Goal: Information Seeking & Learning: Learn about a topic

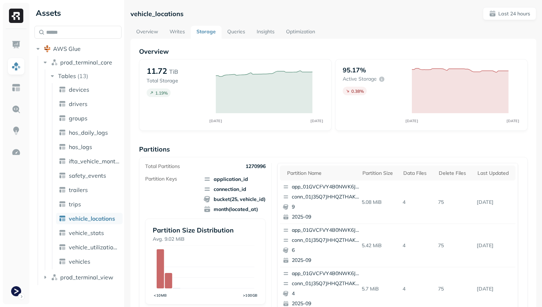
click at [284, 29] on link "Optimization" at bounding box center [300, 32] width 40 height 13
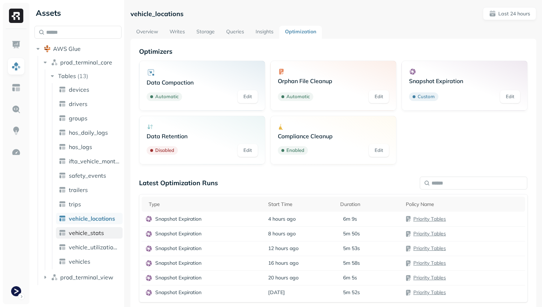
click at [98, 233] on span "vehicle_stats" at bounding box center [86, 232] width 35 height 7
click at [180, 31] on link "Writes" at bounding box center [177, 32] width 27 height 13
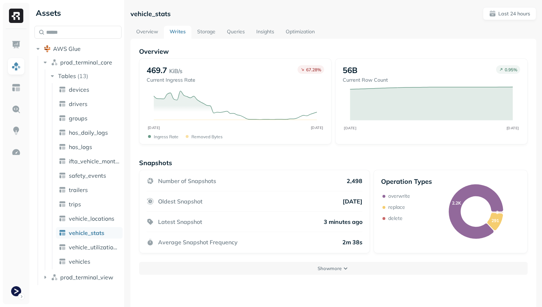
click at [310, 31] on link "Optimization" at bounding box center [300, 32] width 40 height 13
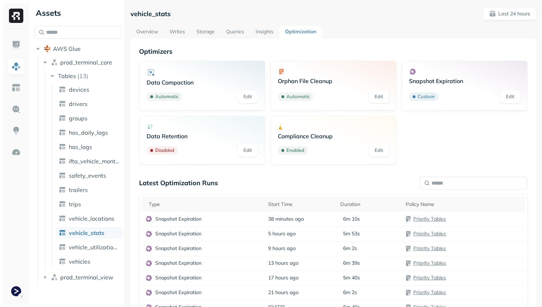
click at [151, 29] on link "Overview" at bounding box center [146, 32] width 33 height 13
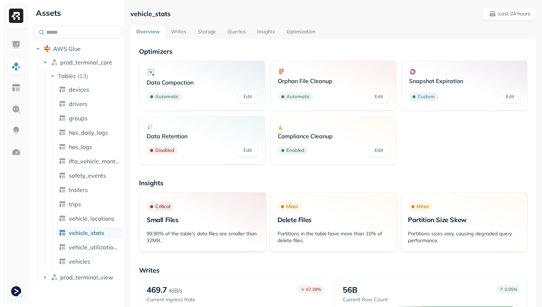
click at [307, 33] on link "Optimization" at bounding box center [300, 32] width 40 height 13
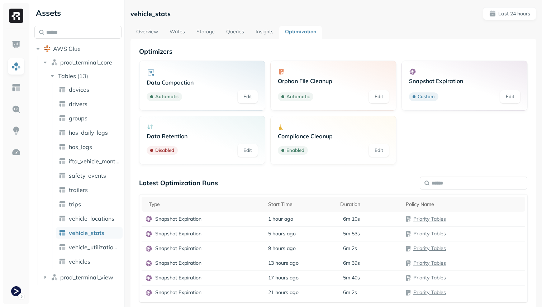
scroll to position [19, 0]
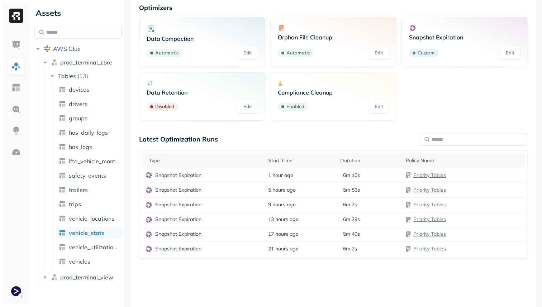
scroll to position [47, 0]
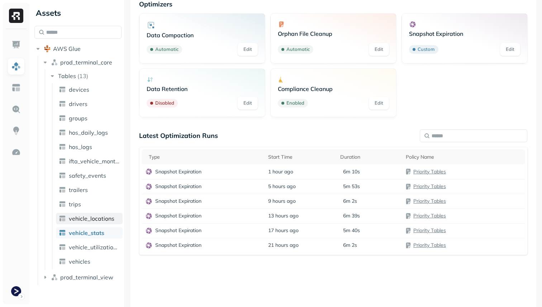
click at [100, 217] on span "vehicle_locations" at bounding box center [91, 218] width 45 height 7
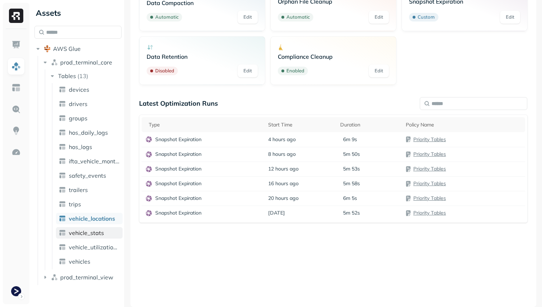
click at [103, 237] on link "vehicle_stats" at bounding box center [89, 232] width 67 height 11
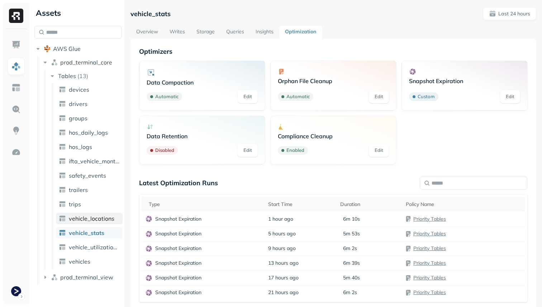
click at [76, 217] on span "vehicle_locations" at bounding box center [91, 218] width 45 height 7
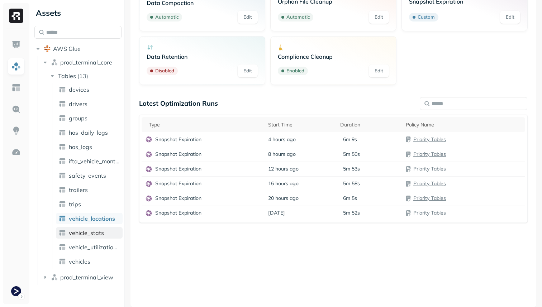
click at [101, 229] on span "vehicle_stats" at bounding box center [86, 232] width 35 height 7
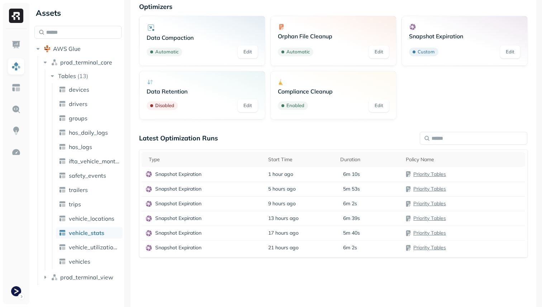
scroll to position [78, 0]
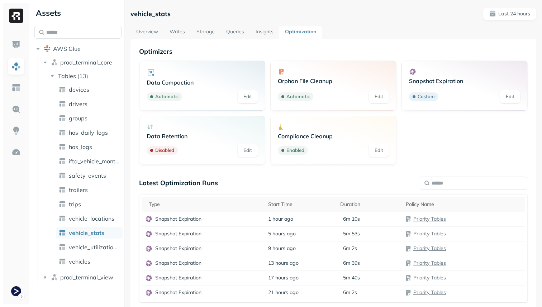
click at [138, 25] on div "vehicle_stats Last 24 hours Overview Writes Storage Queries Insights Optimizati…" at bounding box center [333, 196] width 406 height 379
click at [151, 32] on link "Overview" at bounding box center [146, 32] width 33 height 13
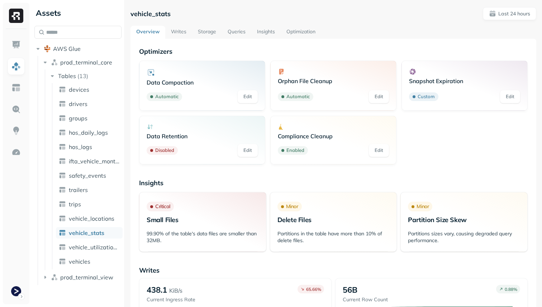
click at [209, 32] on link "Storage" at bounding box center [207, 32] width 30 height 13
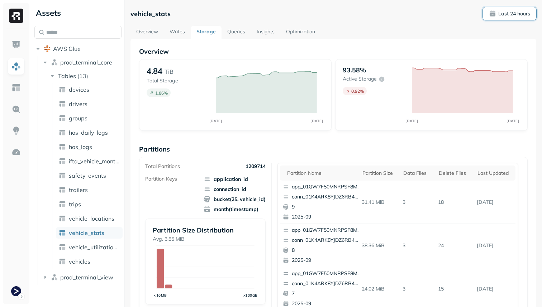
click at [524, 10] on p "Last 24 hours" at bounding box center [514, 13] width 32 height 7
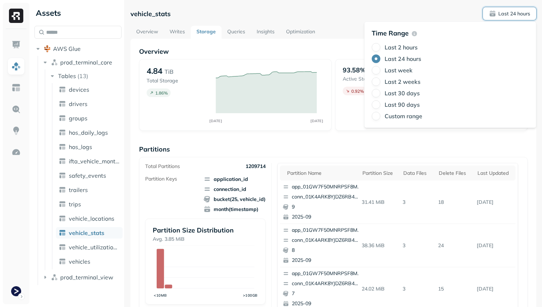
click at [408, 68] on label "Last week" at bounding box center [398, 70] width 28 height 7
click at [380, 68] on button "Last week" at bounding box center [375, 70] width 9 height 9
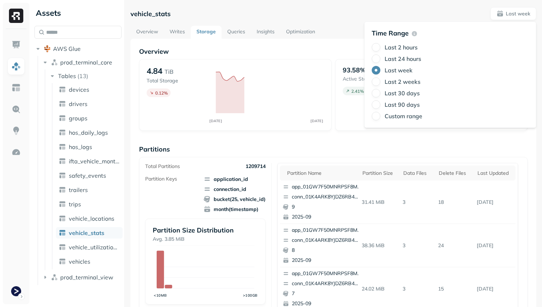
click at [350, 13] on div "vehicle_stats Last week" at bounding box center [333, 13] width 406 height 13
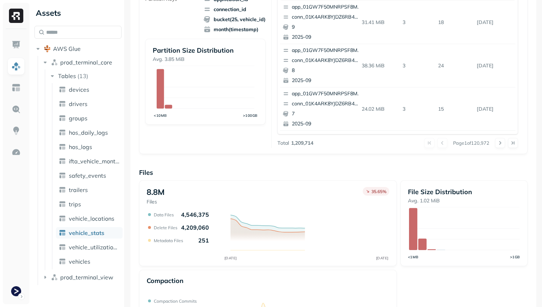
scroll to position [241, 0]
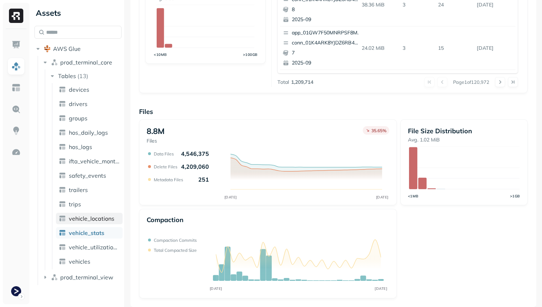
click at [111, 216] on span "vehicle_locations" at bounding box center [91, 218] width 45 height 7
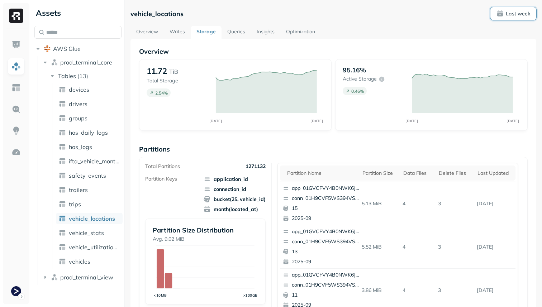
click at [521, 10] on button "Last week" at bounding box center [513, 13] width 46 height 13
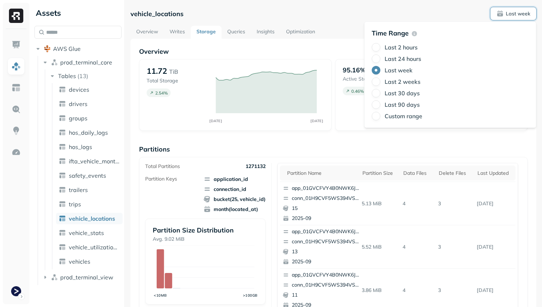
click at [399, 46] on label "Last 2 hours" at bounding box center [400, 47] width 33 height 7
click at [380, 46] on button "Last 2 hours" at bounding box center [375, 47] width 9 height 9
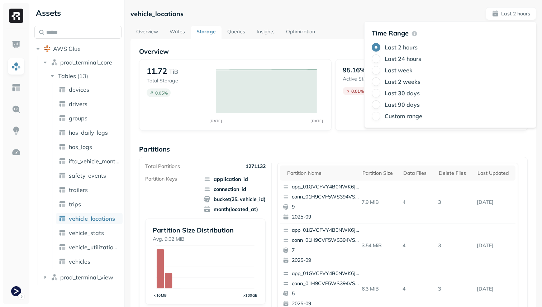
click at [317, 134] on div "Overview 11.72 TiB Total Storage 0.05 % SEP 23 SEP 23 95.16% Active storage 0.0…" at bounding box center [333, 293] width 388 height 492
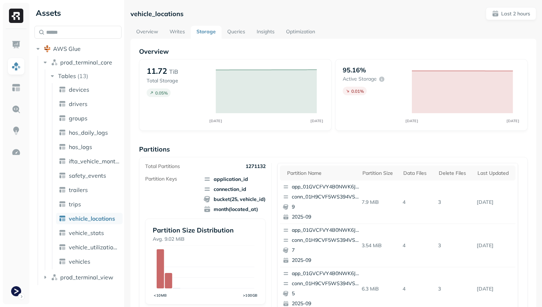
scroll to position [241, 0]
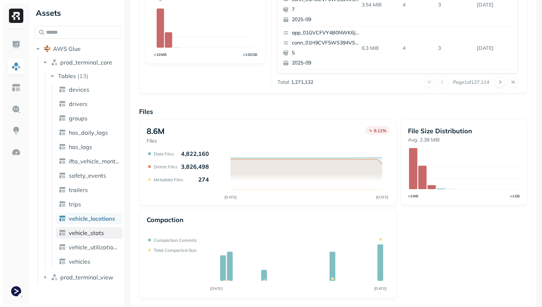
click at [105, 234] on link "vehicle_stats" at bounding box center [89, 232] width 67 height 11
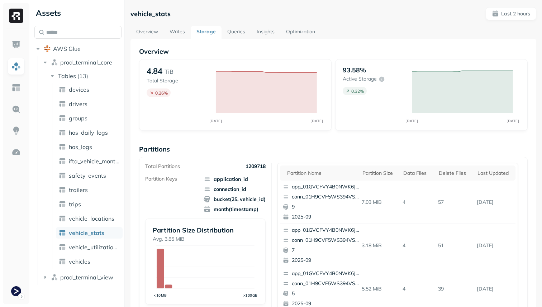
click at [152, 34] on link "Overview" at bounding box center [146, 32] width 33 height 13
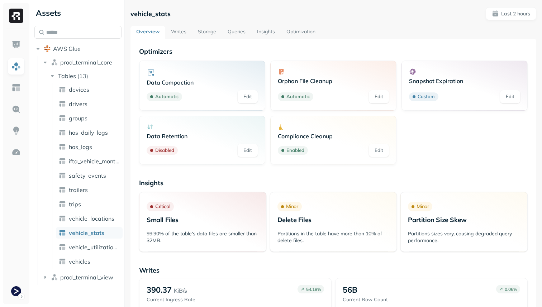
click at [168, 34] on link "Writes" at bounding box center [178, 32] width 27 height 13
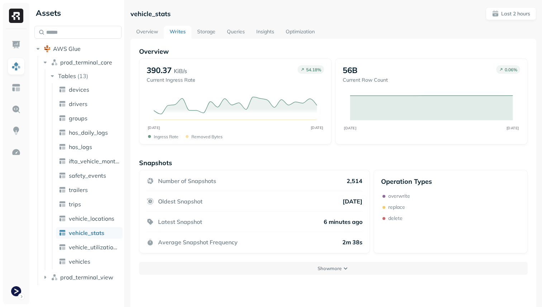
click at [206, 32] on link "Storage" at bounding box center [206, 32] width 30 height 13
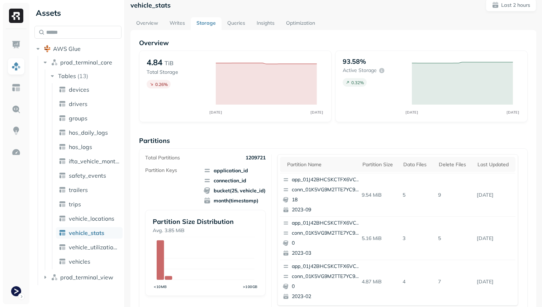
scroll to position [14, 0]
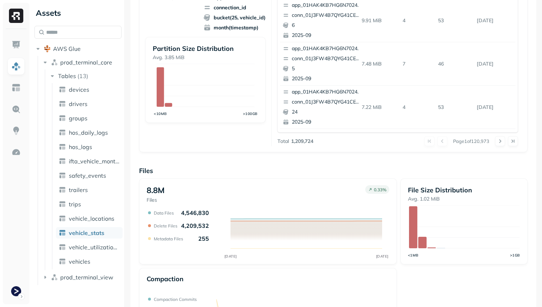
scroll to position [241, 0]
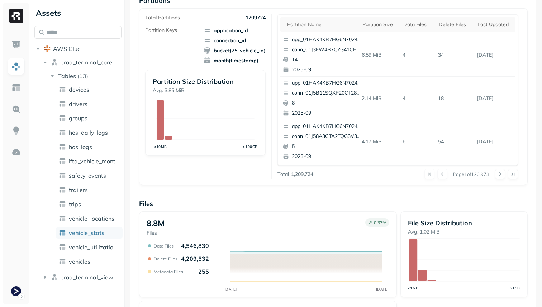
scroll to position [81, 0]
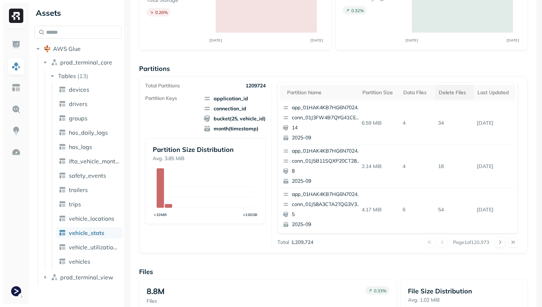
click at [445, 95] on div "Delete Files" at bounding box center [454, 92] width 32 height 7
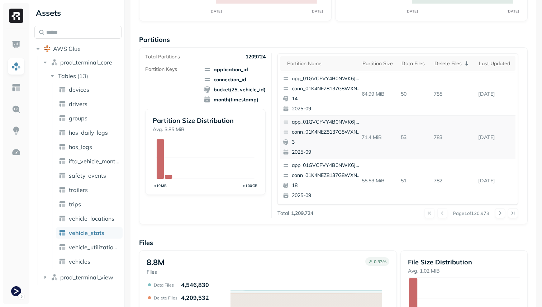
scroll to position [105, 0]
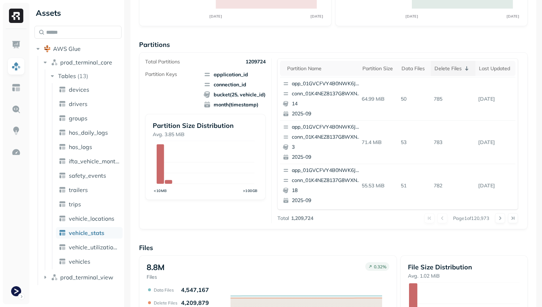
click at [454, 67] on div "Delete Files" at bounding box center [453, 68] width 38 height 9
click at [454, 67] on div "Delete Files" at bounding box center [454, 68] width 32 height 7
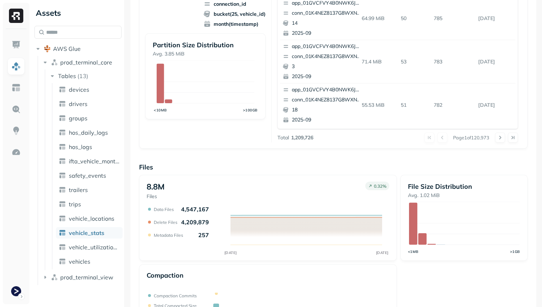
scroll to position [241, 0]
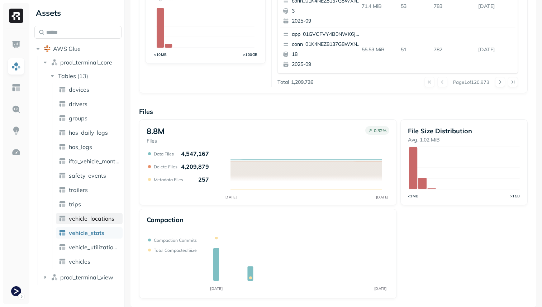
click at [101, 217] on span "vehicle_locations" at bounding box center [91, 218] width 45 height 7
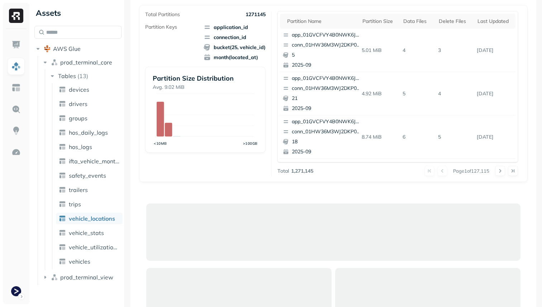
scroll to position [241, 0]
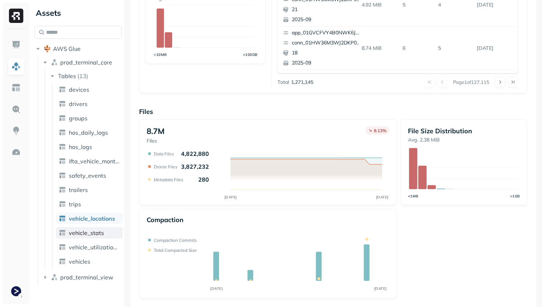
click at [102, 228] on link "vehicle_stats" at bounding box center [89, 232] width 67 height 11
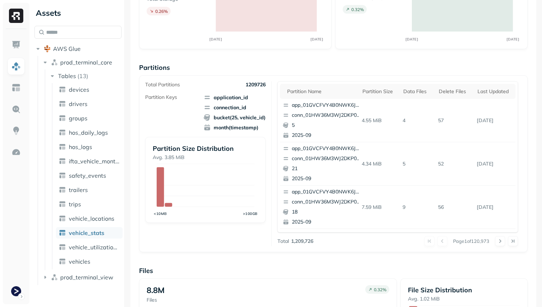
scroll to position [59, 0]
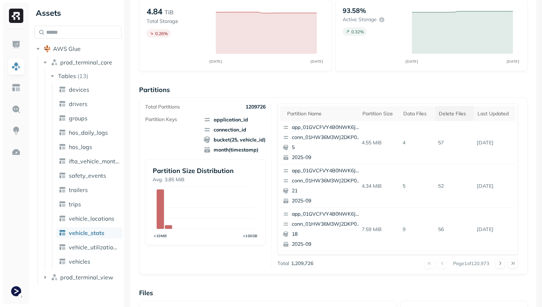
click at [442, 114] on div "Delete Files" at bounding box center [454, 113] width 32 height 7
click at [419, 111] on div "Data Files" at bounding box center [414, 113] width 26 height 7
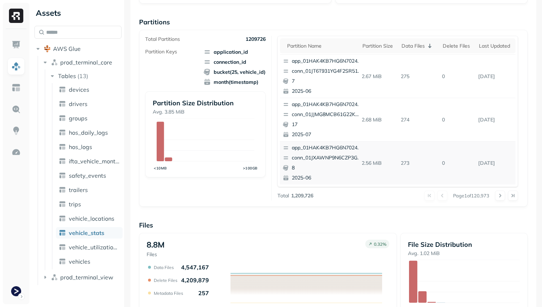
scroll to position [133, 0]
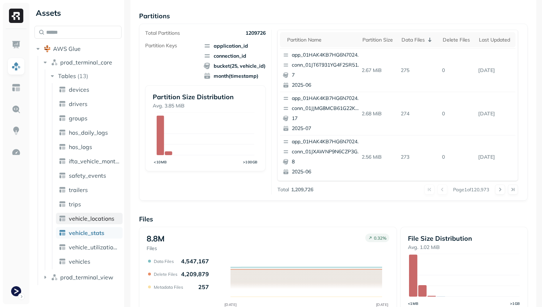
click at [106, 217] on span "vehicle_locations" at bounding box center [91, 218] width 45 height 7
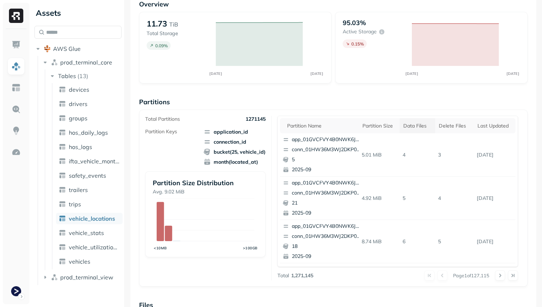
click at [413, 128] on div "Data Files" at bounding box center [417, 126] width 28 height 7
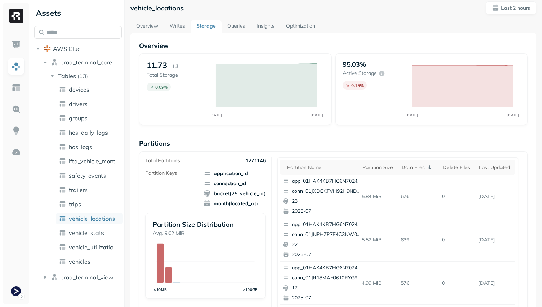
scroll to position [0, 0]
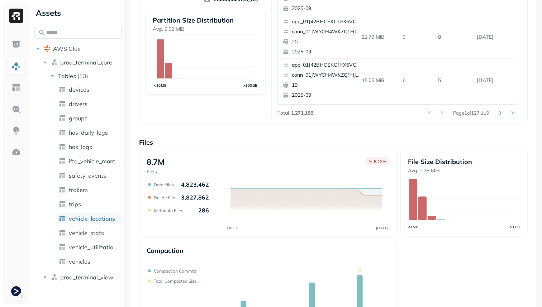
scroll to position [241, 0]
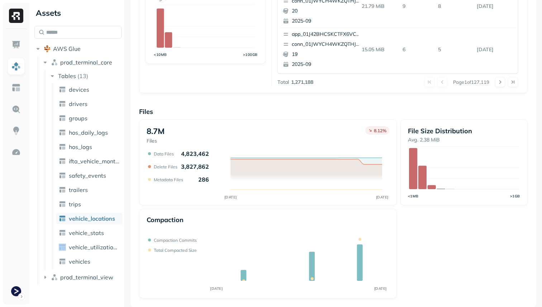
click at [93, 240] on ul "devices drivers groups hos_daily_logs hos_logs ifta_vehicle_months safety_event…" at bounding box center [87, 176] width 71 height 186
click at [93, 238] on link "vehicle_stats" at bounding box center [89, 232] width 67 height 11
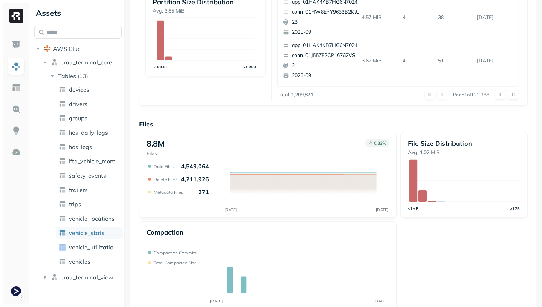
scroll to position [227, 0]
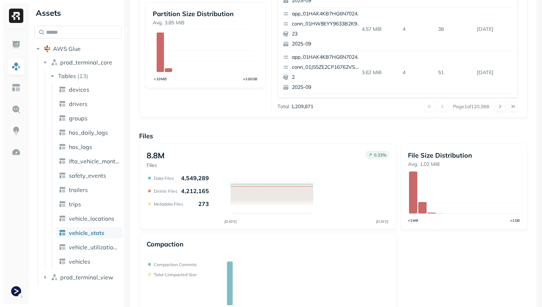
scroll to position [241, 0]
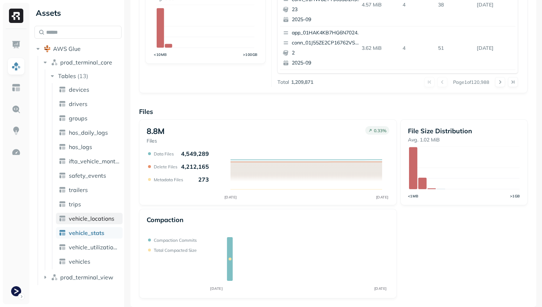
click at [98, 222] on span "vehicle_locations" at bounding box center [91, 218] width 45 height 7
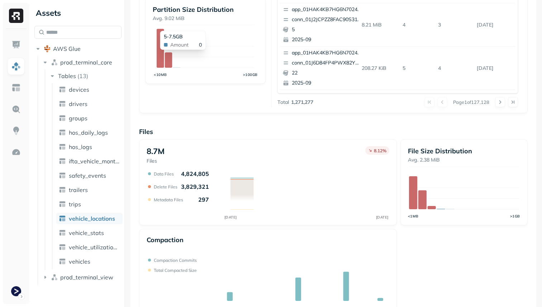
scroll to position [241, 0]
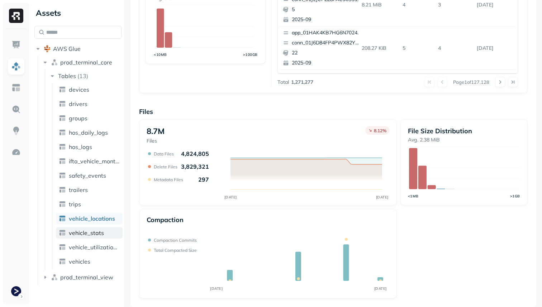
click at [110, 234] on link "vehicle_stats" at bounding box center [89, 232] width 67 height 11
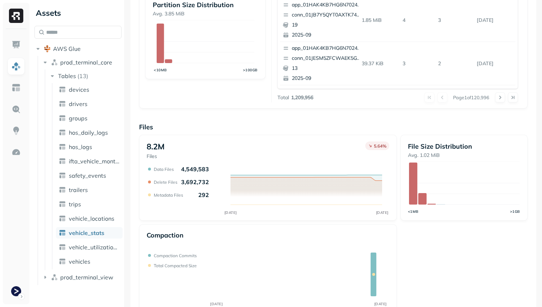
scroll to position [241, 0]
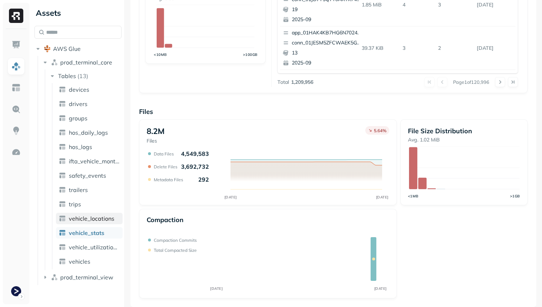
click at [107, 217] on span "vehicle_locations" at bounding box center [91, 218] width 45 height 7
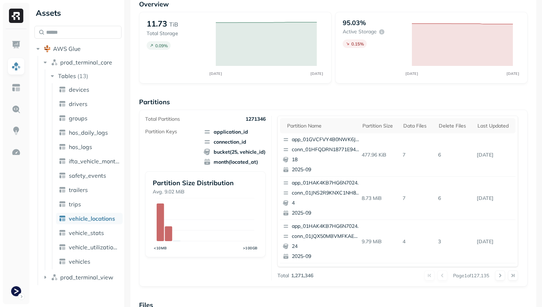
scroll to position [241, 0]
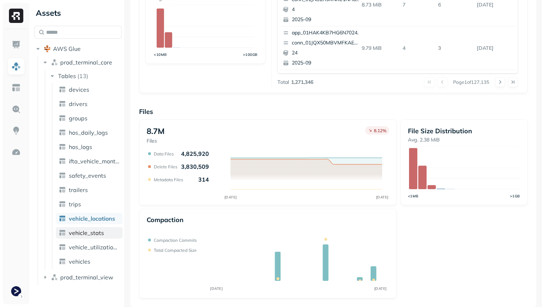
click at [85, 237] on link "vehicle_stats" at bounding box center [89, 232] width 67 height 11
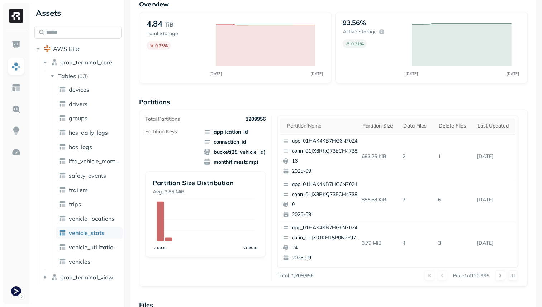
scroll to position [241, 0]
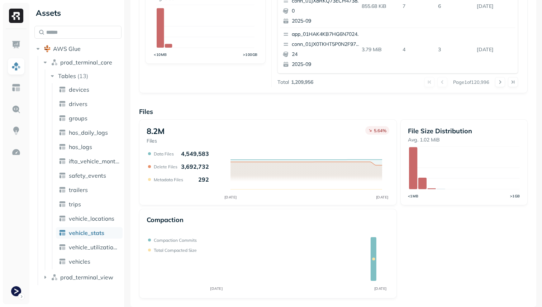
click at [406, 223] on div "8.2M Files 5.64 % SEP [DATE] Data Files 4,549,583 Delete Files 3,692,732 Metada…" at bounding box center [333, 208] width 388 height 179
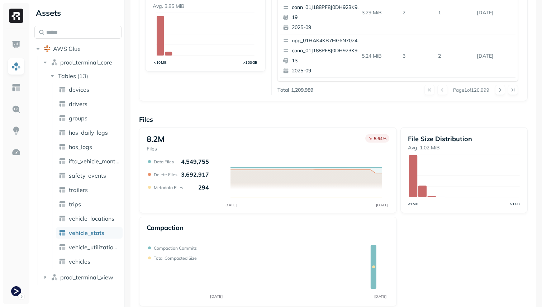
scroll to position [241, 0]
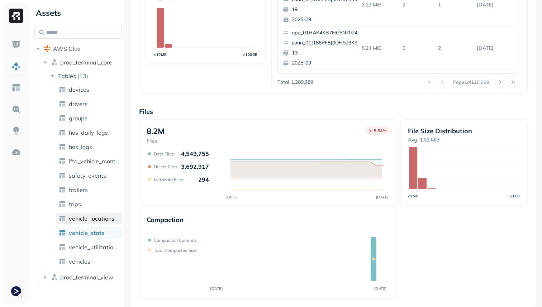
click at [102, 216] on span "vehicle_locations" at bounding box center [91, 218] width 45 height 7
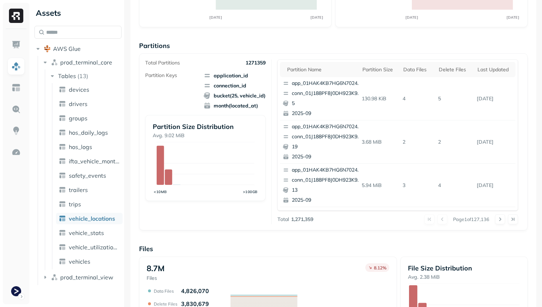
scroll to position [241, 0]
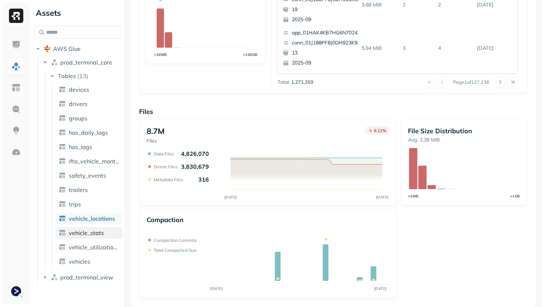
click at [90, 236] on span "vehicle_stats" at bounding box center [86, 232] width 35 height 7
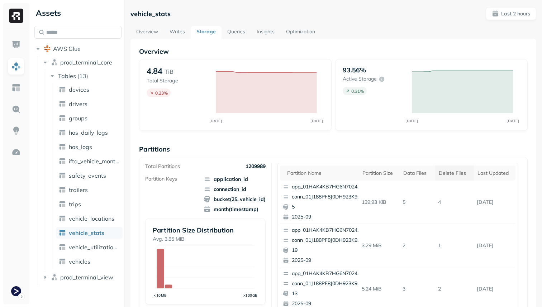
click at [460, 173] on div "Delete Files" at bounding box center [454, 173] width 32 height 7
click at [460, 173] on div "Delete Files" at bounding box center [453, 173] width 38 height 9
click at [456, 173] on div "Delete Files" at bounding box center [453, 173] width 38 height 9
click at [455, 175] on div "Delete Files" at bounding box center [454, 173] width 32 height 7
click at [460, 176] on div "Delete Files" at bounding box center [453, 173] width 38 height 9
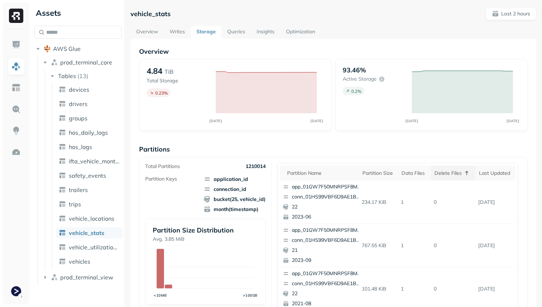
click at [460, 176] on div "Delete Files" at bounding box center [453, 173] width 38 height 9
click at [460, 176] on div "Delete Files" at bounding box center [454, 173] width 32 height 7
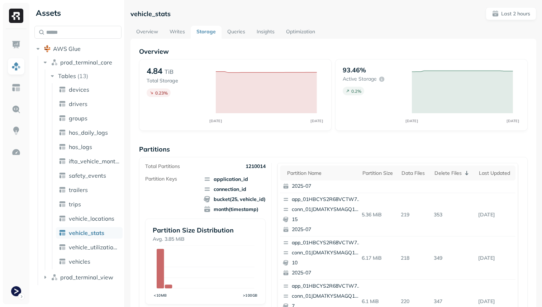
scroll to position [186, 0]
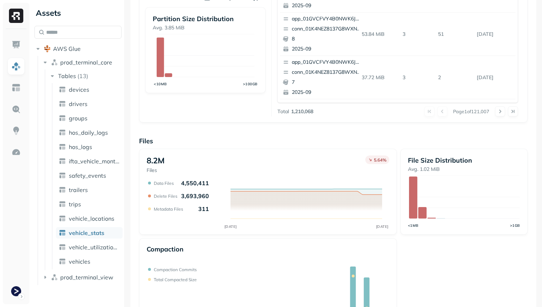
scroll to position [241, 0]
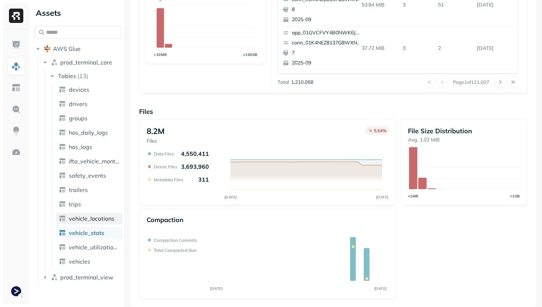
click at [109, 220] on span "vehicle_locations" at bounding box center [91, 218] width 45 height 7
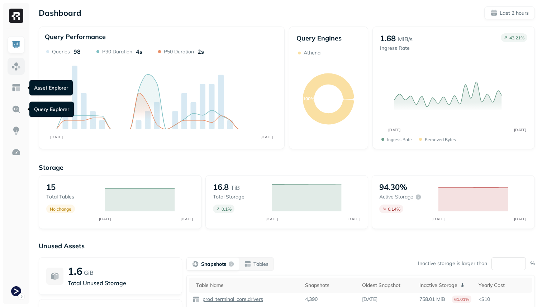
click at [15, 66] on img at bounding box center [15, 66] width 9 height 9
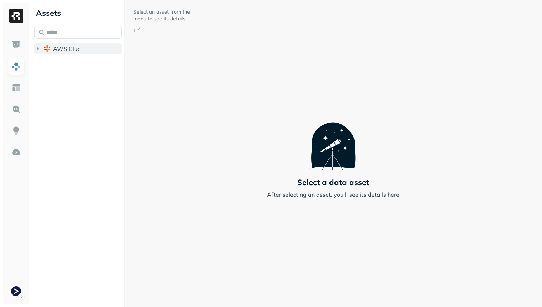
click at [52, 50] on button "AWS Glue" at bounding box center [77, 48] width 87 height 11
click at [63, 59] on span "prod_terminal_core" at bounding box center [86, 62] width 52 height 7
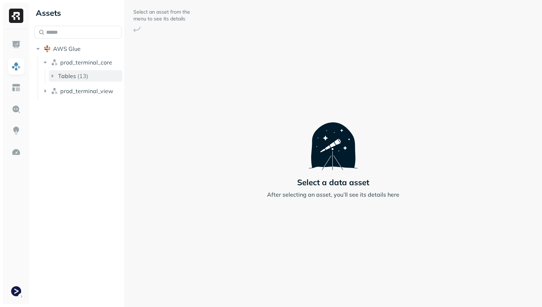
click at [70, 71] on button "Tables ( 13 )" at bounding box center [85, 75] width 73 height 11
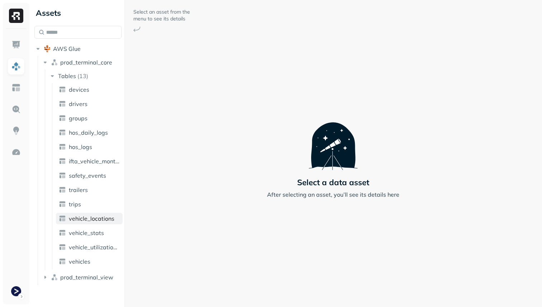
click at [99, 218] on span "vehicle_locations" at bounding box center [91, 218] width 45 height 7
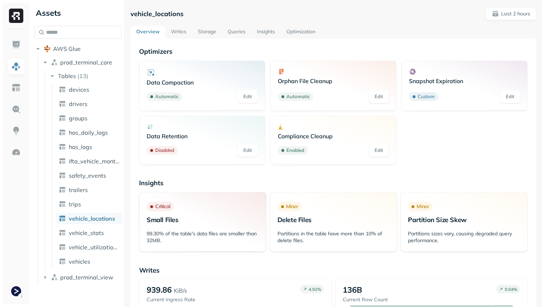
click at [186, 31] on link "Writes" at bounding box center [178, 32] width 27 height 13
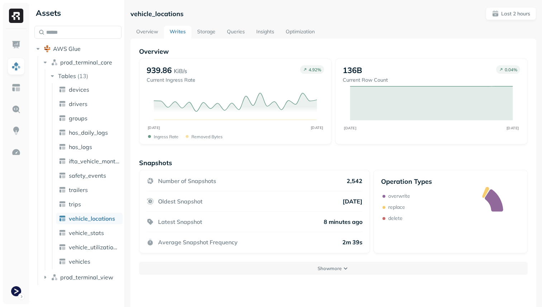
click at [258, 32] on link "Insights" at bounding box center [264, 32] width 29 height 13
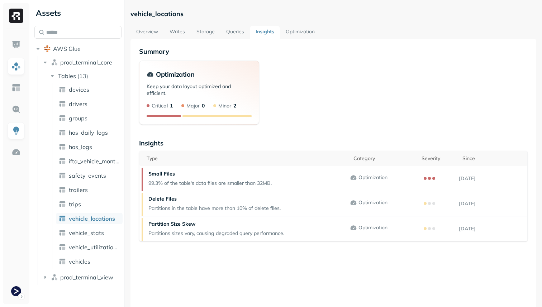
click at [291, 32] on link "Optimization" at bounding box center [300, 32] width 40 height 13
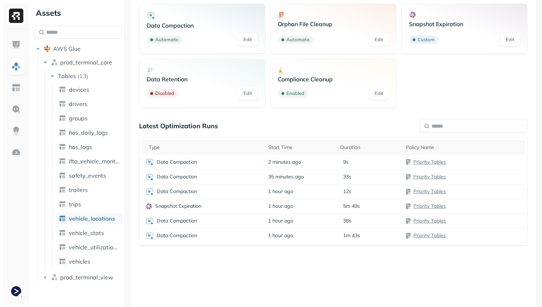
scroll to position [58, 0]
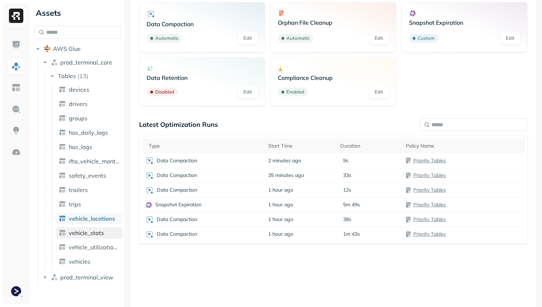
click at [93, 235] on span "vehicle_stats" at bounding box center [86, 232] width 35 height 7
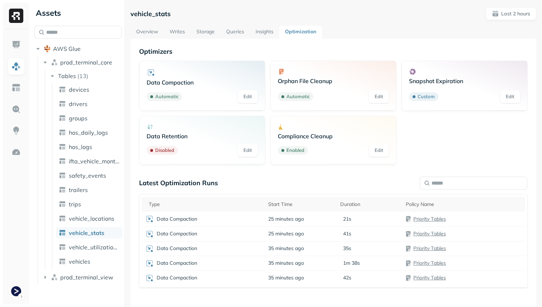
click at [161, 35] on link "Overview" at bounding box center [146, 32] width 33 height 13
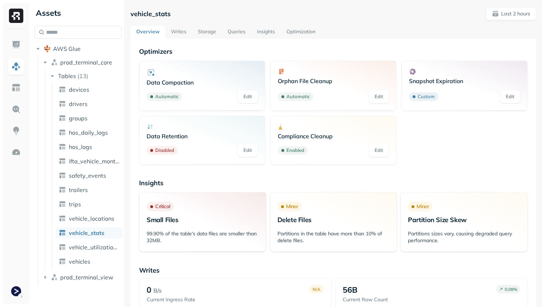
click at [180, 36] on link "Writes" at bounding box center [178, 32] width 27 height 13
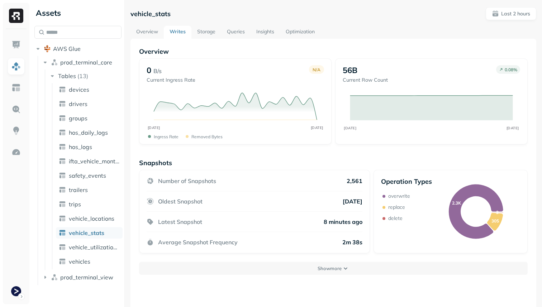
click at [207, 28] on link "Storage" at bounding box center [206, 32] width 30 height 13
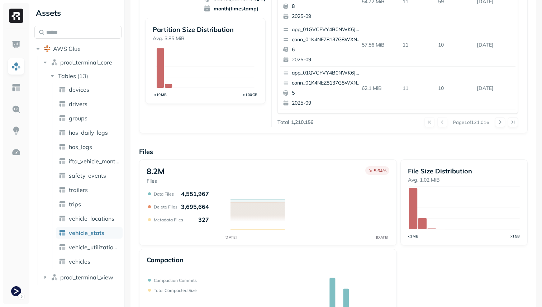
scroll to position [241, 0]
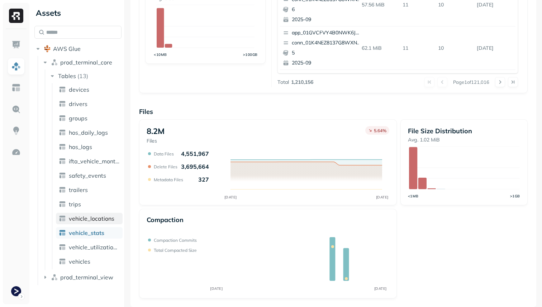
click at [92, 220] on span "vehicle_locations" at bounding box center [91, 218] width 45 height 7
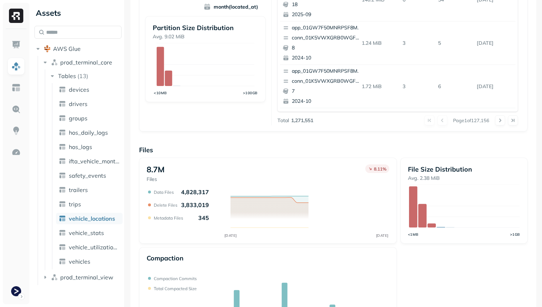
scroll to position [241, 0]
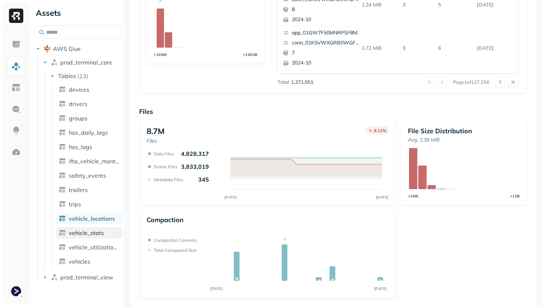
click at [106, 231] on link "vehicle_stats" at bounding box center [89, 232] width 67 height 11
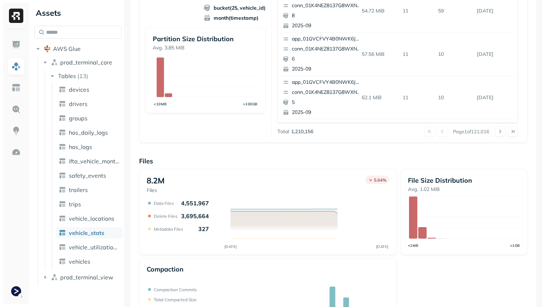
scroll to position [241, 0]
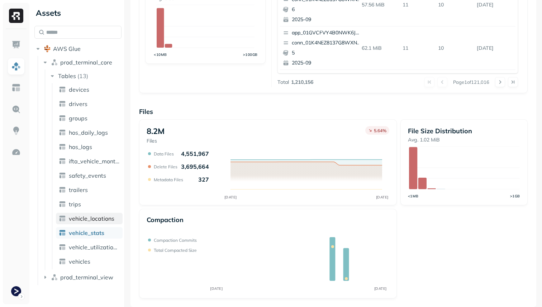
click at [95, 219] on span "vehicle_locations" at bounding box center [91, 218] width 45 height 7
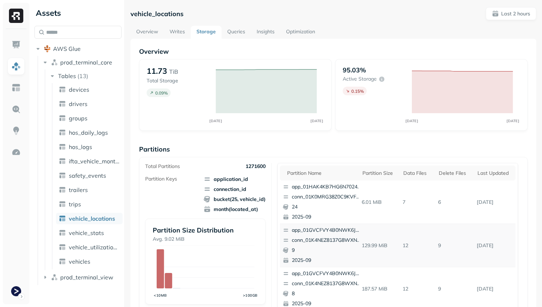
click at [292, 34] on link "Optimization" at bounding box center [300, 32] width 40 height 13
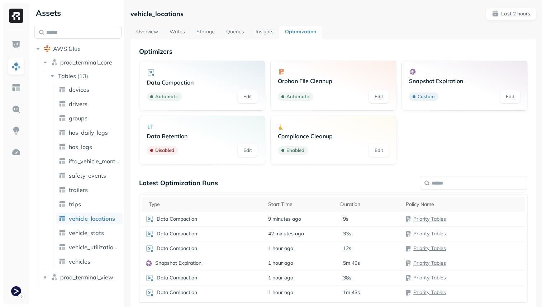
scroll to position [19, 0]
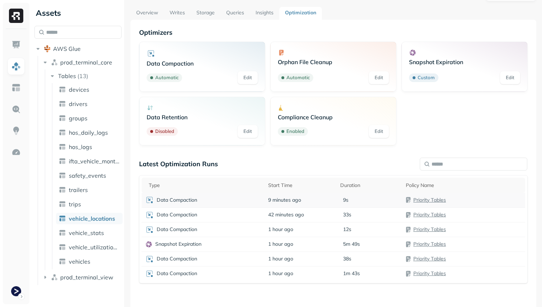
click at [389, 197] on div "9s" at bounding box center [369, 200] width 58 height 7
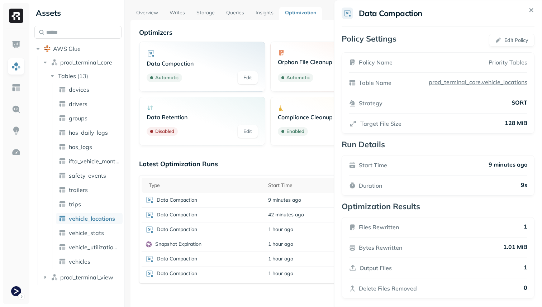
click at [278, 287] on html "Assets AWS Glue prod_terminal_core Tables ( 13 ) devices drivers groups hos_dai…" at bounding box center [271, 153] width 542 height 307
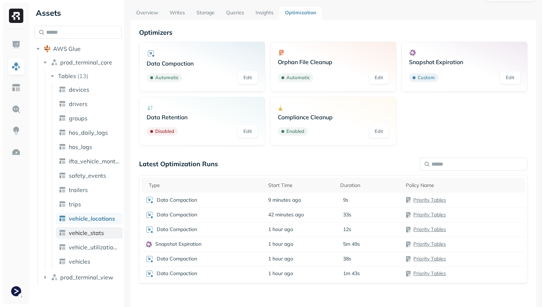
click at [93, 229] on span "vehicle_stats" at bounding box center [86, 232] width 35 height 7
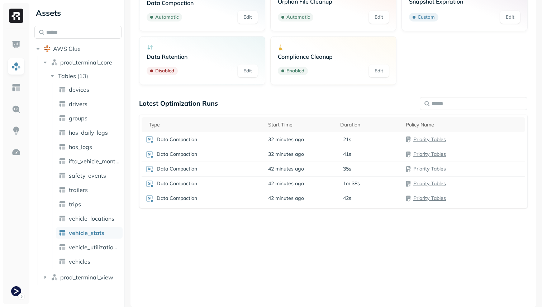
scroll to position [32, 0]
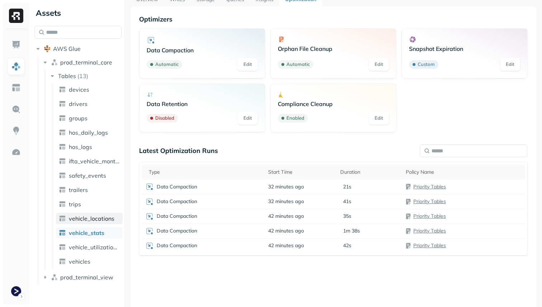
click at [90, 218] on span "vehicle_locations" at bounding box center [91, 218] width 45 height 7
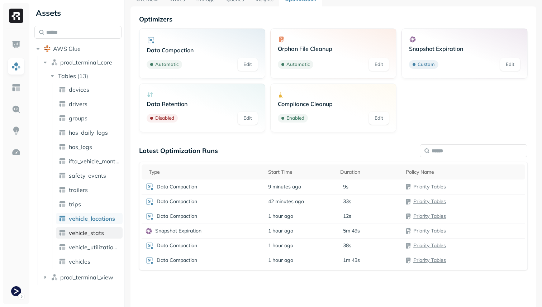
click at [105, 231] on link "vehicle_stats" at bounding box center [89, 232] width 67 height 11
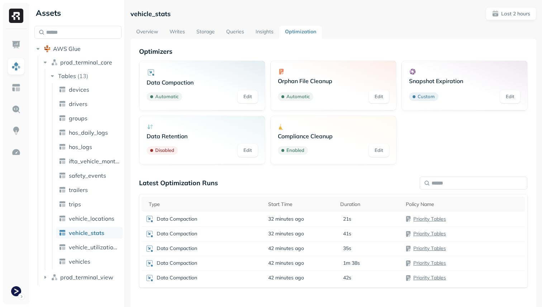
click at [205, 30] on link "Storage" at bounding box center [206, 32] width 30 height 13
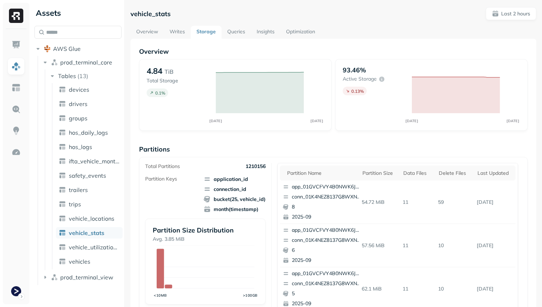
click at [172, 32] on link "Writes" at bounding box center [177, 32] width 27 height 13
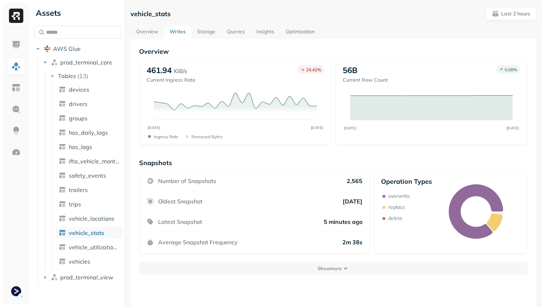
click at [300, 34] on link "Optimization" at bounding box center [300, 32] width 40 height 13
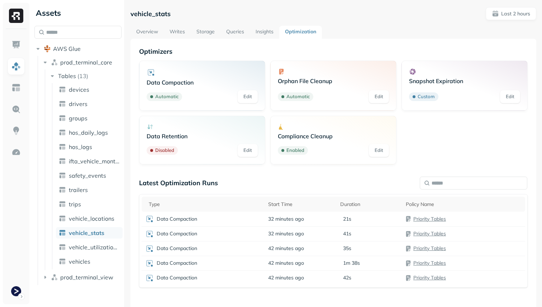
click at [142, 29] on link "Overview" at bounding box center [146, 32] width 33 height 13
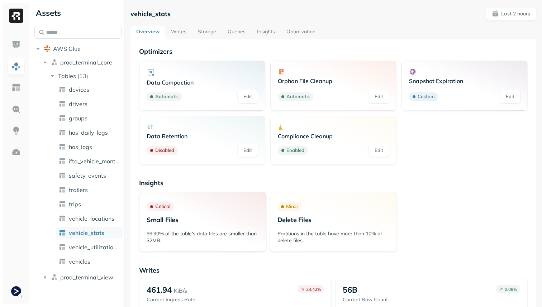
click at [182, 33] on link "Writes" at bounding box center [178, 32] width 27 height 13
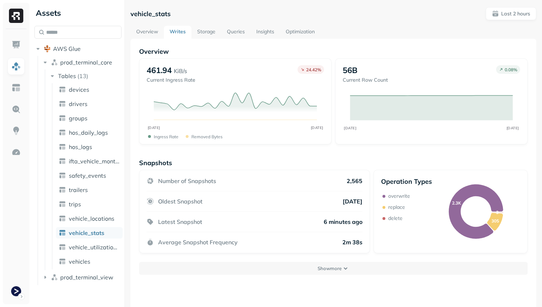
scroll to position [39, 0]
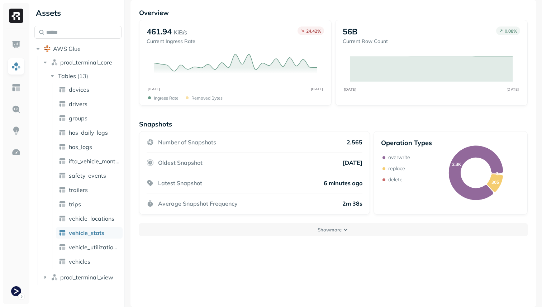
click at [398, 180] on p "delete" at bounding box center [395, 179] width 14 height 7
click at [395, 202] on div "Operation Types overwrite replace delete" at bounding box center [406, 173] width 51 height 68
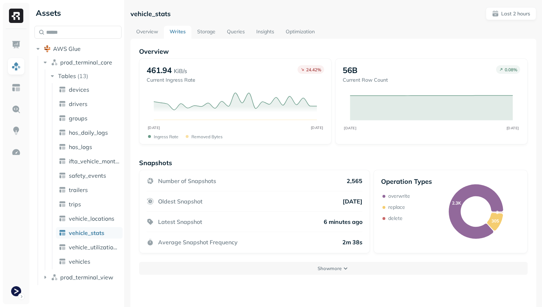
click at [141, 31] on link "Overview" at bounding box center [146, 32] width 33 height 13
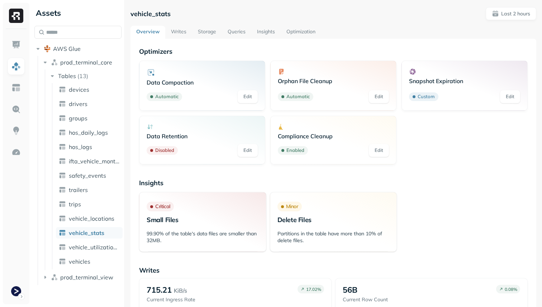
click at [239, 35] on link "Queries" at bounding box center [236, 32] width 29 height 13
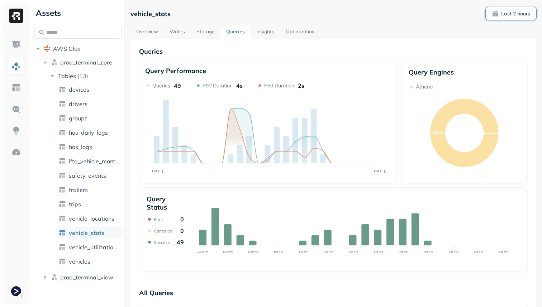
click at [523, 14] on p "Last 2 hours" at bounding box center [515, 13] width 29 height 7
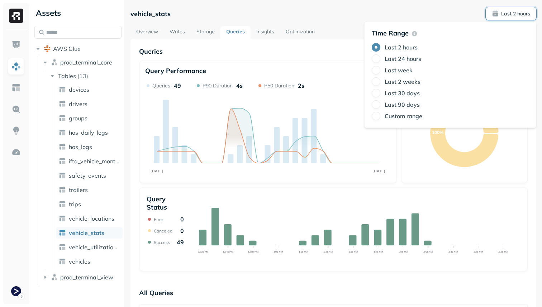
click at [418, 59] on label "Last 24 hours" at bounding box center [402, 58] width 37 height 7
click at [380, 59] on button "Last 24 hours" at bounding box center [375, 58] width 9 height 9
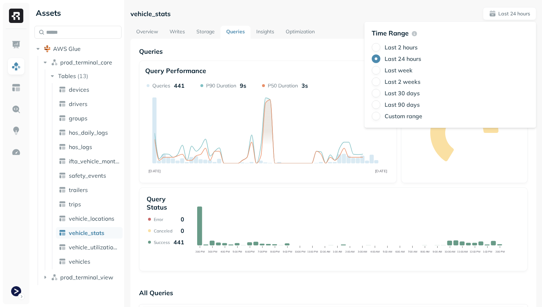
click at [336, 174] on icon "SEP 22 SEP 23" at bounding box center [267, 129] width 245 height 95
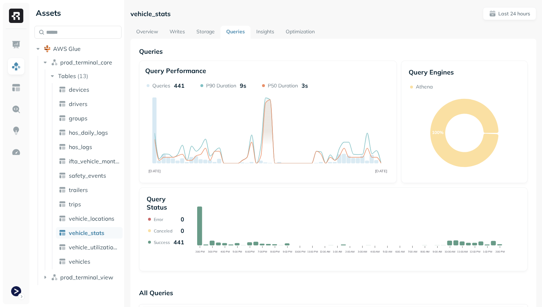
click at [137, 32] on link "Overview" at bounding box center [146, 32] width 33 height 13
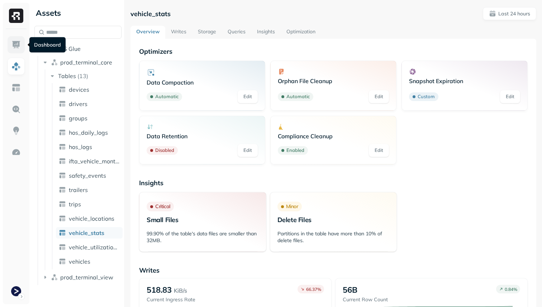
click at [17, 49] on link at bounding box center [16, 44] width 17 height 17
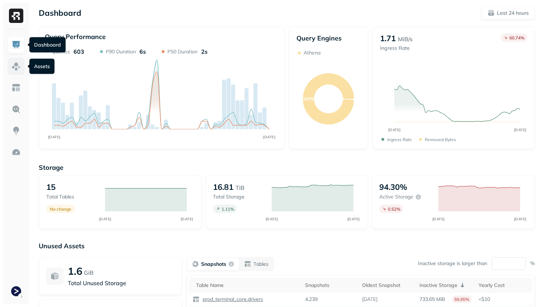
click at [16, 72] on link at bounding box center [16, 66] width 17 height 17
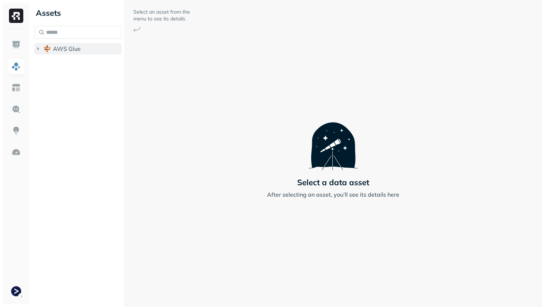
click at [53, 52] on span "AWS Glue" at bounding box center [67, 48] width 28 height 7
click at [61, 59] on span "prod_terminal_core" at bounding box center [86, 62] width 52 height 7
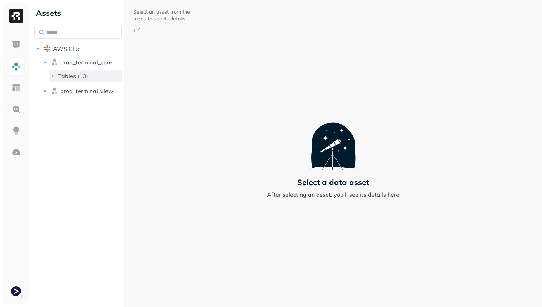
click at [71, 78] on span "Tables" at bounding box center [67, 75] width 18 height 7
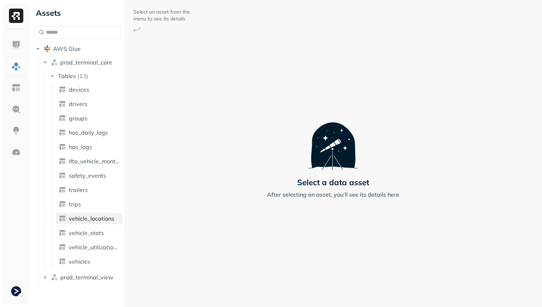
click at [109, 217] on span "vehicle_locations" at bounding box center [91, 218] width 45 height 7
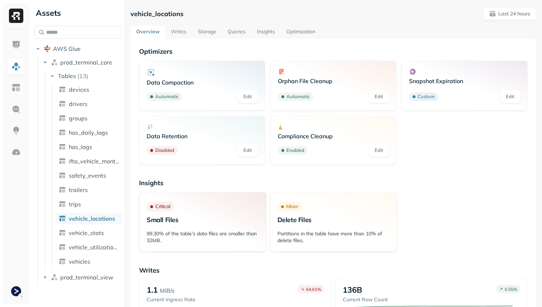
click at [295, 30] on link "Optimization" at bounding box center [300, 32] width 40 height 13
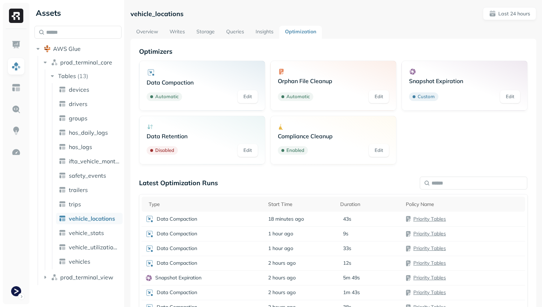
click at [144, 32] on link "Overview" at bounding box center [146, 32] width 33 height 13
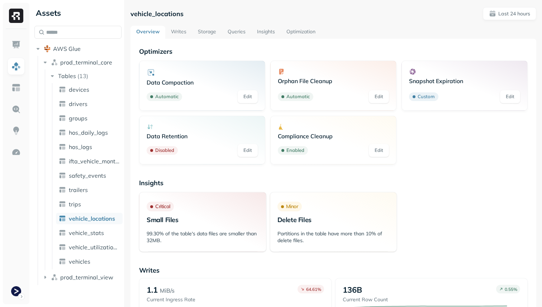
click at [180, 33] on link "Writes" at bounding box center [178, 32] width 27 height 13
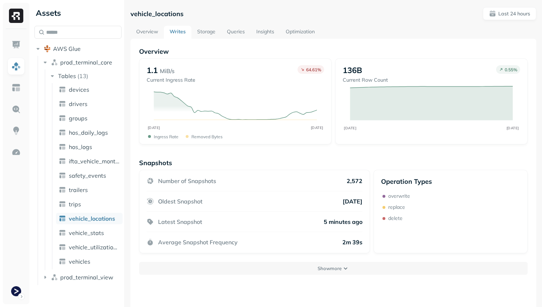
click at [203, 31] on link "Storage" at bounding box center [206, 32] width 30 height 13
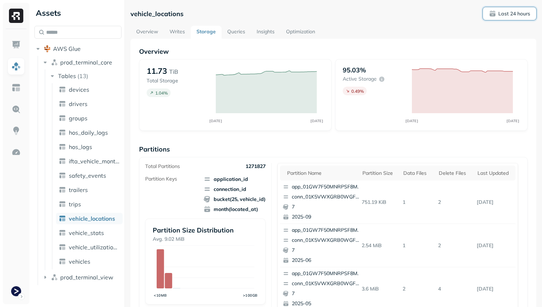
click at [502, 14] on p "Last 24 hours" at bounding box center [514, 13] width 32 height 7
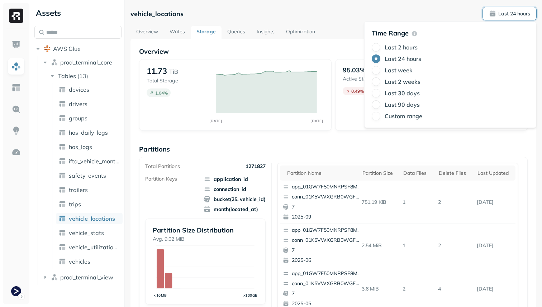
click at [428, 11] on div "vehicle_locations Last 24 hours" at bounding box center [333, 13] width 406 height 13
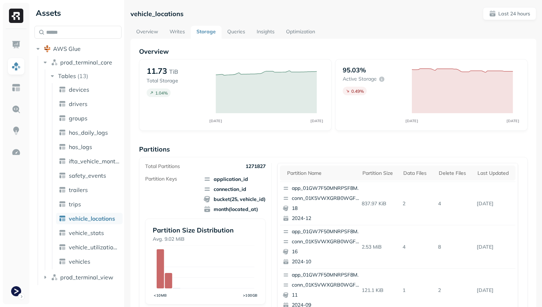
click at [495, 5] on div "vehicle_locations Last 24 hours Overview Writes Storage Queries Insights Optimi…" at bounding box center [333, 153] width 417 height 307
click at [495, 10] on span "Last 24 hours" at bounding box center [509, 13] width 41 height 7
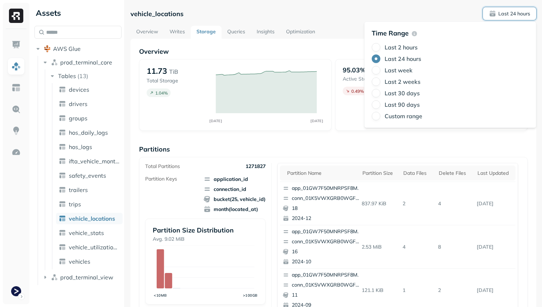
click at [416, 47] on label "Last 2 hours" at bounding box center [400, 47] width 33 height 7
click at [380, 47] on button "Last 2 hours" at bounding box center [375, 47] width 9 height 9
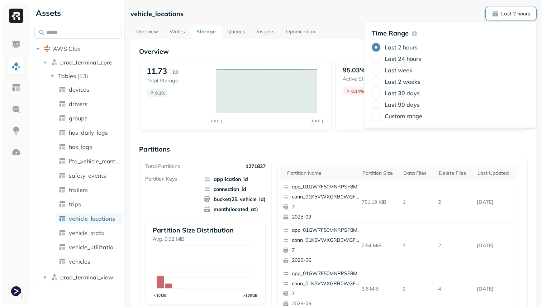
click at [365, 8] on div "vehicle_locations Last 2 hours" at bounding box center [333, 13] width 406 height 13
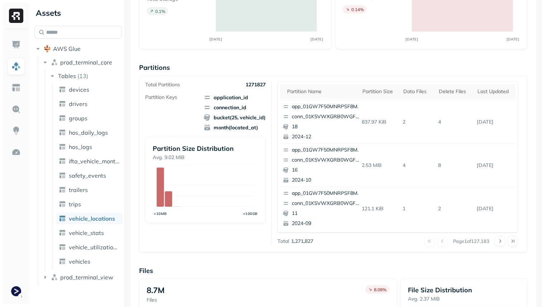
scroll to position [241, 0]
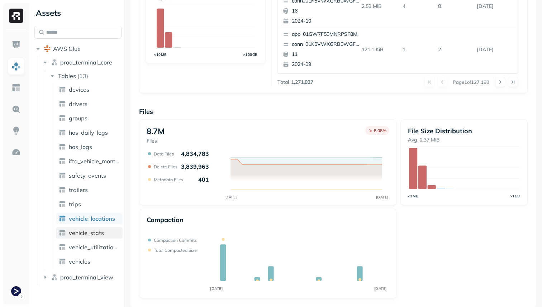
click at [100, 232] on span "vehicle_stats" at bounding box center [86, 232] width 35 height 7
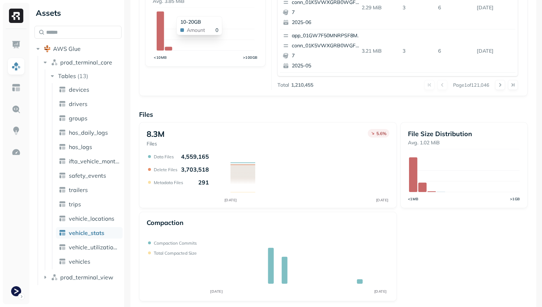
scroll to position [241, 0]
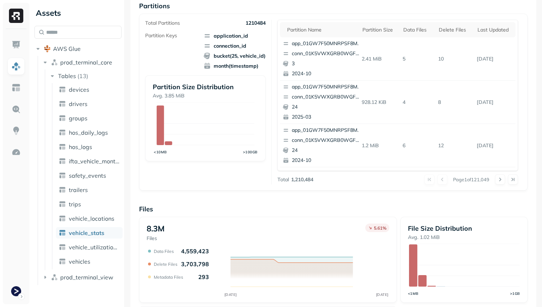
scroll to position [241, 0]
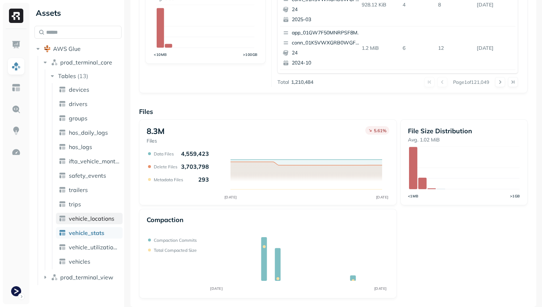
click at [87, 217] on span "vehicle_locations" at bounding box center [91, 218] width 45 height 7
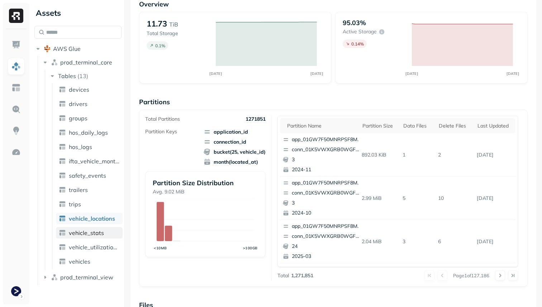
click at [87, 231] on span "vehicle_stats" at bounding box center [86, 232] width 35 height 7
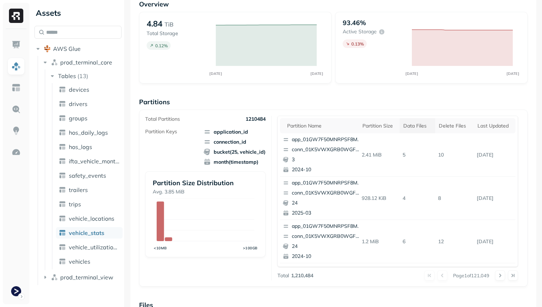
click at [425, 124] on div "Data Files" at bounding box center [417, 126] width 28 height 7
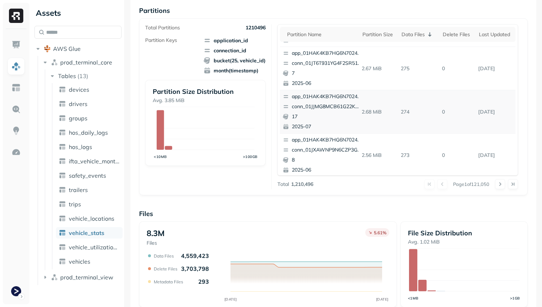
scroll to position [302, 0]
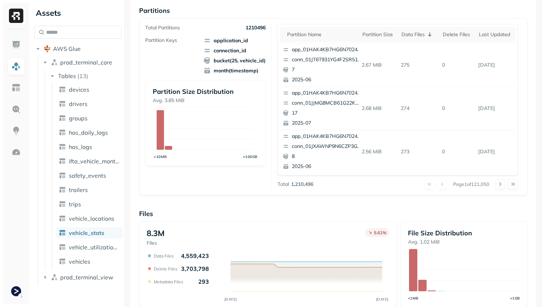
click at [109, 225] on ul "devices drivers groups hos_daily_logs hos_logs ifta_vehicle_months safety_event…" at bounding box center [87, 176] width 71 height 186
click at [109, 223] on link "vehicle_locations" at bounding box center [89, 218] width 67 height 11
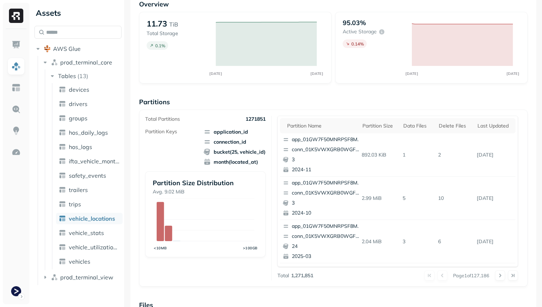
scroll to position [9, 0]
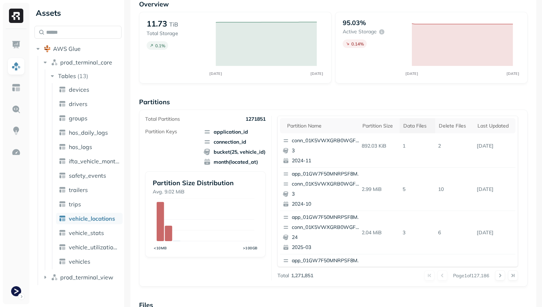
click at [429, 128] on div "Data Files" at bounding box center [417, 126] width 28 height 7
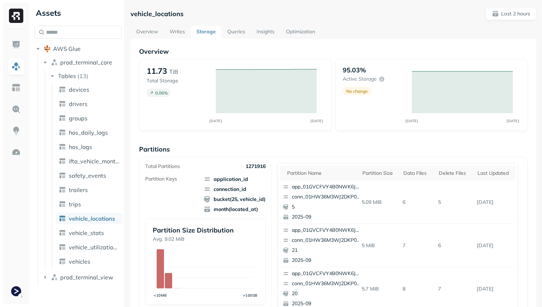
click at [313, 29] on link "Optimization" at bounding box center [300, 32] width 40 height 13
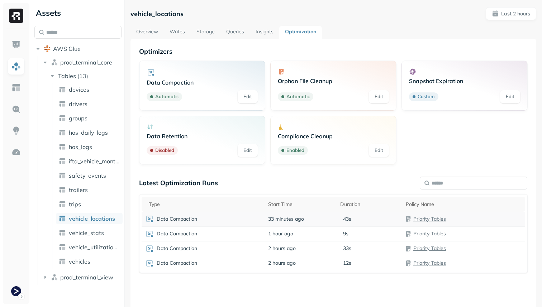
click at [344, 220] on p "43s" at bounding box center [347, 219] width 8 height 7
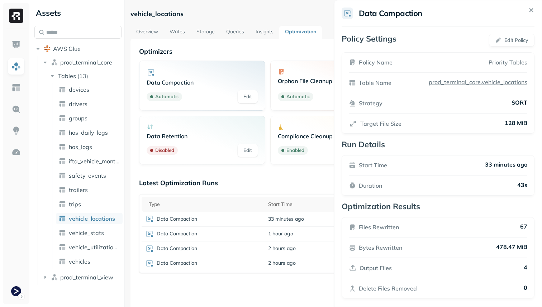
click at [265, 286] on html "Assets AWS Glue prod_terminal_core Tables ( 13 ) devices drivers groups hos_dai…" at bounding box center [271, 153] width 542 height 307
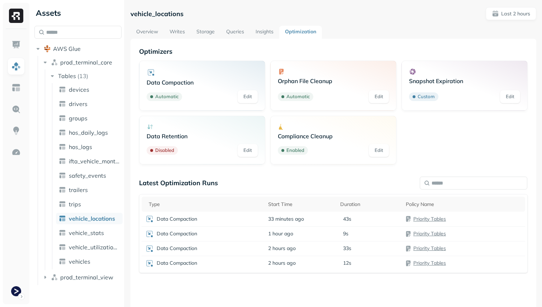
click at [149, 35] on link "Overview" at bounding box center [146, 32] width 33 height 13
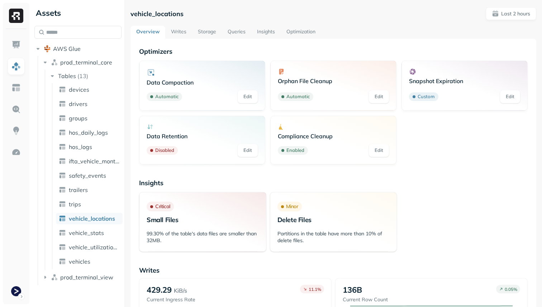
click at [183, 30] on link "Writes" at bounding box center [178, 32] width 27 height 13
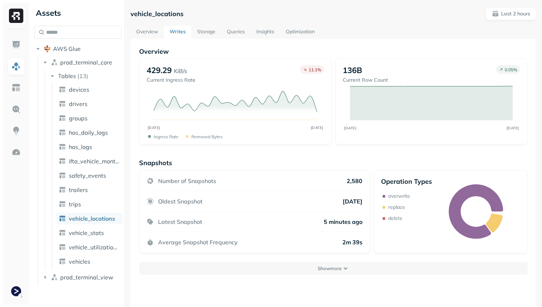
click at [208, 34] on link "Storage" at bounding box center [206, 32] width 30 height 13
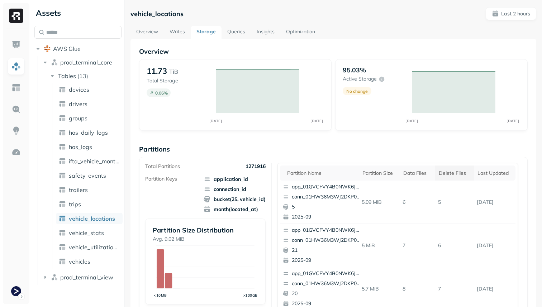
click at [438, 171] on th "Delete Files" at bounding box center [454, 173] width 39 height 15
click at [421, 169] on th "Data Files" at bounding box center [414, 173] width 33 height 15
click at [459, 174] on div "Delete Files" at bounding box center [456, 173] width 29 height 7
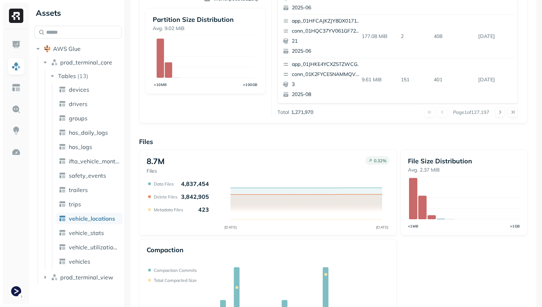
scroll to position [241, 0]
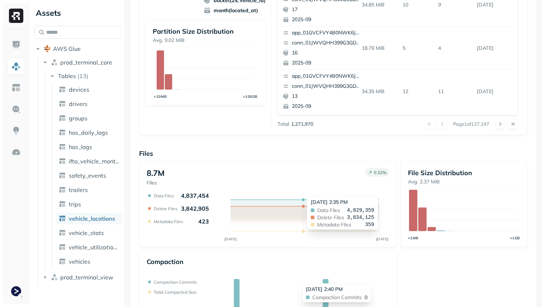
scroll to position [226, 0]
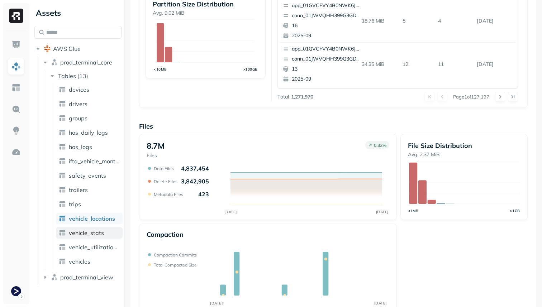
click at [102, 236] on link "vehicle_stats" at bounding box center [89, 232] width 67 height 11
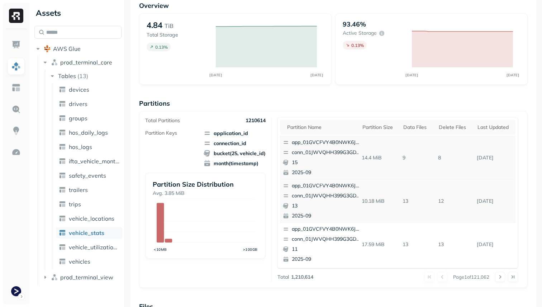
scroll to position [40, 0]
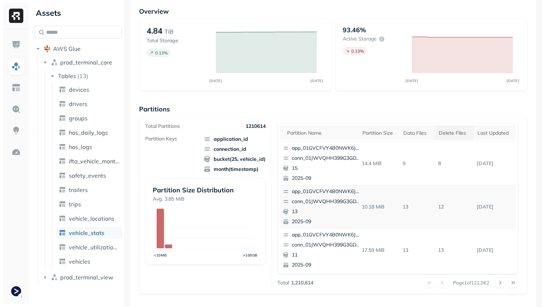
click at [441, 132] on div "Delete Files" at bounding box center [454, 133] width 32 height 7
click at [417, 135] on div "Data Files" at bounding box center [414, 133] width 26 height 7
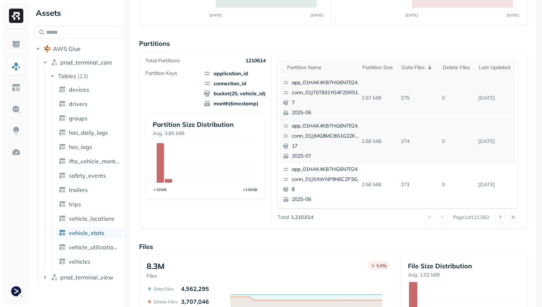
scroll to position [108, 0]
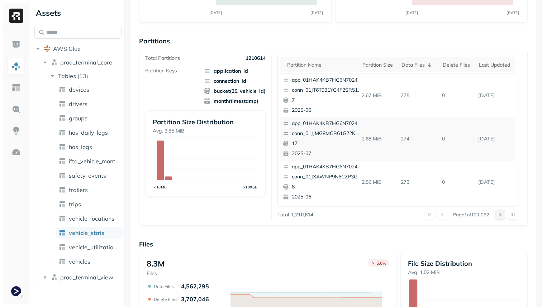
click at [498, 212] on button at bounding box center [500, 215] width 10 height 10
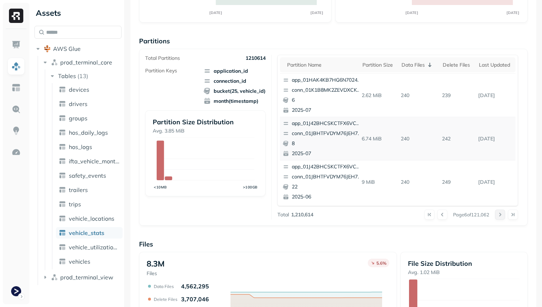
click at [498, 212] on button at bounding box center [500, 215] width 10 height 10
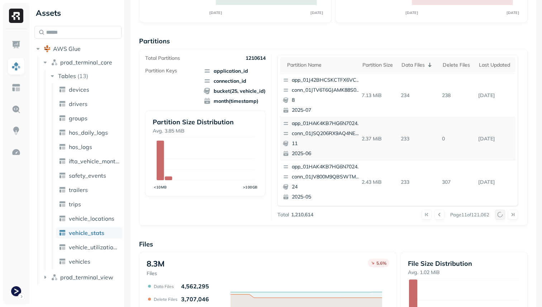
click at [498, 212] on button at bounding box center [500, 215] width 10 height 10
click at [498, 212] on div at bounding box center [506, 215] width 23 height 10
click at [498, 212] on button at bounding box center [500, 215] width 10 height 10
click at [498, 212] on div at bounding box center [506, 215] width 23 height 10
click at [498, 212] on button at bounding box center [500, 215] width 10 height 10
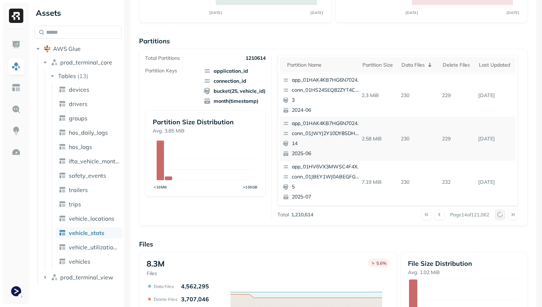
click at [498, 212] on div at bounding box center [506, 215] width 23 height 10
click at [498, 212] on button at bounding box center [500, 215] width 10 height 10
click at [498, 212] on div at bounding box center [506, 215] width 23 height 10
click at [498, 212] on button at bounding box center [500, 215] width 10 height 10
click at [498, 212] on div at bounding box center [506, 215] width 23 height 10
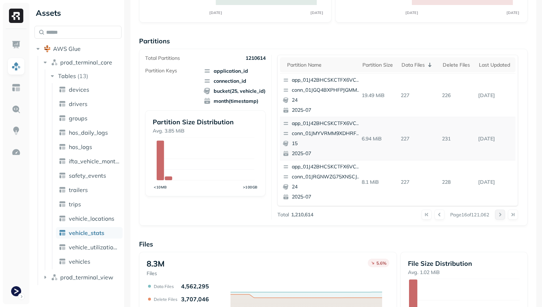
click at [498, 212] on button at bounding box center [500, 215] width 10 height 10
click at [498, 212] on div at bounding box center [506, 215] width 23 height 10
click at [498, 212] on button at bounding box center [500, 215] width 10 height 10
click at [498, 212] on div at bounding box center [506, 215] width 23 height 10
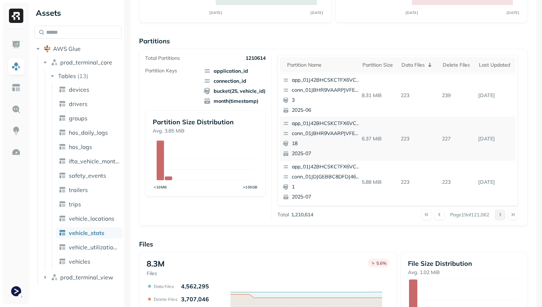
click at [498, 212] on button at bounding box center [500, 215] width 10 height 10
click at [498, 212] on div at bounding box center [506, 215] width 23 height 10
click at [498, 212] on button at bounding box center [500, 215] width 10 height 10
click at [498, 212] on div at bounding box center [506, 215] width 23 height 10
click at [498, 212] on button at bounding box center [500, 215] width 10 height 10
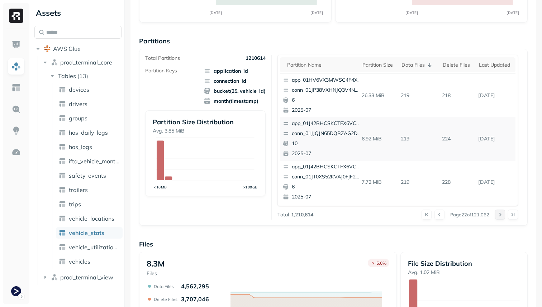
click at [498, 212] on div at bounding box center [506, 215] width 23 height 10
click at [498, 212] on button at bounding box center [500, 215] width 10 height 10
click at [498, 212] on div at bounding box center [506, 215] width 23 height 10
click at [498, 212] on button at bounding box center [500, 215] width 10 height 10
click at [498, 212] on div at bounding box center [506, 215] width 23 height 10
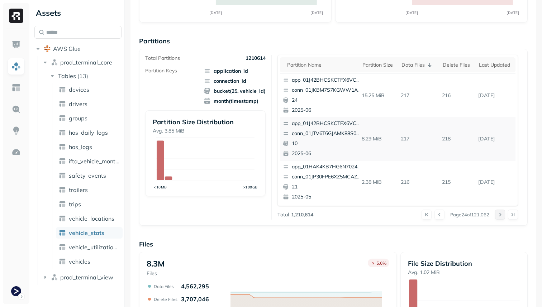
click at [498, 212] on button at bounding box center [500, 215] width 10 height 10
click at [498, 212] on div at bounding box center [506, 215] width 23 height 10
click at [498, 212] on button at bounding box center [500, 215] width 10 height 10
click at [498, 212] on div at bounding box center [506, 215] width 23 height 10
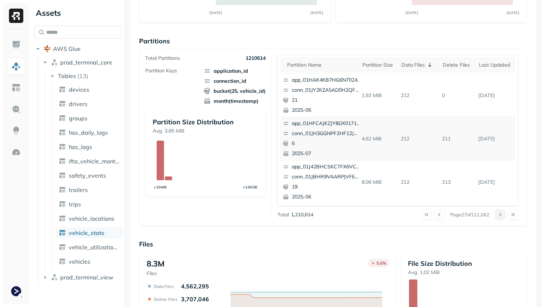
click at [498, 212] on button at bounding box center [500, 215] width 10 height 10
click at [498, 212] on div at bounding box center [506, 215] width 23 height 10
click at [498, 212] on button at bounding box center [500, 215] width 10 height 10
click at [498, 212] on div at bounding box center [506, 215] width 23 height 10
click at [498, 212] on button at bounding box center [500, 215] width 10 height 10
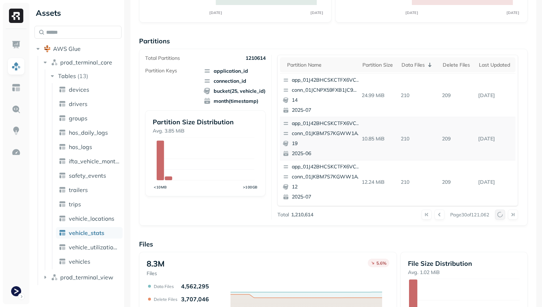
click at [498, 212] on div at bounding box center [506, 215] width 23 height 10
click at [498, 212] on button at bounding box center [500, 215] width 10 height 10
click at [498, 212] on div at bounding box center [506, 215] width 23 height 10
click at [498, 212] on button at bounding box center [500, 215] width 10 height 10
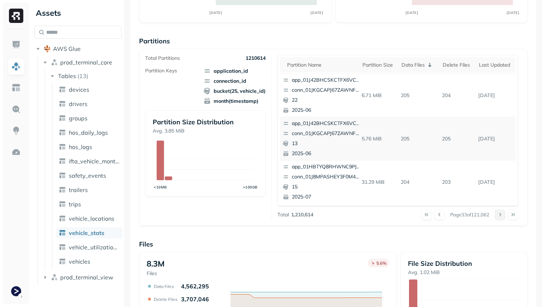
click at [498, 212] on div at bounding box center [506, 215] width 23 height 10
click at [498, 212] on button at bounding box center [500, 215] width 10 height 10
click at [498, 212] on div at bounding box center [506, 215] width 23 height 10
click at [498, 212] on button at bounding box center [500, 215] width 10 height 10
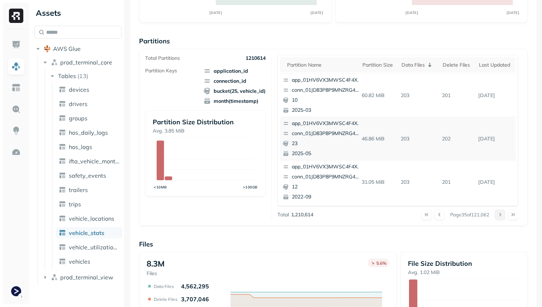
click at [498, 212] on button at bounding box center [500, 215] width 10 height 10
click at [498, 212] on div at bounding box center [506, 215] width 23 height 10
click at [498, 212] on button at bounding box center [500, 215] width 10 height 10
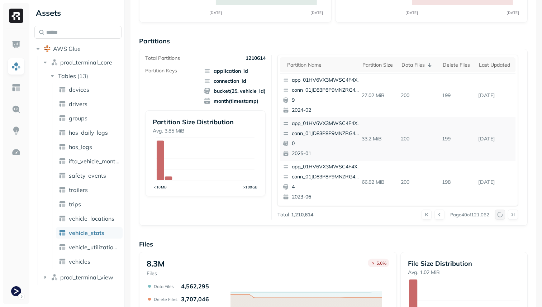
click at [498, 212] on div at bounding box center [506, 215] width 23 height 10
click at [498, 212] on button at bounding box center [500, 215] width 10 height 10
click at [498, 212] on div at bounding box center [506, 215] width 23 height 10
click at [498, 212] on button at bounding box center [500, 215] width 10 height 10
click at [498, 212] on div at bounding box center [506, 215] width 23 height 10
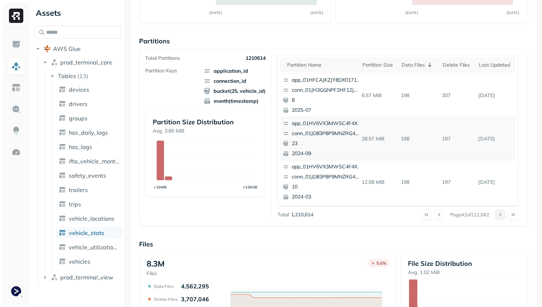
click at [498, 212] on button at bounding box center [500, 215] width 10 height 10
click at [498, 212] on div at bounding box center [506, 215] width 23 height 10
click at [498, 212] on button at bounding box center [500, 215] width 10 height 10
click at [498, 212] on div at bounding box center [506, 215] width 23 height 10
click at [498, 212] on button at bounding box center [500, 215] width 10 height 10
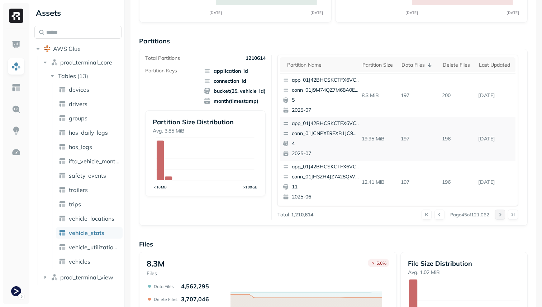
click at [498, 212] on div at bounding box center [506, 215] width 23 height 10
click at [498, 212] on button at bounding box center [500, 215] width 10 height 10
click at [498, 212] on div at bounding box center [506, 215] width 23 height 10
click at [498, 212] on button at bounding box center [500, 215] width 10 height 10
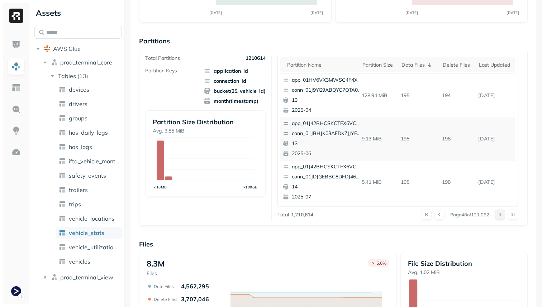
click at [498, 212] on button at bounding box center [500, 215] width 10 height 10
click at [498, 212] on div at bounding box center [506, 215] width 23 height 10
click at [498, 212] on button at bounding box center [500, 215] width 10 height 10
click at [498, 212] on div at bounding box center [506, 215] width 23 height 10
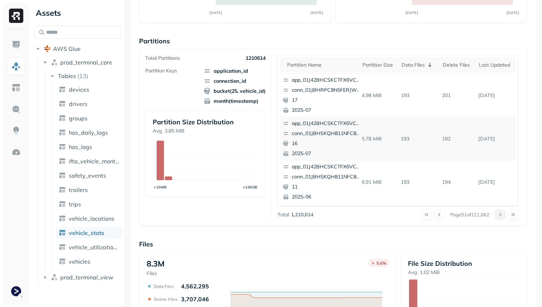
click at [498, 212] on button at bounding box center [500, 215] width 10 height 10
click at [498, 212] on div at bounding box center [506, 215] width 23 height 10
click at [498, 212] on button at bounding box center [500, 215] width 10 height 10
click at [498, 212] on div at bounding box center [506, 215] width 23 height 10
click at [498, 212] on button at bounding box center [500, 215] width 10 height 10
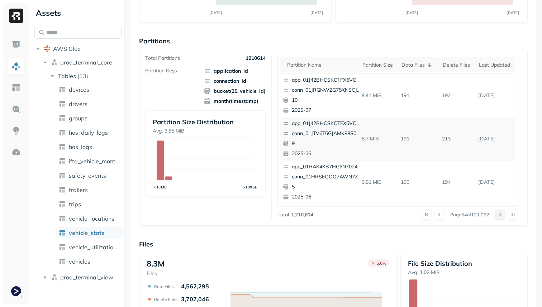
click at [498, 212] on button at bounding box center [500, 215] width 10 height 10
click at [498, 212] on div at bounding box center [506, 215] width 23 height 10
click at [498, 212] on button at bounding box center [500, 215] width 10 height 10
click at [498, 212] on div at bounding box center [506, 215] width 23 height 10
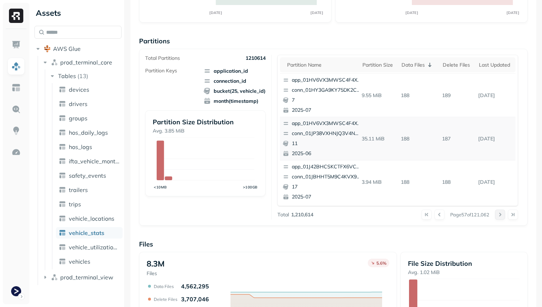
click at [498, 212] on button at bounding box center [500, 215] width 10 height 10
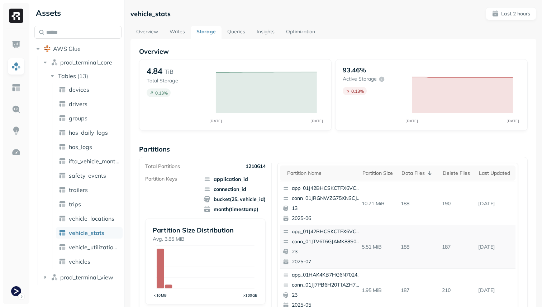
click at [149, 31] on link "Overview" at bounding box center [146, 32] width 33 height 13
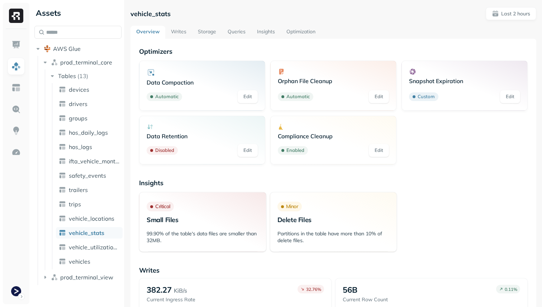
click at [176, 29] on link "Writes" at bounding box center [178, 32] width 27 height 13
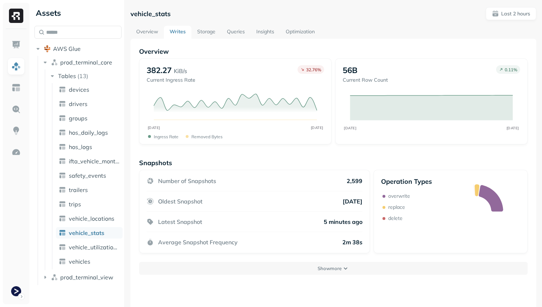
click at [205, 25] on div "vehicle_stats Last 2 hours Overview Writes Storage Queries Insights Optimizatio…" at bounding box center [333, 176] width 406 height 339
click at [206, 28] on link "Storage" at bounding box center [206, 32] width 30 height 13
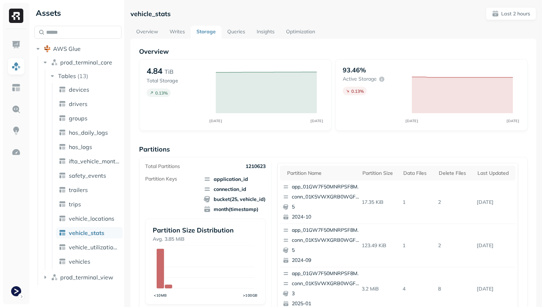
click at [223, 30] on link "Queries" at bounding box center [235, 32] width 29 height 13
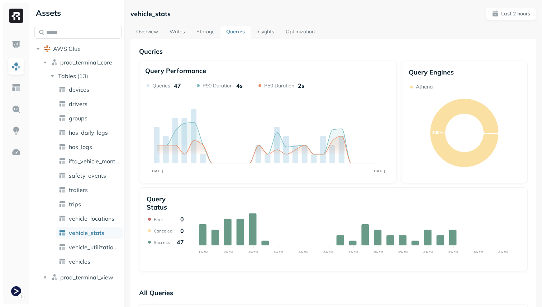
click at [258, 29] on link "Insights" at bounding box center [264, 32] width 29 height 13
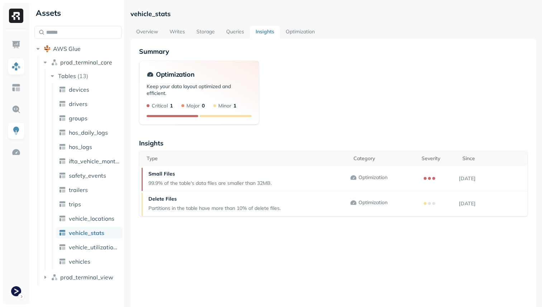
click at [309, 34] on link "Optimization" at bounding box center [300, 32] width 40 height 13
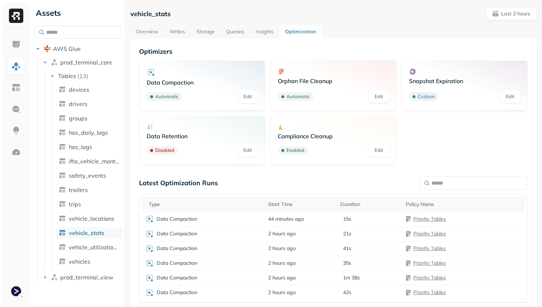
click at [155, 36] on link "Overview" at bounding box center [146, 32] width 33 height 13
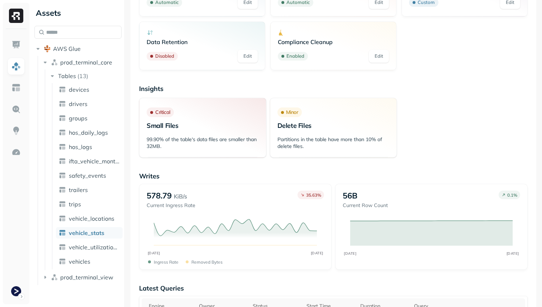
scroll to position [173, 0]
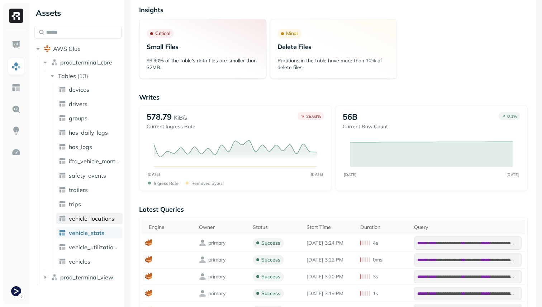
click at [90, 215] on link "vehicle_locations" at bounding box center [89, 218] width 67 height 11
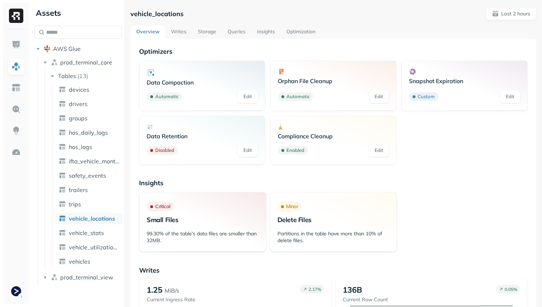
click at [181, 26] on link "Writes" at bounding box center [178, 32] width 27 height 13
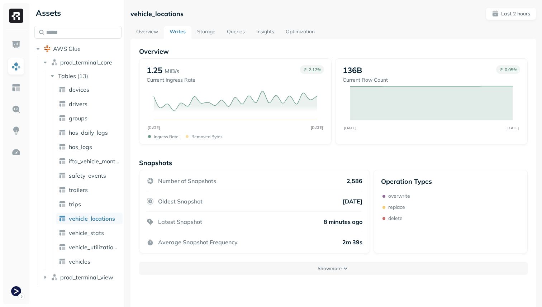
click at [205, 31] on link "Storage" at bounding box center [206, 32] width 30 height 13
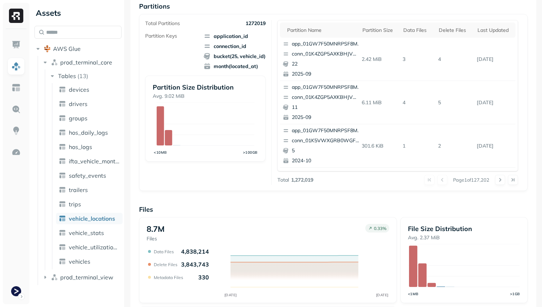
scroll to position [241, 0]
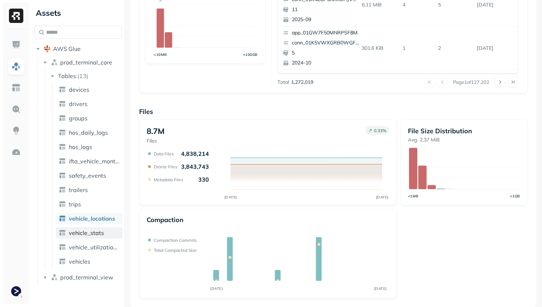
click at [100, 234] on span "vehicle_stats" at bounding box center [86, 232] width 35 height 7
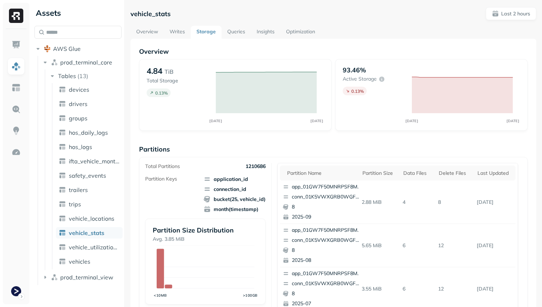
click at [151, 29] on link "Overview" at bounding box center [146, 32] width 33 height 13
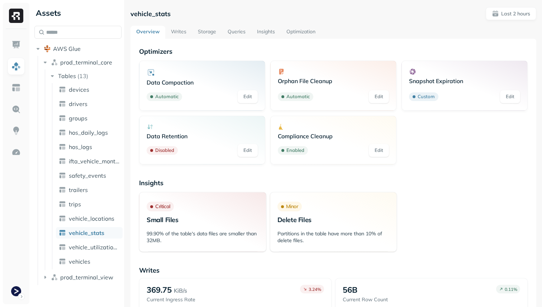
click at [201, 28] on link "Storage" at bounding box center [207, 32] width 30 height 13
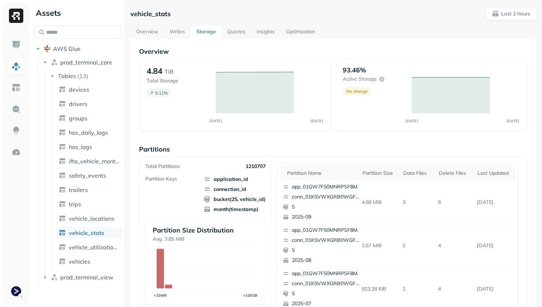
click at [291, 32] on link "Optimization" at bounding box center [300, 32] width 40 height 13
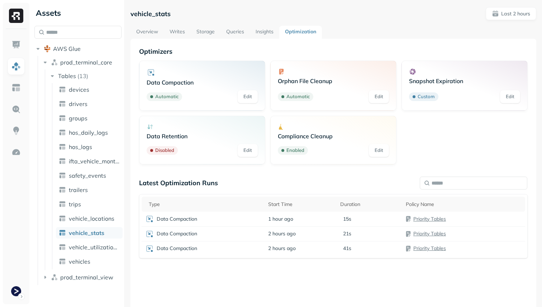
click at [199, 34] on link "Storage" at bounding box center [206, 32] width 30 height 13
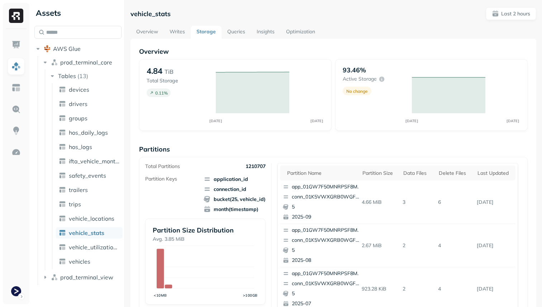
click at [177, 32] on link "Writes" at bounding box center [177, 32] width 27 height 13
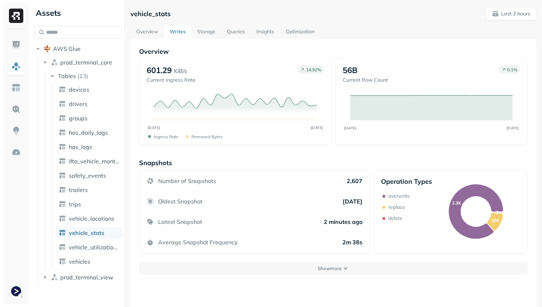
click at [210, 37] on link "Storage" at bounding box center [206, 32] width 30 height 13
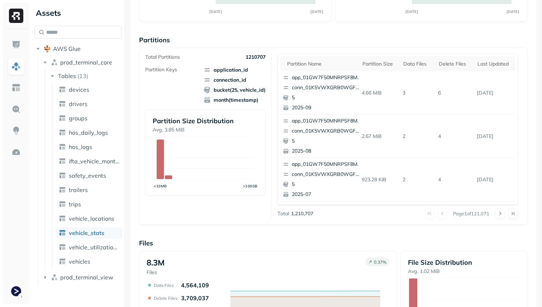
scroll to position [241, 0]
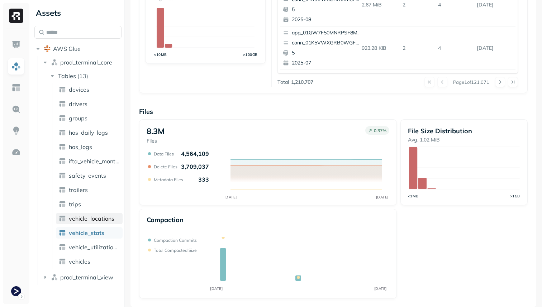
click at [113, 216] on span "vehicle_locations" at bounding box center [91, 218] width 45 height 7
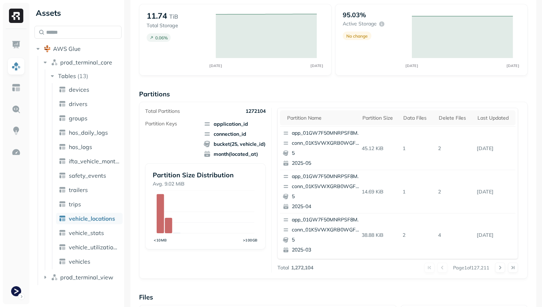
scroll to position [39, 0]
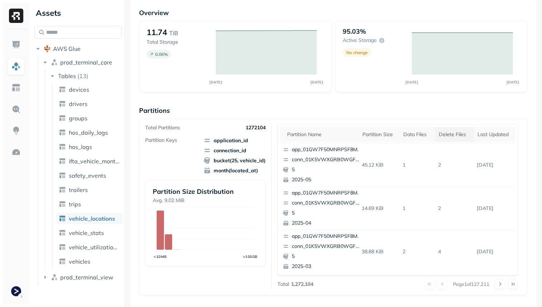
click at [452, 136] on div "Delete Files" at bounding box center [454, 134] width 32 height 7
click at [416, 135] on div "Data Files" at bounding box center [414, 134] width 26 height 7
click at [110, 230] on link "vehicle_stats" at bounding box center [89, 232] width 67 height 11
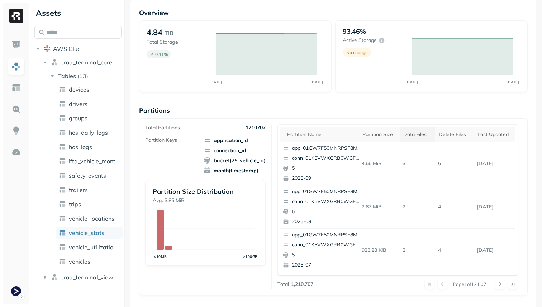
click at [420, 133] on div "Data Files" at bounding box center [417, 134] width 28 height 7
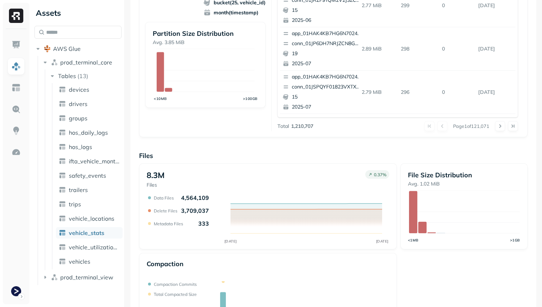
scroll to position [183, 0]
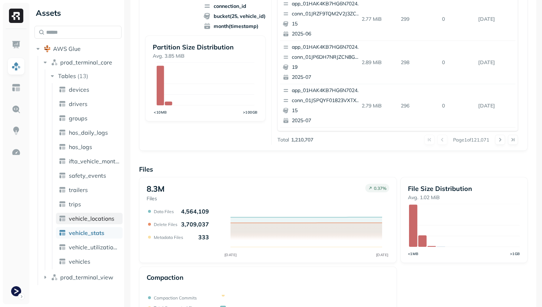
click at [87, 218] on span "vehicle_locations" at bounding box center [91, 218] width 45 height 7
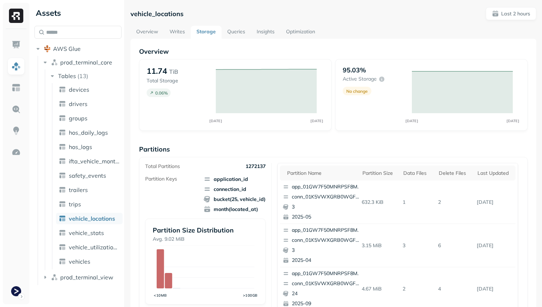
click at [175, 39] on div "Overview 11.74 TiB Total Storage 0.06 % SEP [DATE] 95.03% Active storage No cha…" at bounding box center [333, 293] width 406 height 509
click at [175, 30] on link "Writes" at bounding box center [177, 32] width 27 height 13
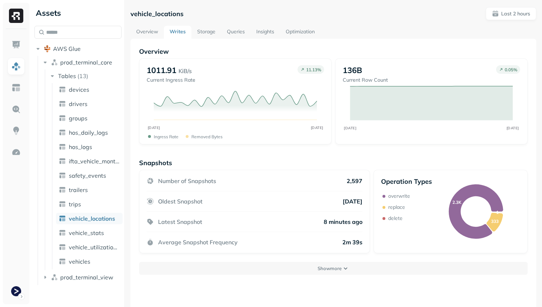
click at [197, 30] on link "Storage" at bounding box center [206, 32] width 30 height 13
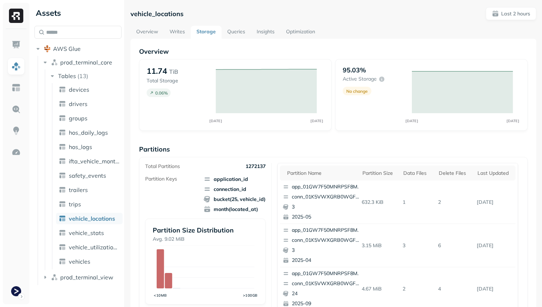
click at [226, 34] on link "Queries" at bounding box center [235, 32] width 29 height 13
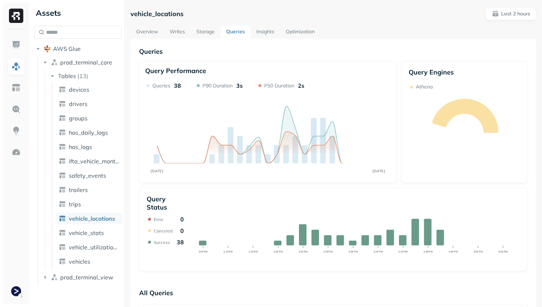
click at [260, 33] on link "Insights" at bounding box center [264, 32] width 29 height 13
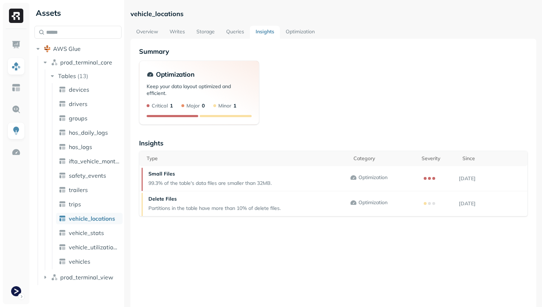
click at [296, 31] on link "Optimization" at bounding box center [300, 32] width 40 height 13
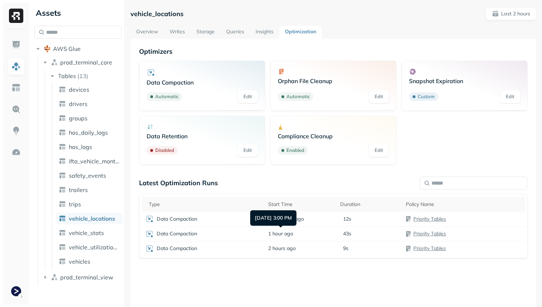
click at [281, 222] on div "Sep 23, 2025 3:00 PM Sep 23, 2025 3:00 PM" at bounding box center [273, 217] width 46 height 15
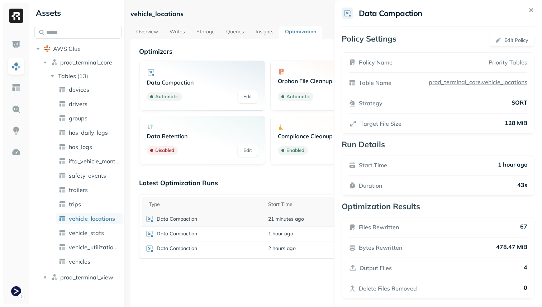
click at [203, 214] on html "Assets AWS Glue prod_terminal_core Tables ( 13 ) devices drivers groups hos_dai…" at bounding box center [271, 153] width 542 height 307
click at [203, 214] on td "Data Compaction" at bounding box center [203, 219] width 123 height 15
click at [148, 30] on html "Assets AWS Glue prod_terminal_core Tables ( 13 ) devices drivers groups hos_dai…" at bounding box center [271, 153] width 542 height 307
click at [148, 30] on link "Overview" at bounding box center [146, 32] width 33 height 13
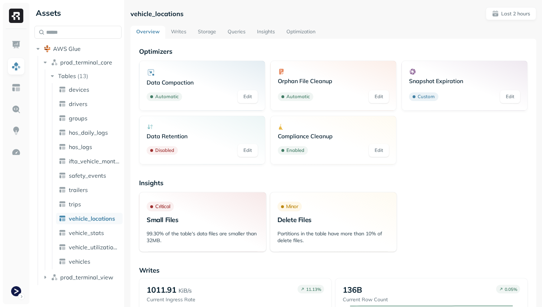
click at [178, 30] on link "Writes" at bounding box center [178, 32] width 27 height 13
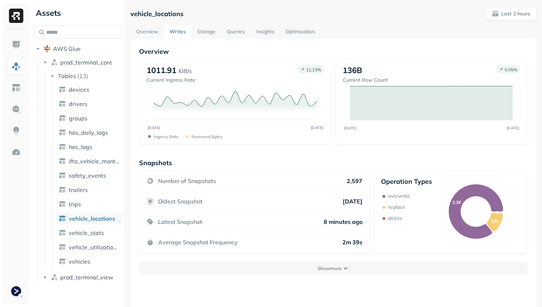
click at [197, 38] on link "Storage" at bounding box center [206, 32] width 30 height 13
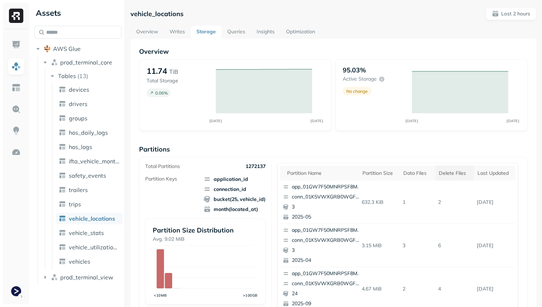
click at [443, 170] on div "Delete Files" at bounding box center [454, 173] width 32 height 7
click at [288, 33] on link "Optimization" at bounding box center [300, 32] width 40 height 13
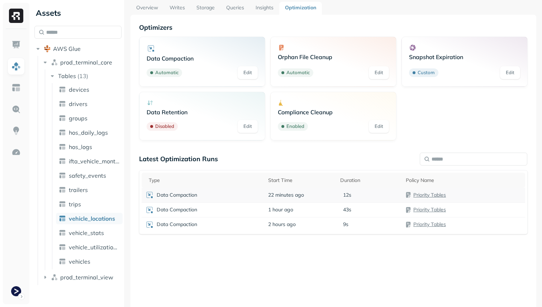
scroll to position [24, 0]
click at [288, 192] on span "22 minutes ago" at bounding box center [286, 194] width 36 height 7
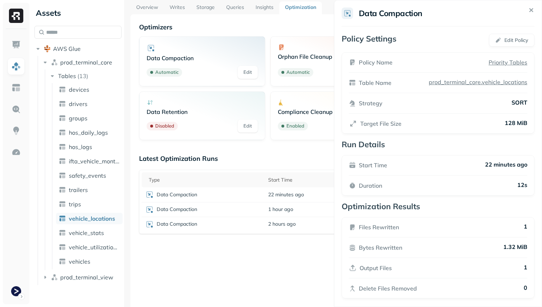
click at [287, 248] on html "Assets AWS Glue prod_terminal_core Tables ( 13 ) devices drivers groups hos_dai…" at bounding box center [271, 153] width 542 height 307
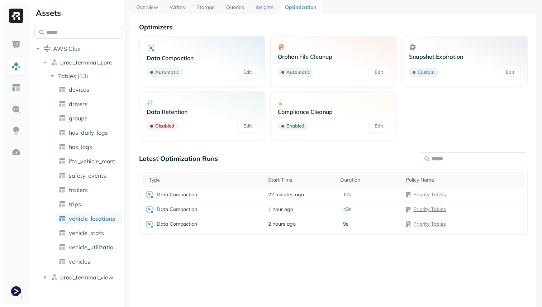
scroll to position [0, 0]
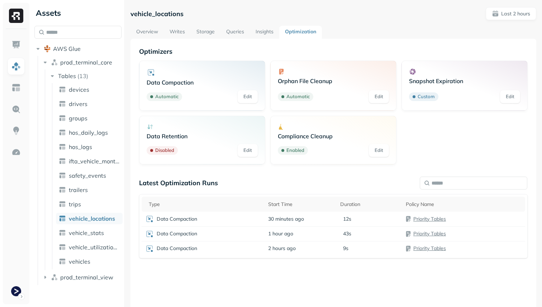
click at [205, 37] on link "Storage" at bounding box center [206, 32] width 30 height 13
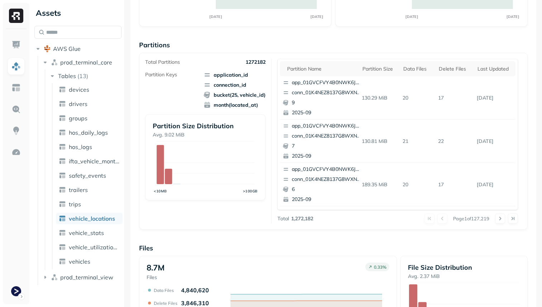
scroll to position [86, 0]
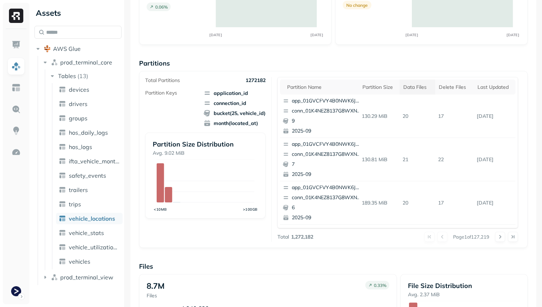
click at [422, 85] on div "Data Files" at bounding box center [417, 87] width 28 height 7
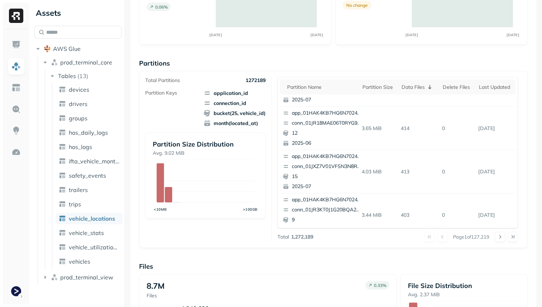
scroll to position [302, 0]
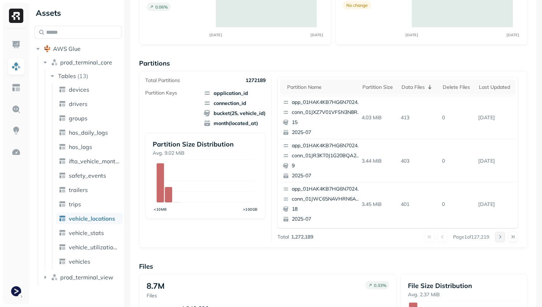
click at [500, 237] on button at bounding box center [500, 237] width 10 height 10
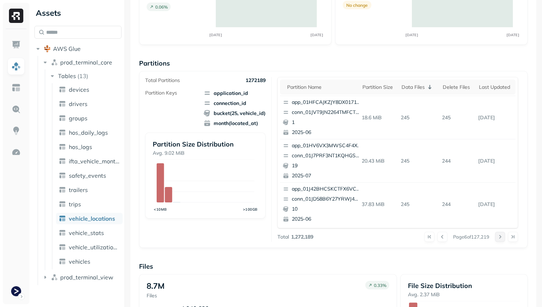
click at [500, 237] on button at bounding box center [500, 237] width 10 height 10
click at [500, 237] on div at bounding box center [506, 237] width 23 height 10
click at [492, 89] on div "Last updated" at bounding box center [495, 87] width 33 height 7
click at [492, 89] on div "Last updated" at bounding box center [490, 87] width 41 height 9
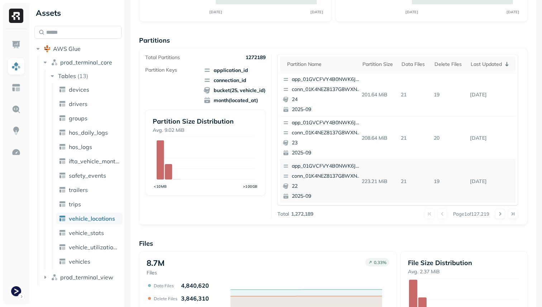
scroll to position [109, 0]
click at [497, 214] on button at bounding box center [500, 214] width 10 height 10
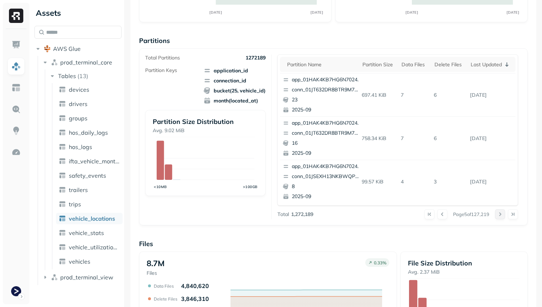
click at [497, 214] on button at bounding box center [500, 214] width 10 height 10
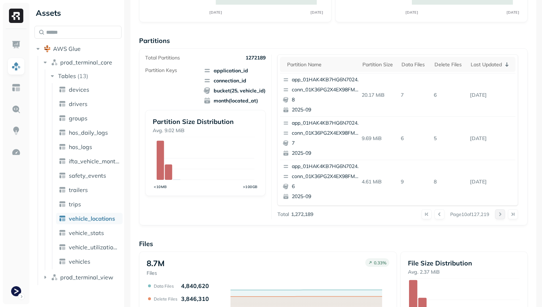
click at [497, 214] on button at bounding box center [500, 214] width 10 height 10
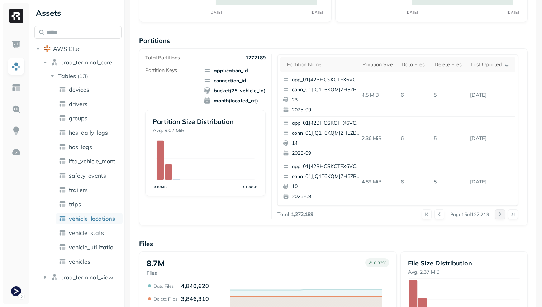
click at [497, 214] on button at bounding box center [500, 214] width 10 height 10
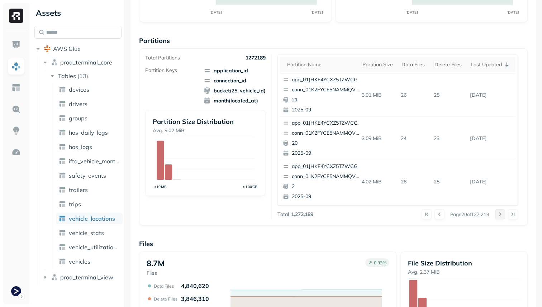
click at [497, 214] on button at bounding box center [500, 214] width 10 height 10
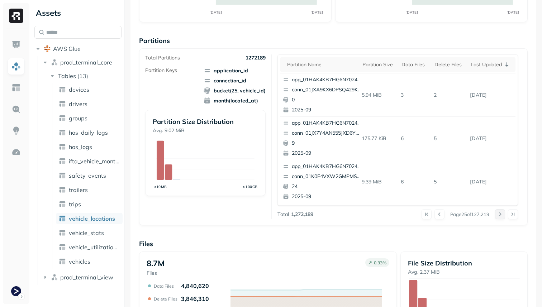
click at [497, 214] on button at bounding box center [500, 214] width 10 height 10
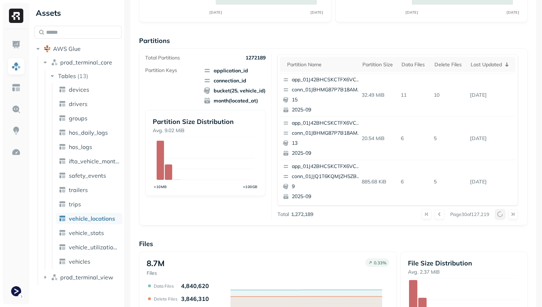
click at [497, 214] on div at bounding box center [506, 214] width 23 height 10
click at [497, 214] on button at bounding box center [500, 214] width 10 height 10
click at [497, 214] on div at bounding box center [506, 214] width 23 height 10
click at [497, 214] on button at bounding box center [500, 214] width 10 height 10
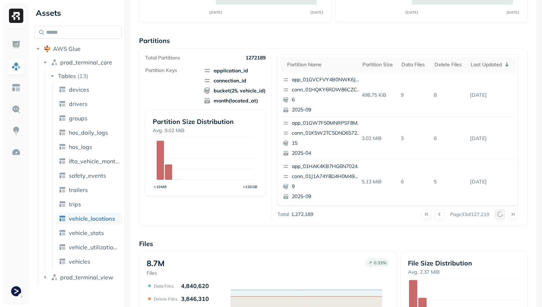
click at [497, 214] on div at bounding box center [506, 214] width 23 height 10
click at [497, 214] on button at bounding box center [500, 214] width 10 height 10
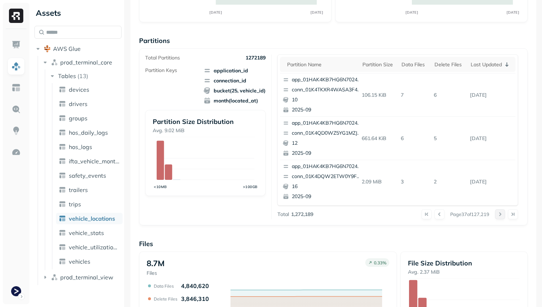
click at [497, 214] on div at bounding box center [506, 214] width 23 height 10
click at [497, 214] on button at bounding box center [500, 214] width 10 height 10
click at [497, 214] on div at bounding box center [506, 214] width 23 height 10
click at [497, 214] on button at bounding box center [500, 214] width 10 height 10
click at [497, 214] on div at bounding box center [506, 214] width 23 height 10
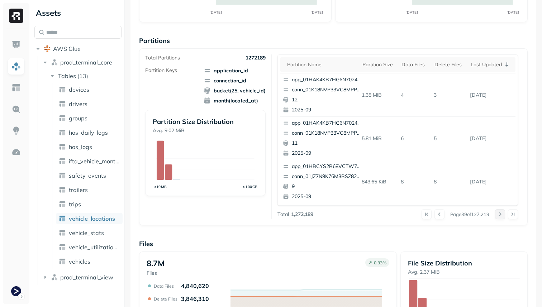
click at [497, 214] on button at bounding box center [500, 214] width 10 height 10
click at [497, 214] on div at bounding box center [506, 214] width 23 height 10
click at [497, 214] on button at bounding box center [500, 214] width 10 height 10
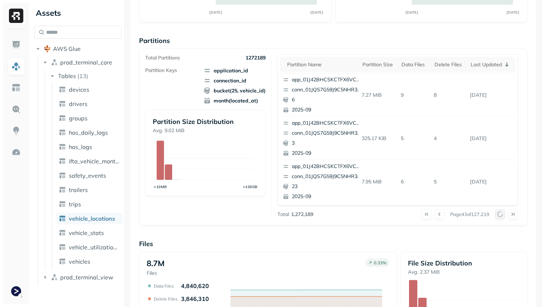
click at [497, 214] on div at bounding box center [506, 214] width 23 height 10
click at [497, 214] on button at bounding box center [500, 214] width 10 height 10
click at [497, 214] on div at bounding box center [506, 214] width 23 height 10
click at [497, 214] on button at bounding box center [500, 214] width 10 height 10
click at [497, 214] on div at bounding box center [506, 214] width 23 height 10
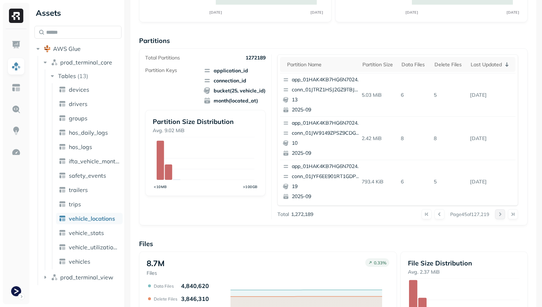
click at [497, 214] on button at bounding box center [500, 214] width 10 height 10
click at [497, 214] on div at bounding box center [506, 214] width 23 height 10
click at [497, 214] on button at bounding box center [500, 214] width 10 height 10
click at [497, 214] on div at bounding box center [506, 214] width 23 height 10
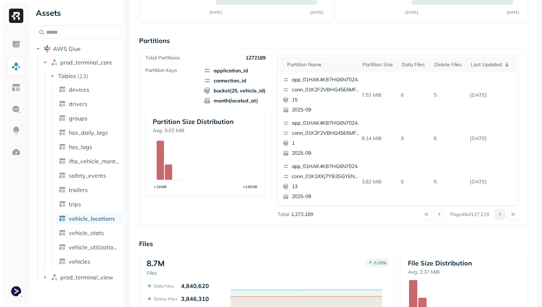
click at [497, 214] on button at bounding box center [500, 214] width 10 height 10
click at [497, 214] on div at bounding box center [506, 214] width 23 height 10
click at [497, 214] on button at bounding box center [500, 214] width 10 height 10
click at [497, 214] on div at bounding box center [506, 214] width 23 height 10
click at [497, 214] on button at bounding box center [500, 214] width 10 height 10
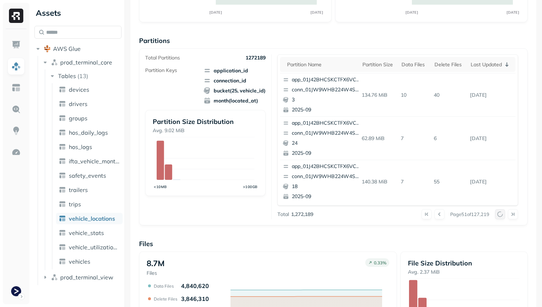
click at [497, 214] on button at bounding box center [500, 214] width 10 height 10
click at [497, 214] on div at bounding box center [506, 214] width 23 height 10
click at [497, 214] on button at bounding box center [500, 214] width 10 height 10
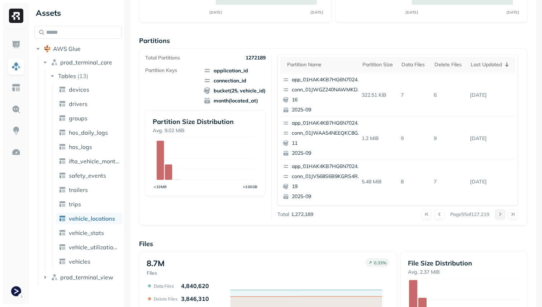
click at [497, 214] on button at bounding box center [500, 214] width 10 height 10
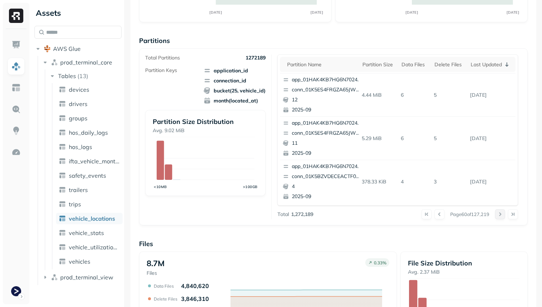
click at [497, 214] on button at bounding box center [500, 214] width 10 height 10
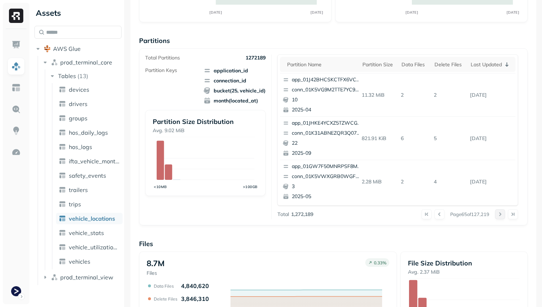
click at [497, 214] on button at bounding box center [500, 214] width 10 height 10
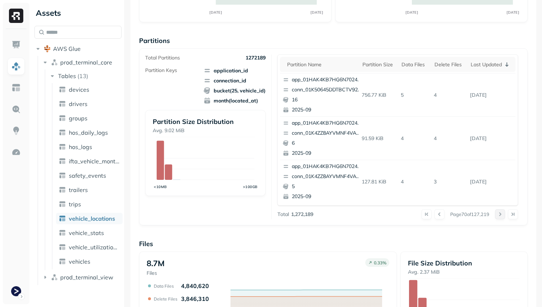
click at [497, 214] on button at bounding box center [500, 214] width 10 height 10
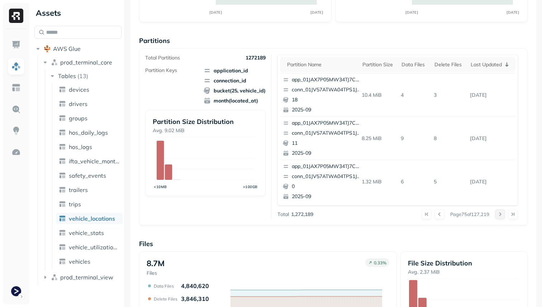
click at [497, 214] on button at bounding box center [500, 214] width 10 height 10
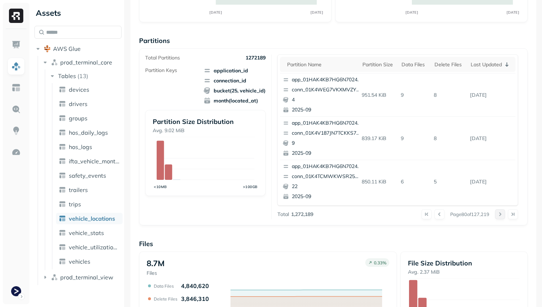
click at [498, 214] on button at bounding box center [500, 214] width 10 height 10
click at [498, 215] on button at bounding box center [500, 214] width 10 height 10
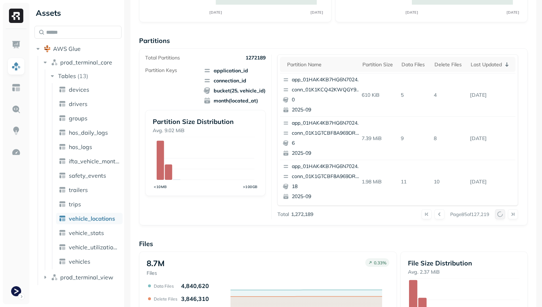
click at [498, 215] on button at bounding box center [500, 214] width 10 height 10
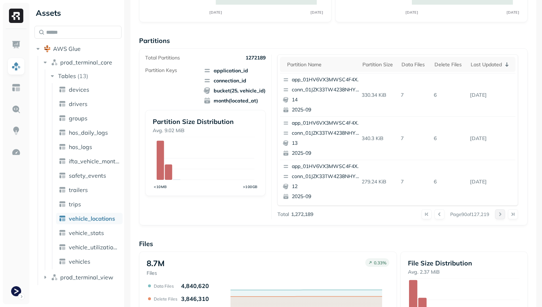
click at [498, 215] on button at bounding box center [500, 214] width 10 height 10
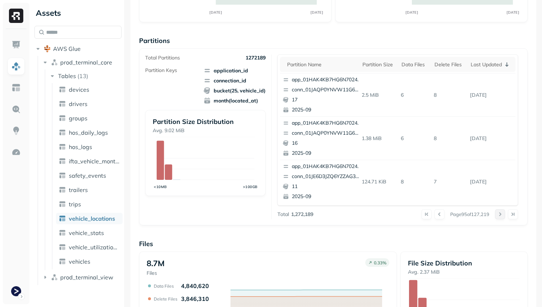
click at [498, 216] on button at bounding box center [500, 214] width 10 height 10
click at [499, 216] on button at bounding box center [500, 214] width 10 height 10
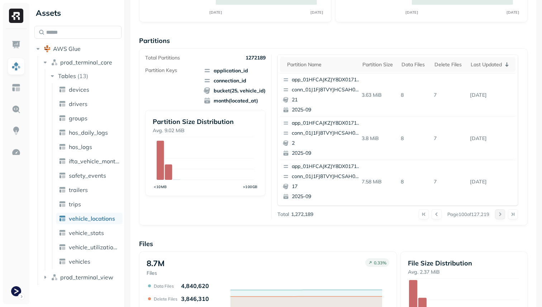
click at [499, 216] on button at bounding box center [500, 214] width 10 height 10
click at [499, 216] on div at bounding box center [506, 214] width 23 height 10
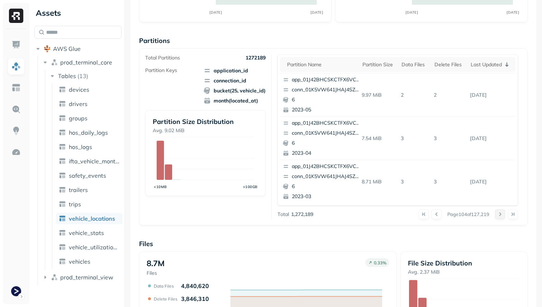
click at [499, 216] on button at bounding box center [500, 214] width 10 height 10
click at [499, 216] on div at bounding box center [506, 214] width 23 height 10
click at [499, 216] on button at bounding box center [500, 214] width 10 height 10
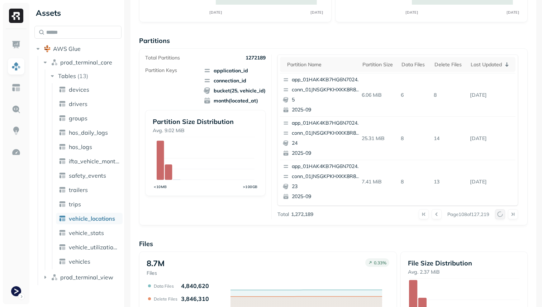
click at [499, 216] on button at bounding box center [500, 214] width 10 height 10
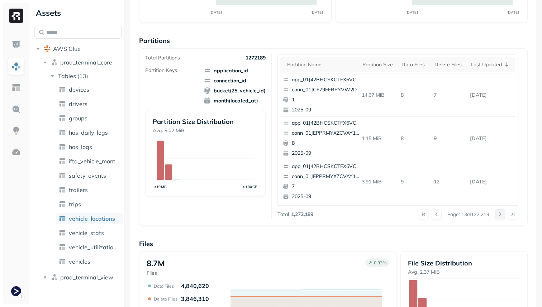
click at [499, 216] on button at bounding box center [500, 214] width 10 height 10
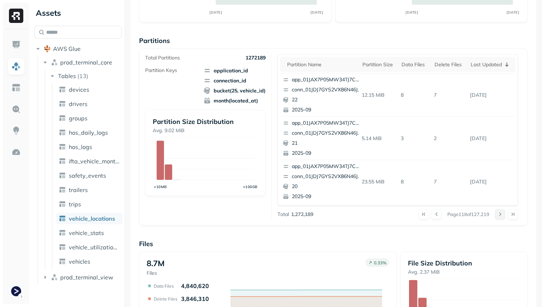
click at [499, 216] on button at bounding box center [500, 214] width 10 height 10
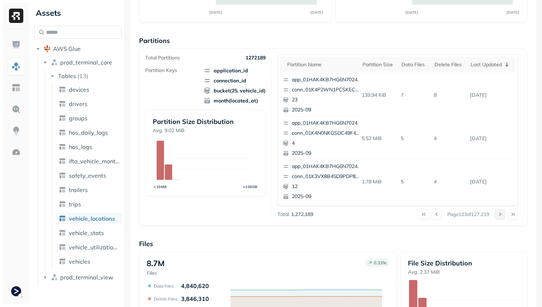
click at [499, 216] on button at bounding box center [500, 214] width 10 height 10
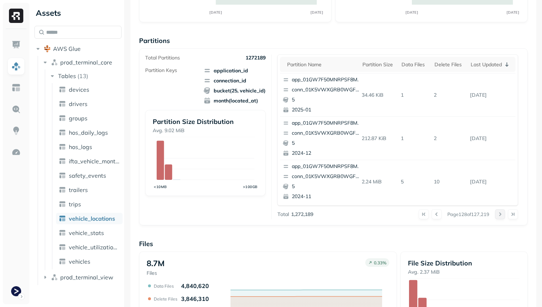
click at [499, 216] on button at bounding box center [500, 214] width 10 height 10
click at [499, 216] on div at bounding box center [506, 214] width 23 height 10
click at [499, 216] on button at bounding box center [500, 214] width 10 height 10
click at [499, 216] on div at bounding box center [506, 214] width 23 height 10
click at [499, 216] on button at bounding box center [500, 214] width 10 height 10
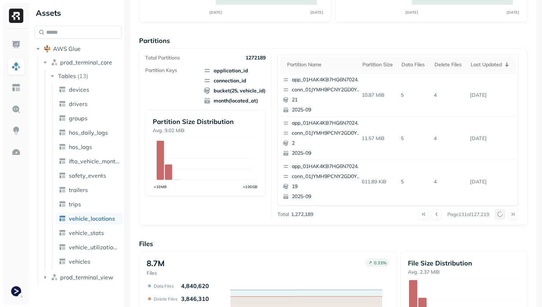
click at [499, 216] on button at bounding box center [500, 214] width 10 height 10
click at [499, 216] on div at bounding box center [506, 214] width 23 height 10
click at [499, 216] on button at bounding box center [500, 214] width 10 height 10
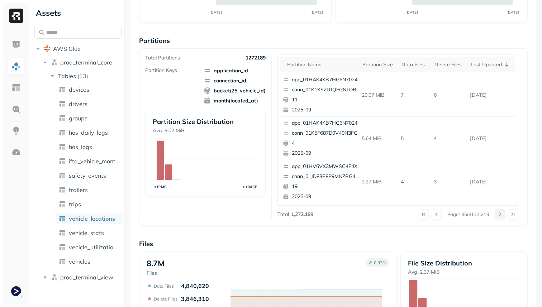
click at [499, 216] on button at bounding box center [500, 214] width 10 height 10
click at [499, 216] on div at bounding box center [506, 214] width 23 height 10
click at [499, 216] on button at bounding box center [500, 214] width 10 height 10
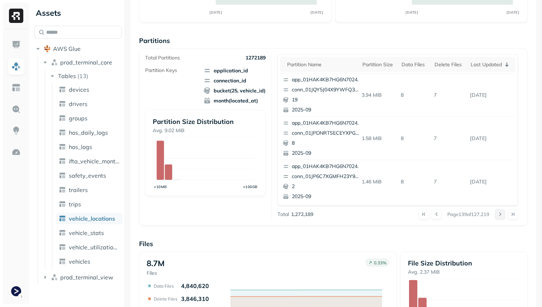
click at [499, 216] on button at bounding box center [500, 214] width 10 height 10
click at [499, 216] on div at bounding box center [506, 214] width 23 height 10
click at [499, 216] on button at bounding box center [500, 214] width 10 height 10
click at [499, 216] on div at bounding box center [506, 214] width 23 height 10
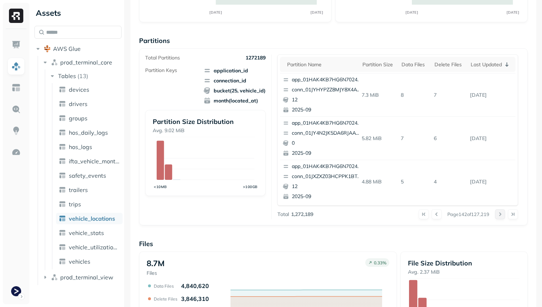
click at [499, 216] on button at bounding box center [500, 214] width 10 height 10
click at [499, 216] on div at bounding box center [506, 214] width 23 height 10
click at [499, 216] on button at bounding box center [500, 214] width 10 height 10
click at [499, 216] on div at bounding box center [506, 214] width 23 height 10
click at [499, 216] on button at bounding box center [500, 214] width 10 height 10
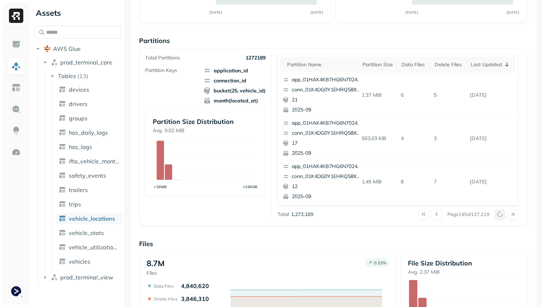
click at [499, 216] on div at bounding box center [506, 214] width 23 height 10
click at [499, 216] on button at bounding box center [500, 214] width 10 height 10
click at [499, 216] on div at bounding box center [506, 214] width 23 height 10
click at [499, 216] on button at bounding box center [500, 214] width 10 height 10
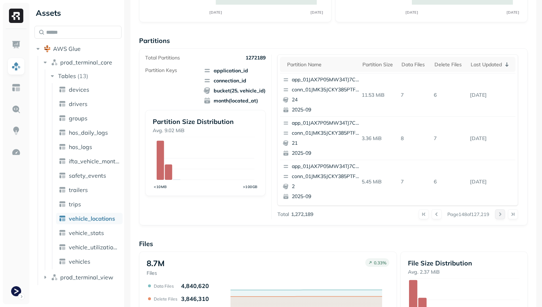
click at [499, 216] on div at bounding box center [506, 214] width 23 height 10
click at [499, 216] on button at bounding box center [500, 214] width 10 height 10
click at [499, 216] on div at bounding box center [506, 214] width 23 height 10
click at [499, 216] on button at bounding box center [500, 214] width 10 height 10
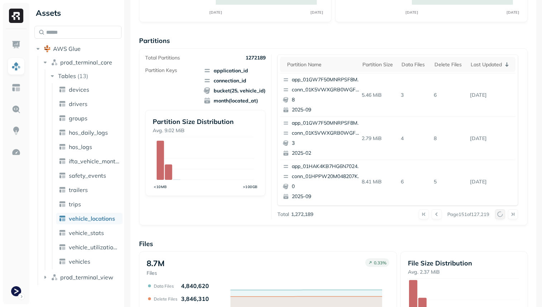
click at [499, 216] on div at bounding box center [506, 214] width 23 height 10
click at [499, 216] on button at bounding box center [500, 214] width 10 height 10
click at [499, 216] on div at bounding box center [506, 214] width 23 height 10
click at [499, 216] on button at bounding box center [500, 214] width 10 height 10
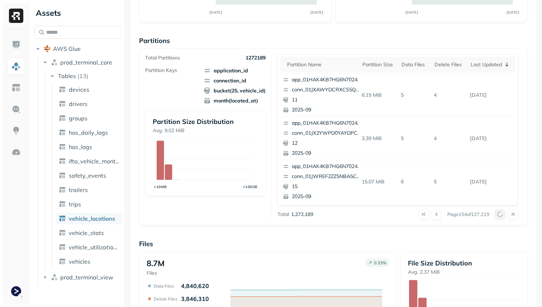
click at [499, 216] on button at bounding box center [500, 214] width 10 height 10
click at [499, 216] on div at bounding box center [506, 214] width 23 height 10
click at [499, 216] on button at bounding box center [500, 214] width 10 height 10
click at [499, 216] on div at bounding box center [506, 214] width 23 height 10
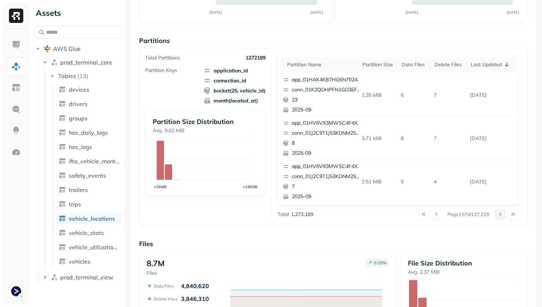
click at [499, 216] on button at bounding box center [500, 214] width 10 height 10
click at [499, 216] on div at bounding box center [506, 214] width 23 height 10
click at [499, 216] on button at bounding box center [500, 214] width 10 height 10
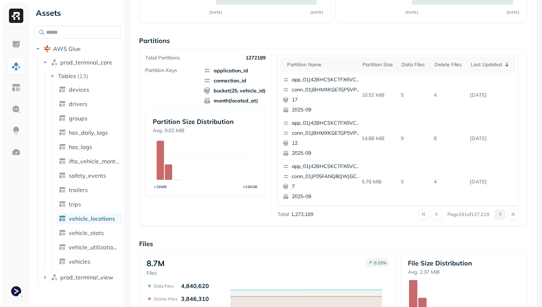
click at [499, 216] on button at bounding box center [500, 214] width 10 height 10
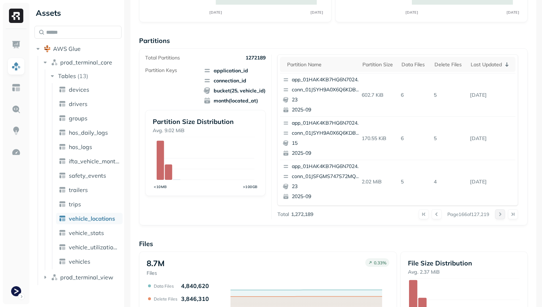
click at [499, 216] on button at bounding box center [500, 214] width 10 height 10
click at [416, 69] on th "Data Files" at bounding box center [414, 64] width 33 height 15
click at [485, 67] on div "Last updated" at bounding box center [495, 64] width 33 height 7
click at [485, 67] on div "Last updated" at bounding box center [490, 64] width 41 height 9
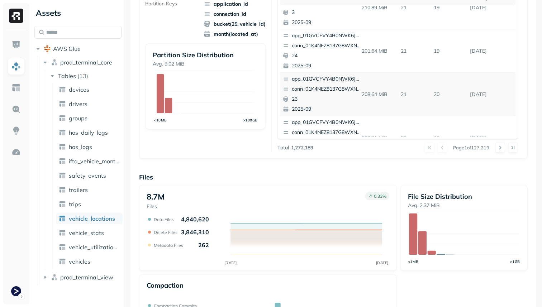
scroll to position [302, 0]
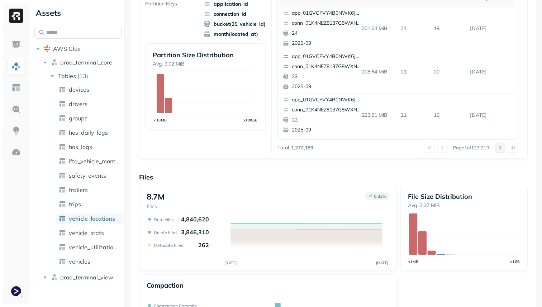
click at [497, 147] on button at bounding box center [500, 148] width 10 height 10
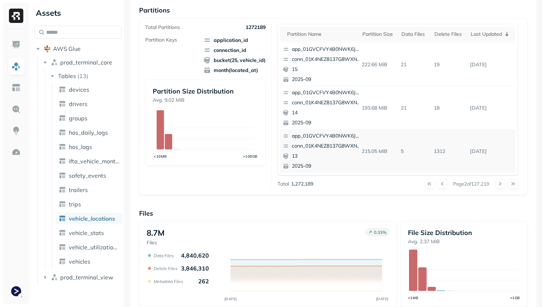
scroll to position [140, 0]
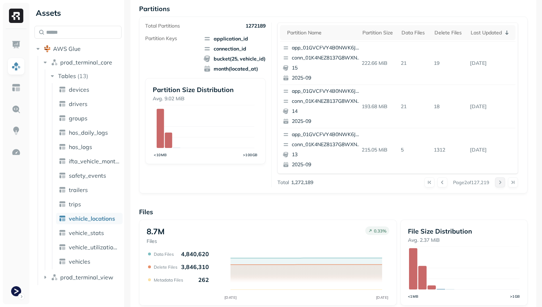
click at [500, 182] on button at bounding box center [500, 182] width 10 height 10
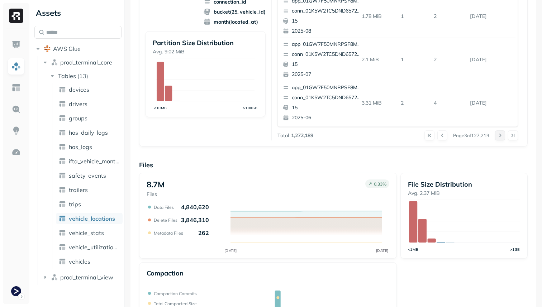
click at [502, 135] on button at bounding box center [500, 135] width 10 height 10
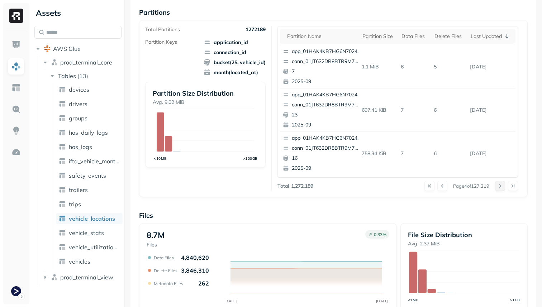
scroll to position [123, 0]
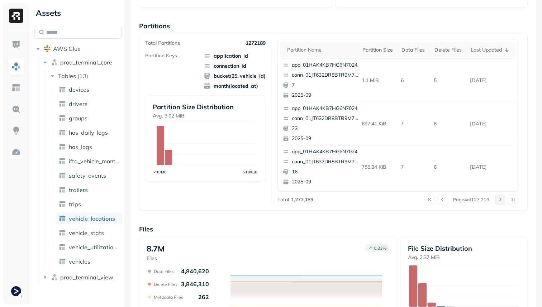
click at [502, 201] on button at bounding box center [500, 200] width 10 height 10
click at [502, 201] on div at bounding box center [506, 200] width 23 height 10
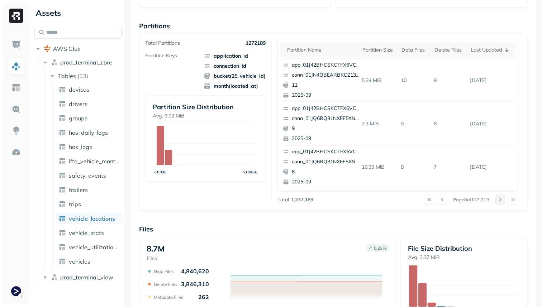
click at [502, 201] on button at bounding box center [500, 200] width 10 height 10
click at [502, 201] on div at bounding box center [506, 200] width 23 height 10
click at [502, 201] on button at bounding box center [500, 200] width 10 height 10
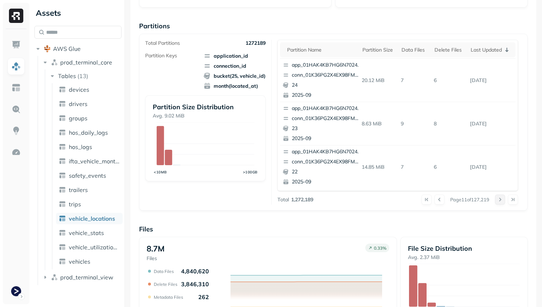
click at [502, 201] on button at bounding box center [500, 200] width 10 height 10
click at [502, 201] on div at bounding box center [506, 200] width 23 height 10
click at [502, 201] on button at bounding box center [500, 200] width 10 height 10
click at [502, 201] on div at bounding box center [506, 200] width 23 height 10
click at [502, 201] on button at bounding box center [500, 200] width 10 height 10
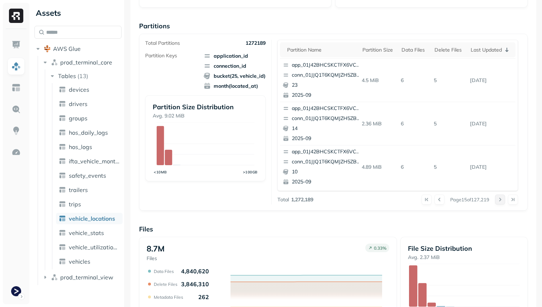
click at [502, 201] on div at bounding box center [506, 200] width 23 height 10
click at [502, 201] on button at bounding box center [500, 200] width 10 height 10
click at [502, 201] on div at bounding box center [506, 200] width 23 height 10
click at [502, 201] on button at bounding box center [500, 200] width 10 height 10
click at [502, 201] on div at bounding box center [506, 200] width 23 height 10
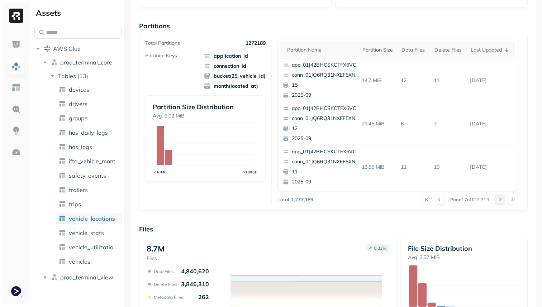
click at [502, 201] on button at bounding box center [500, 200] width 10 height 10
click at [502, 201] on div at bounding box center [506, 200] width 23 height 10
click at [502, 201] on button at bounding box center [500, 200] width 10 height 10
click at [502, 201] on div at bounding box center [506, 200] width 23 height 10
click at [502, 201] on button at bounding box center [500, 200] width 10 height 10
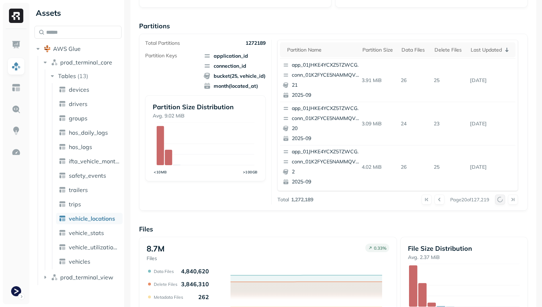
click at [502, 201] on div at bounding box center [506, 200] width 23 height 10
click at [502, 201] on button at bounding box center [500, 200] width 10 height 10
click at [502, 201] on div at bounding box center [506, 200] width 23 height 10
click at [502, 201] on button at bounding box center [500, 200] width 10 height 10
click at [502, 201] on div at bounding box center [506, 200] width 23 height 10
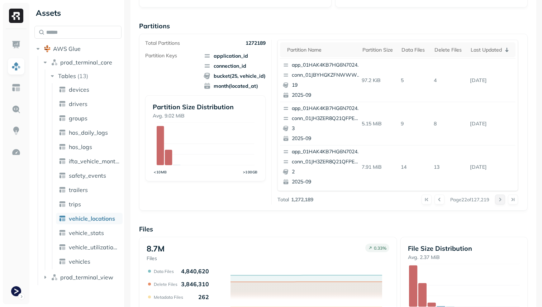
click at [502, 201] on button at bounding box center [500, 200] width 10 height 10
click at [502, 201] on div at bounding box center [506, 200] width 23 height 10
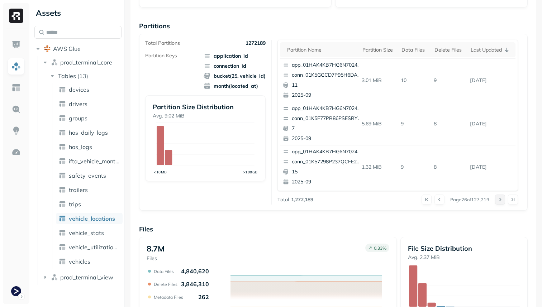
click at [502, 201] on button at bounding box center [500, 200] width 10 height 10
click at [502, 201] on div at bounding box center [506, 200] width 23 height 10
click at [502, 201] on button at bounding box center [500, 200] width 10 height 10
click at [502, 201] on div at bounding box center [506, 200] width 23 height 10
click at [502, 201] on button at bounding box center [500, 200] width 10 height 10
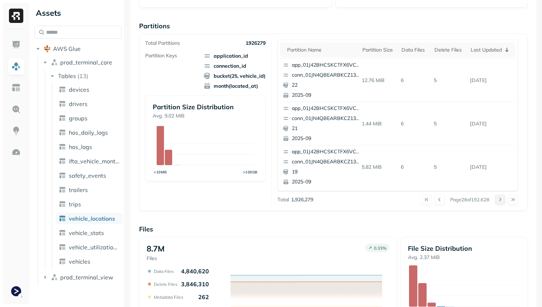
click at [502, 201] on div at bounding box center [506, 200] width 23 height 10
click at [502, 201] on button at bounding box center [500, 200] width 10 height 10
click at [502, 201] on div at bounding box center [506, 200] width 23 height 10
click at [502, 201] on button at bounding box center [500, 200] width 10 height 10
click at [502, 201] on div at bounding box center [506, 200] width 23 height 10
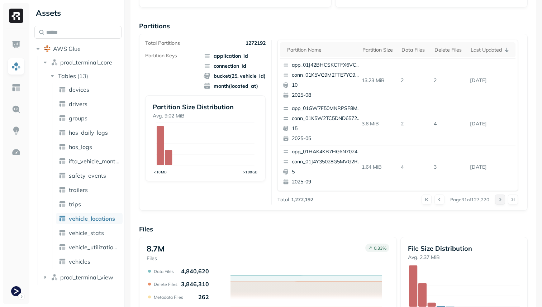
click at [502, 201] on button at bounding box center [500, 200] width 10 height 10
click at [502, 201] on div at bounding box center [506, 200] width 23 height 10
click at [502, 201] on button at bounding box center [500, 200] width 10 height 10
click at [502, 201] on div at bounding box center [506, 200] width 23 height 10
click at [502, 201] on button at bounding box center [500, 200] width 10 height 10
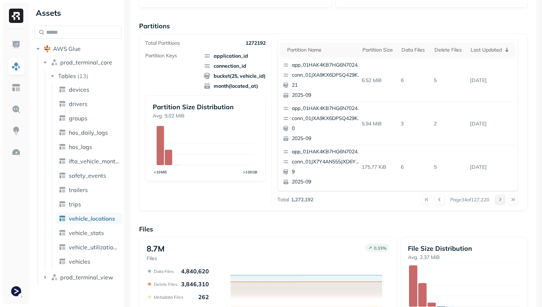
click at [502, 201] on button at bounding box center [500, 200] width 10 height 10
click at [502, 201] on div at bounding box center [506, 200] width 23 height 10
click at [502, 201] on button at bounding box center [500, 200] width 10 height 10
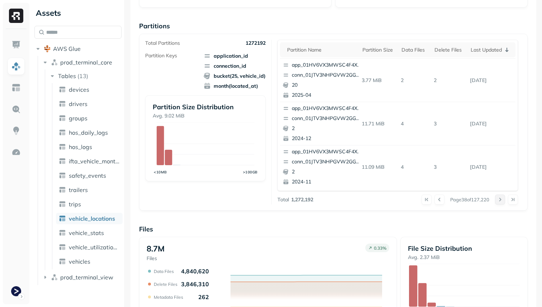
click at [502, 201] on div at bounding box center [506, 200] width 23 height 10
click at [502, 201] on button at bounding box center [500, 200] width 10 height 10
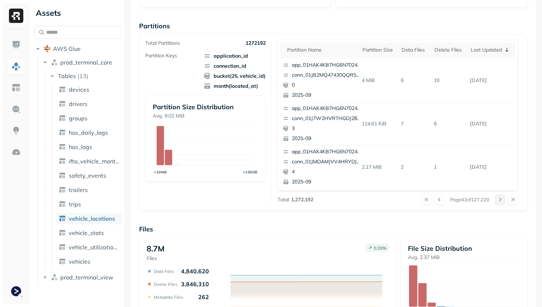
click at [502, 201] on button at bounding box center [500, 200] width 10 height 10
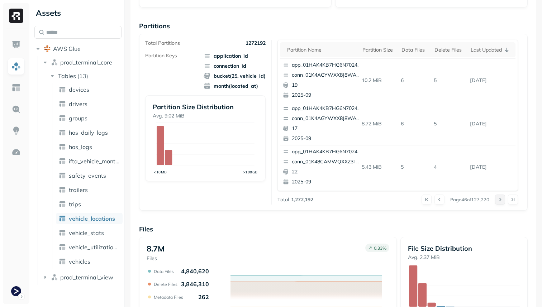
click at [502, 201] on button at bounding box center [500, 200] width 10 height 10
click at [502, 201] on div at bounding box center [506, 200] width 23 height 10
click at [502, 201] on button at bounding box center [500, 200] width 10 height 10
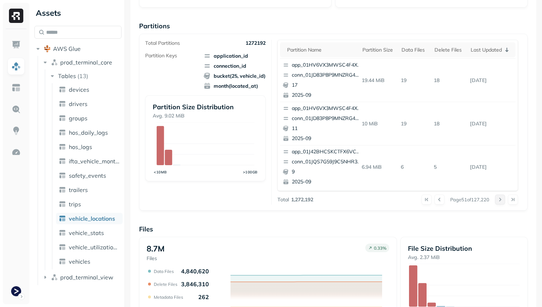
click at [502, 201] on button at bounding box center [500, 200] width 10 height 10
click at [502, 201] on div at bounding box center [506, 200] width 23 height 10
click at [502, 201] on button at bounding box center [500, 200] width 10 height 10
click at [502, 201] on div at bounding box center [506, 200] width 23 height 10
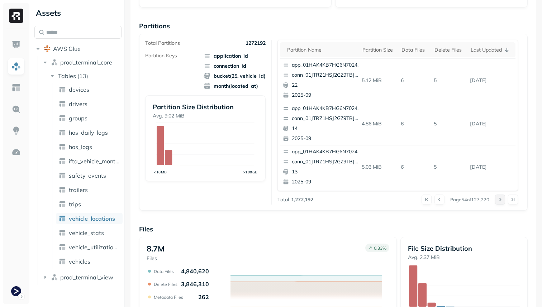
click at [502, 201] on button at bounding box center [500, 200] width 10 height 10
click at [502, 201] on div at bounding box center [506, 200] width 23 height 10
click at [502, 201] on button at bounding box center [500, 200] width 10 height 10
click at [502, 201] on div at bounding box center [506, 200] width 23 height 10
click at [502, 201] on button at bounding box center [500, 200] width 10 height 10
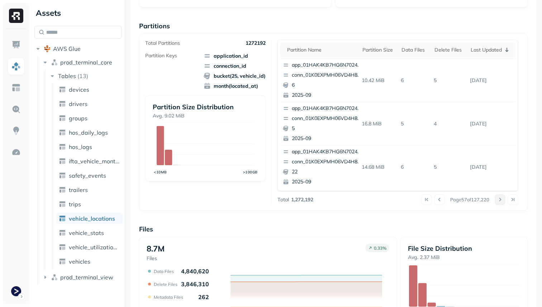
click at [502, 201] on button at bounding box center [500, 200] width 10 height 10
click at [502, 201] on div at bounding box center [506, 200] width 23 height 10
click at [502, 201] on button at bounding box center [500, 200] width 10 height 10
click at [502, 201] on div at bounding box center [506, 200] width 23 height 10
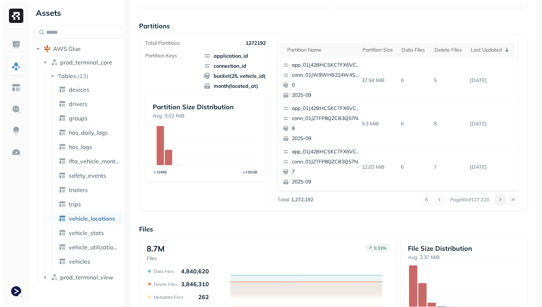
click at [502, 201] on button at bounding box center [500, 200] width 10 height 10
click at [502, 201] on div at bounding box center [506, 200] width 23 height 10
click at [502, 201] on button at bounding box center [500, 200] width 10 height 10
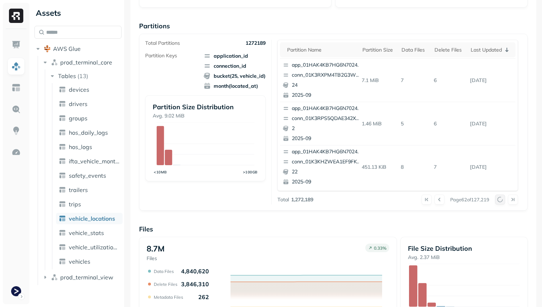
click at [502, 201] on div at bounding box center [506, 200] width 23 height 10
click at [502, 201] on button at bounding box center [500, 200] width 10 height 10
click at [502, 201] on div at bounding box center [506, 200] width 23 height 10
click at [502, 201] on button at bounding box center [500, 200] width 10 height 10
click at [502, 201] on div at bounding box center [506, 200] width 23 height 10
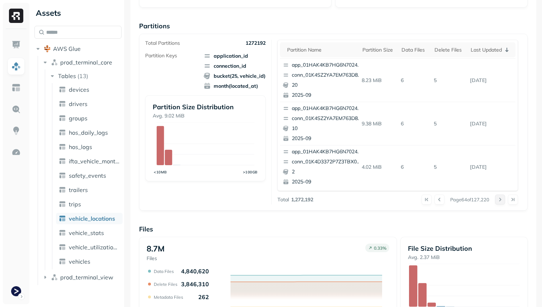
click at [502, 201] on button at bounding box center [500, 200] width 10 height 10
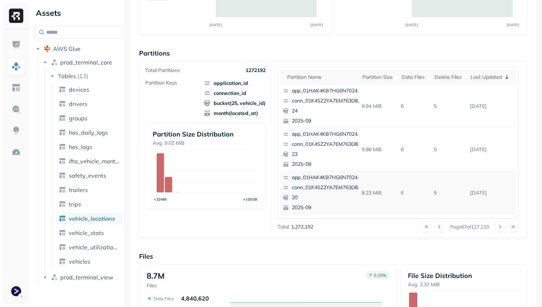
scroll to position [94, 0]
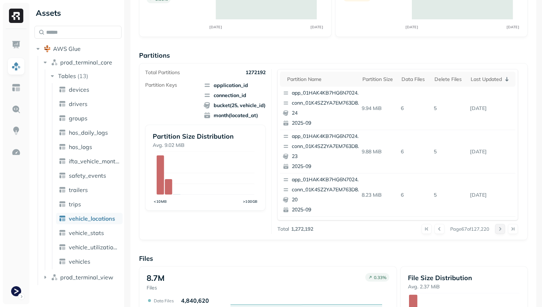
click at [501, 229] on button at bounding box center [500, 229] width 10 height 10
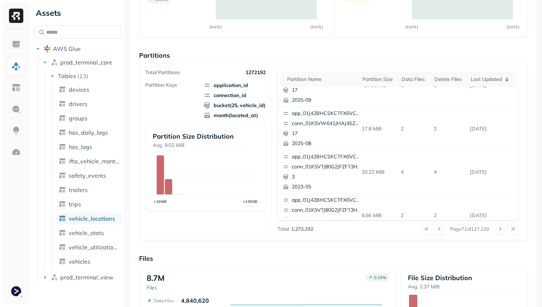
scroll to position [78, 0]
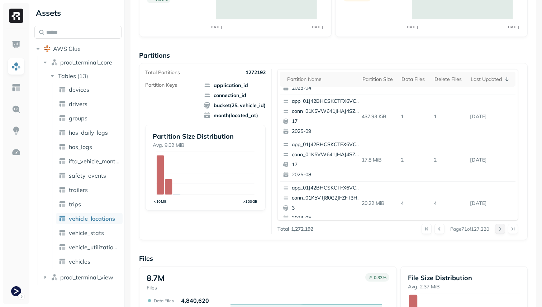
click at [499, 230] on button at bounding box center [500, 229] width 10 height 10
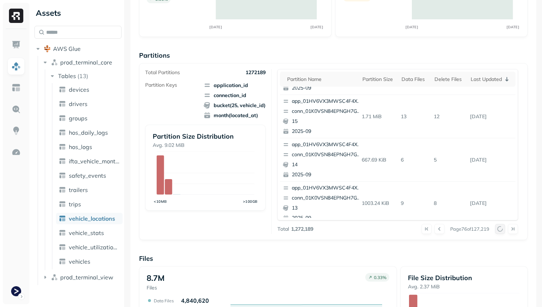
click at [499, 230] on div at bounding box center [506, 229] width 23 height 10
click at [499, 230] on button at bounding box center [500, 229] width 10 height 10
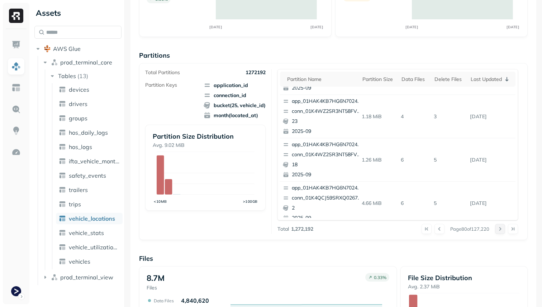
click at [499, 230] on button at bounding box center [500, 229] width 10 height 10
click at [499, 230] on div at bounding box center [506, 229] width 23 height 10
click at [511, 230] on button at bounding box center [513, 229] width 10 height 10
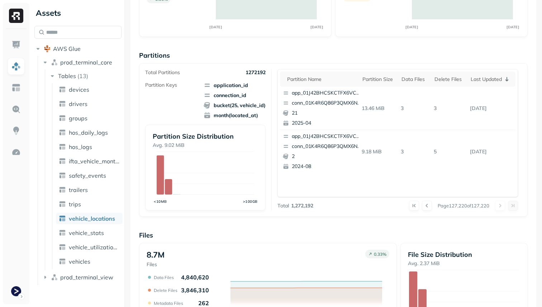
scroll to position [0, 0]
click at [412, 207] on button at bounding box center [414, 206] width 10 height 10
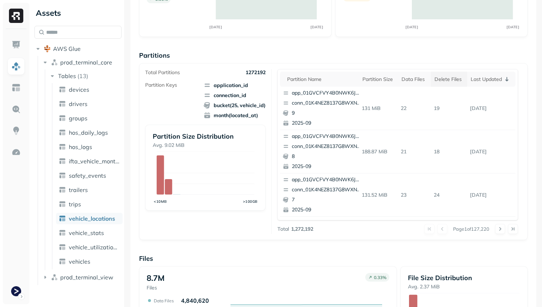
click at [450, 82] on div "Delete Files" at bounding box center [448, 79] width 29 height 7
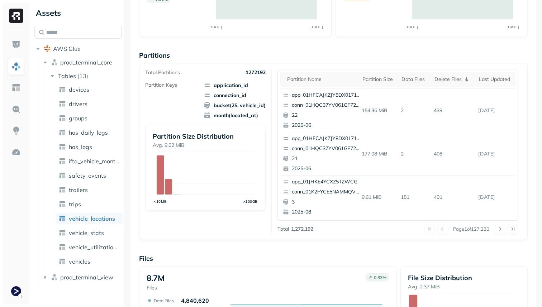
scroll to position [302, 0]
click at [500, 228] on button at bounding box center [500, 229] width 10 height 10
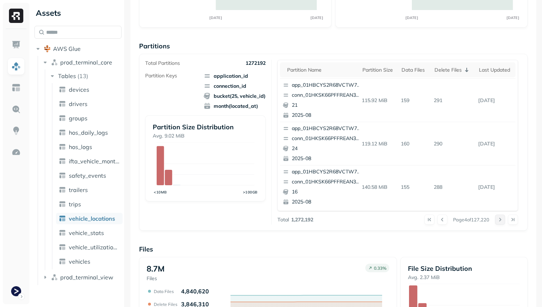
click at [497, 219] on button at bounding box center [500, 220] width 10 height 10
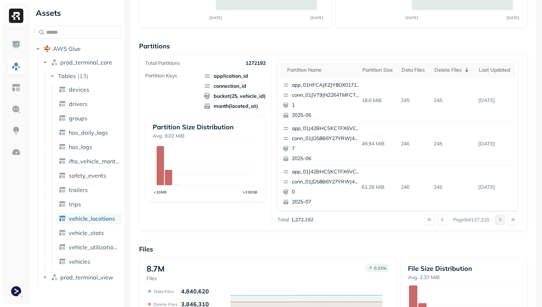
click at [497, 219] on button at bounding box center [500, 220] width 10 height 10
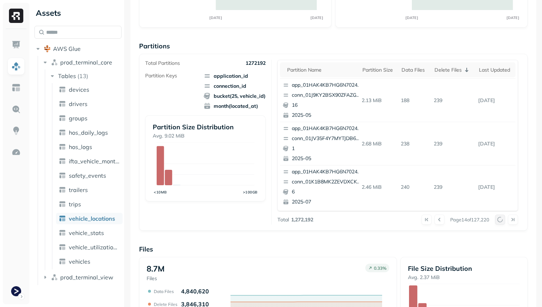
click at [497, 219] on button at bounding box center [500, 220] width 10 height 10
click at [497, 219] on div at bounding box center [506, 220] width 23 height 10
click at [497, 219] on button at bounding box center [500, 220] width 10 height 10
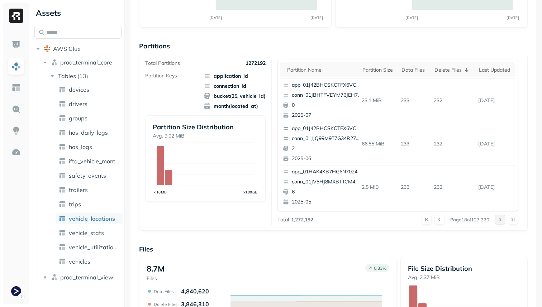
click at [497, 219] on button at bounding box center [500, 220] width 10 height 10
click at [497, 219] on div at bounding box center [506, 220] width 23 height 10
click at [497, 219] on button at bounding box center [500, 220] width 10 height 10
click at [498, 219] on button at bounding box center [500, 220] width 10 height 10
click at [498, 219] on div at bounding box center [506, 220] width 23 height 10
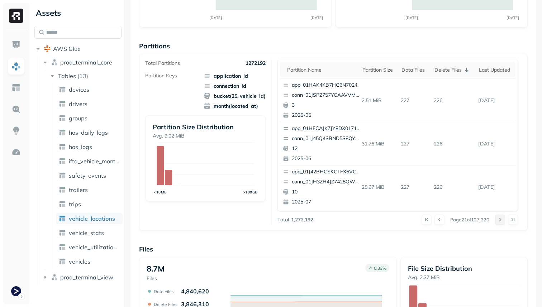
click at [498, 219] on button at bounding box center [500, 220] width 10 height 10
click at [498, 219] on div at bounding box center [506, 220] width 23 height 10
click at [498, 219] on button at bounding box center [500, 220] width 10 height 10
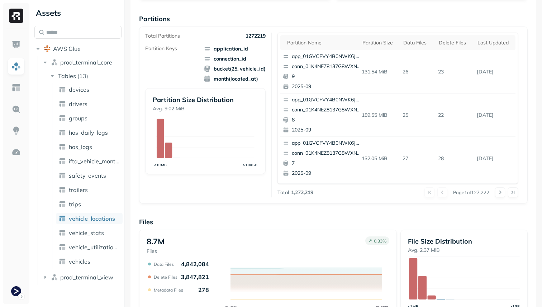
scroll to position [77, 0]
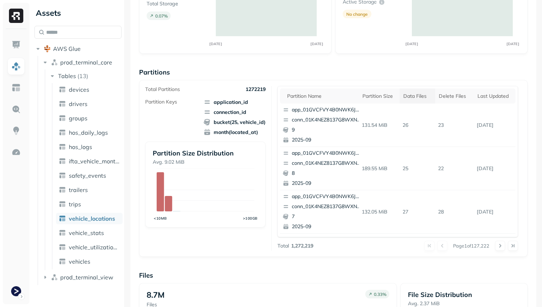
click at [418, 99] on div "Data Files" at bounding box center [417, 96] width 28 height 7
click at [457, 100] on th "Delete Files" at bounding box center [457, 95] width 36 height 15
click at [408, 96] on div "Data Files" at bounding box center [414, 96] width 26 height 7
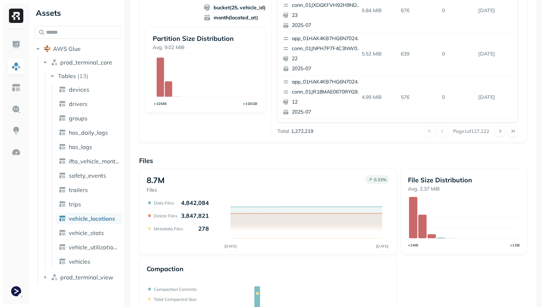
scroll to position [241, 0]
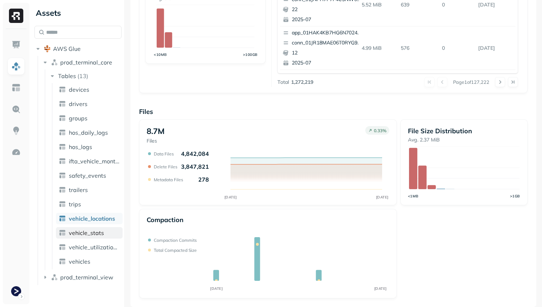
click at [88, 237] on link "vehicle_stats" at bounding box center [89, 232] width 67 height 11
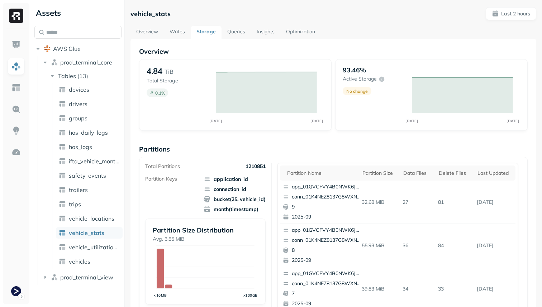
click at [285, 29] on link "Optimization" at bounding box center [300, 32] width 40 height 13
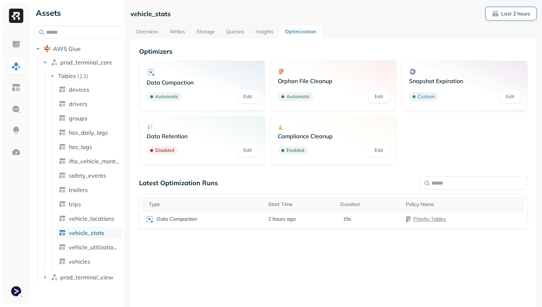
click at [509, 12] on p "Last 2 hours" at bounding box center [515, 13] width 29 height 7
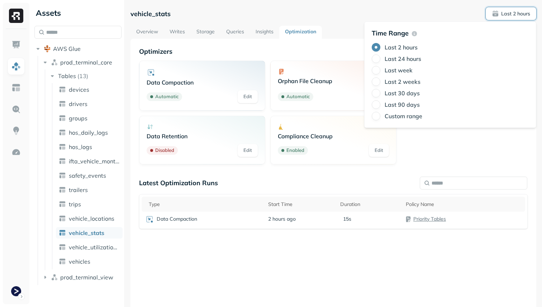
click at [413, 57] on label "Last 24 hours" at bounding box center [402, 58] width 37 height 7
click at [380, 57] on button "Last 24 hours" at bounding box center [375, 58] width 9 height 9
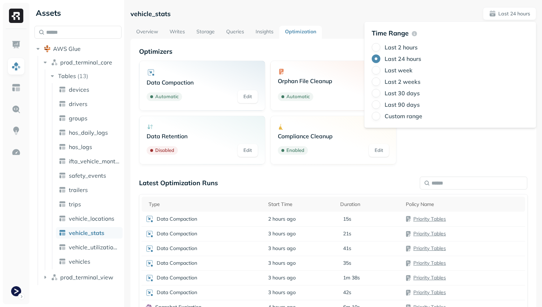
click at [362, 176] on div "Optimizers Data Compaction Automatic Edit Orphan File Cleanup Automatic Edit Sn…" at bounding box center [333, 212] width 388 height 331
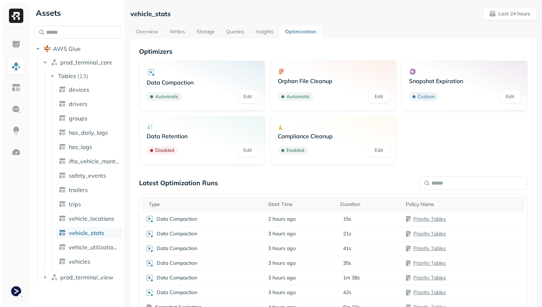
click at [146, 28] on link "Overview" at bounding box center [146, 32] width 33 height 13
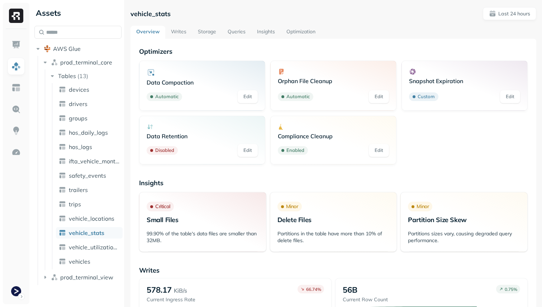
click at [308, 33] on link "Optimization" at bounding box center [300, 32] width 40 height 13
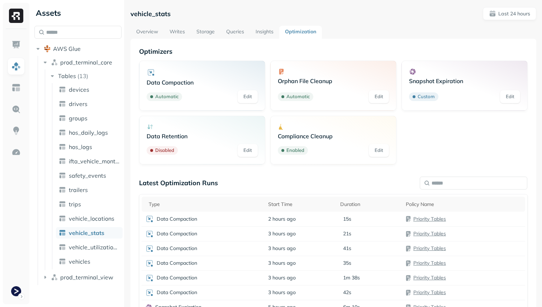
scroll to position [80, 0]
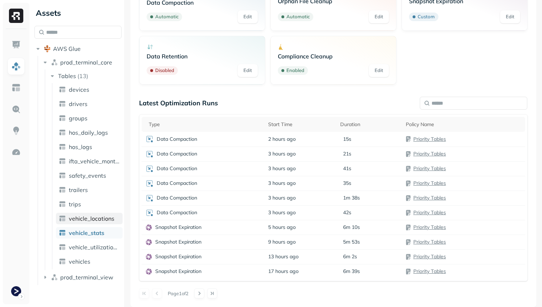
click at [95, 217] on span "vehicle_locations" at bounding box center [91, 218] width 45 height 7
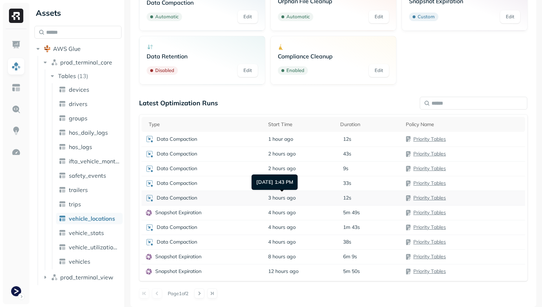
scroll to position [66, 0]
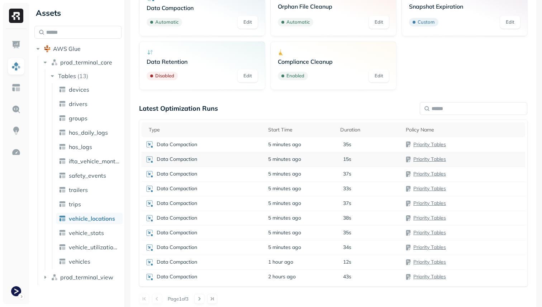
scroll to position [80, 0]
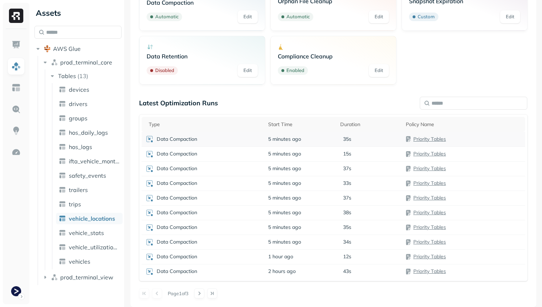
click at [232, 135] on div "Data Compaction" at bounding box center [203, 139] width 116 height 9
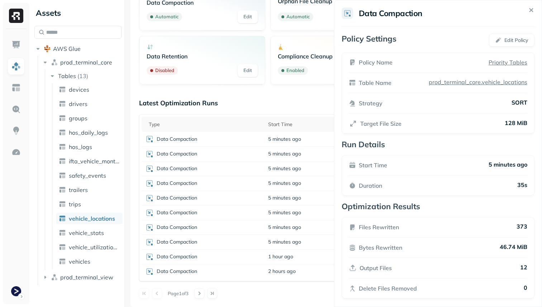
click at [225, 150] on html "Assets AWS Glue prod_terminal_core Tables ( 13 ) devices drivers groups hos_dai…" at bounding box center [271, 153] width 542 height 307
click at [224, 155] on div "Data Compaction" at bounding box center [203, 154] width 116 height 9
click at [222, 172] on html "Assets AWS Glue prod_terminal_core Tables ( 13 ) devices drivers groups hos_dai…" at bounding box center [271, 153] width 542 height 307
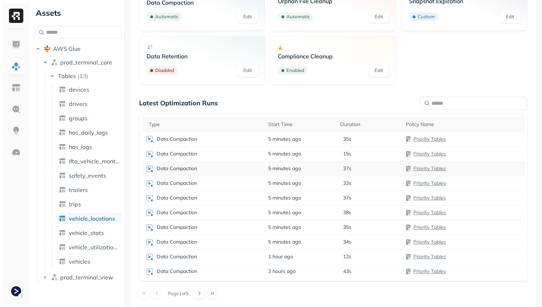
click at [222, 175] on td "Data Compaction" at bounding box center [203, 168] width 123 height 15
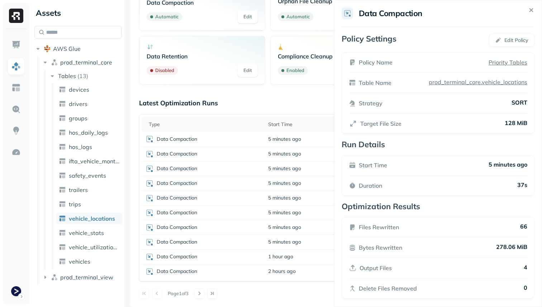
click at [222, 183] on html "Assets AWS Glue prod_terminal_core Tables ( 13 ) devices drivers groups hos_dai…" at bounding box center [271, 153] width 542 height 307
click at [222, 183] on div "Data Compaction" at bounding box center [203, 183] width 116 height 9
click at [222, 194] on html "Assets AWS Glue prod_terminal_core Tables ( 13 ) devices drivers groups hos_dai…" at bounding box center [271, 153] width 542 height 307
click at [222, 195] on div "Data Compaction" at bounding box center [203, 198] width 116 height 9
click at [221, 217] on div "Data Compaction" at bounding box center [203, 212] width 116 height 9
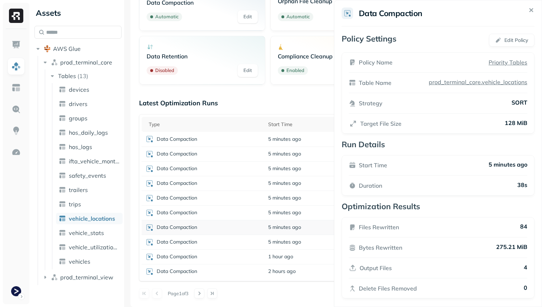
click at [220, 226] on div "Data Compaction" at bounding box center [203, 227] width 116 height 9
click at [219, 243] on div "Data Compaction" at bounding box center [203, 242] width 116 height 9
click at [211, 104] on p "Latest Optimization Runs" at bounding box center [178, 103] width 79 height 8
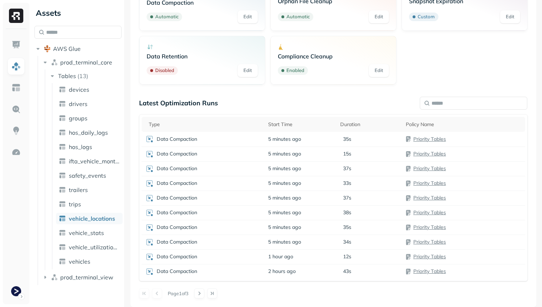
click at [96, 220] on span "vehicle_locations" at bounding box center [92, 218] width 46 height 7
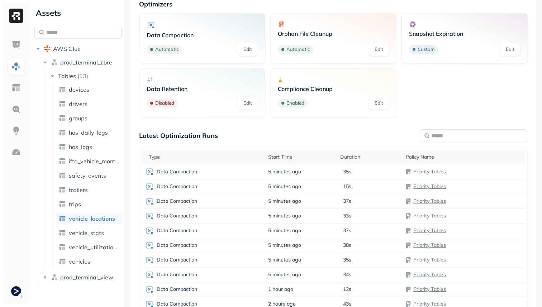
click at [95, 226] on ul "devices drivers groups hos_daily_logs hos_logs ifta_vehicle_months safety_event…" at bounding box center [87, 176] width 71 height 186
click at [93, 239] on ul "devices drivers groups hos_daily_logs hos_logs ifta_vehicle_months safety_event…" at bounding box center [87, 176] width 71 height 186
click at [92, 234] on span "vehicle_stats" at bounding box center [86, 232] width 35 height 7
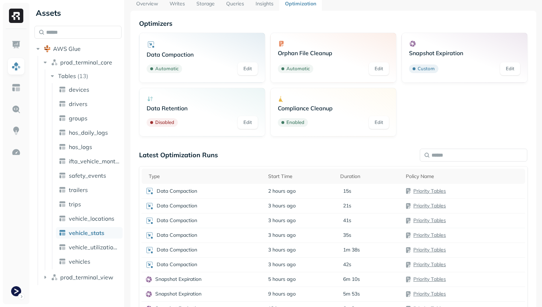
scroll to position [80, 0]
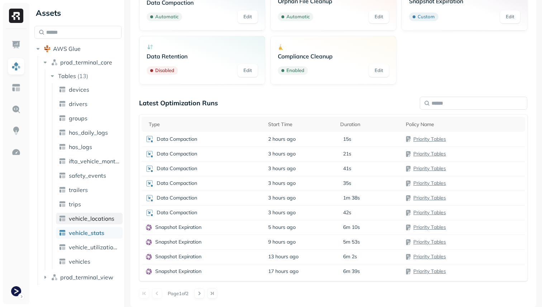
click at [104, 214] on link "vehicle_locations" at bounding box center [89, 218] width 67 height 11
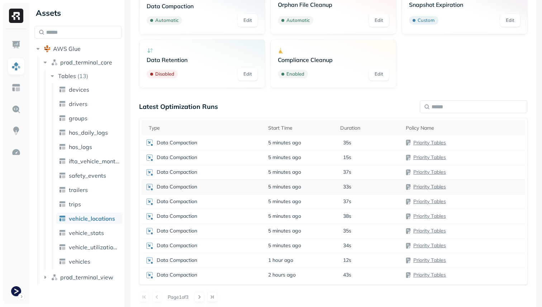
scroll to position [80, 0]
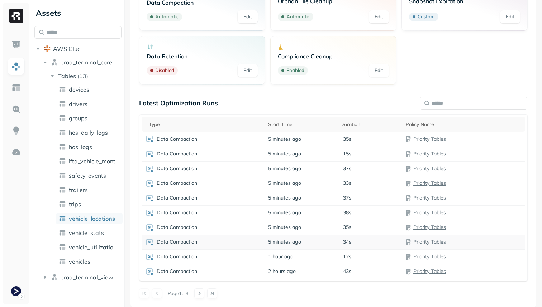
click at [259, 243] on div "Data Compaction" at bounding box center [203, 242] width 116 height 9
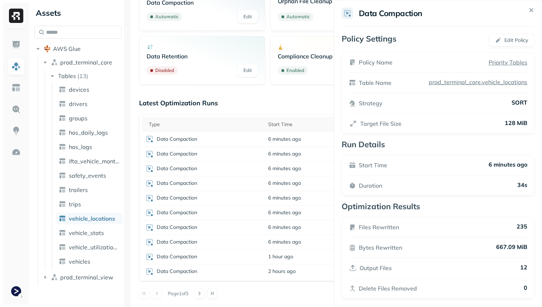
click at [255, 226] on html "Assets AWS Glue prod_terminal_core Tables ( 13 ) devices drivers groups hos_dai…" at bounding box center [271, 153] width 542 height 307
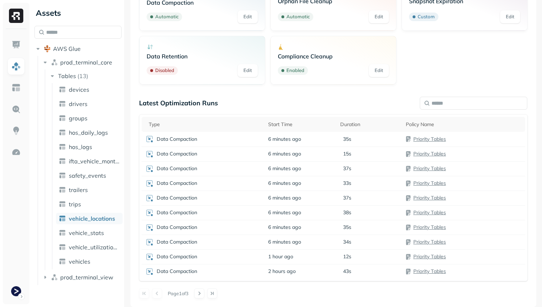
click at [255, 226] on div "Data Compaction" at bounding box center [203, 227] width 116 height 9
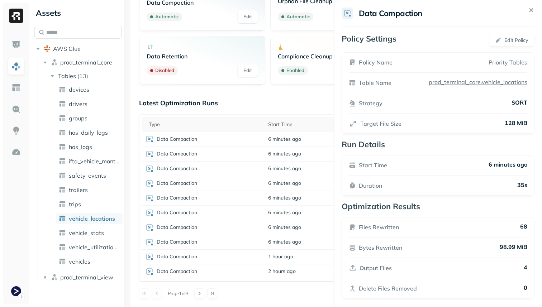
click at [243, 140] on html "Assets AWS Glue prod_terminal_core Tables ( 13 ) devices drivers groups hos_dai…" at bounding box center [271, 153] width 542 height 307
click at [242, 140] on div "Data Compaction" at bounding box center [203, 139] width 116 height 9
click at [98, 234] on span "vehicle_stats" at bounding box center [86, 232] width 35 height 7
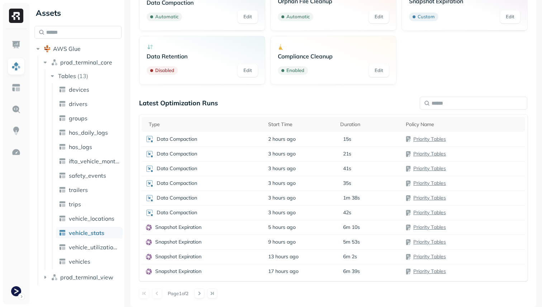
scroll to position [47, 0]
click at [99, 218] on span "vehicle_locations" at bounding box center [91, 218] width 45 height 7
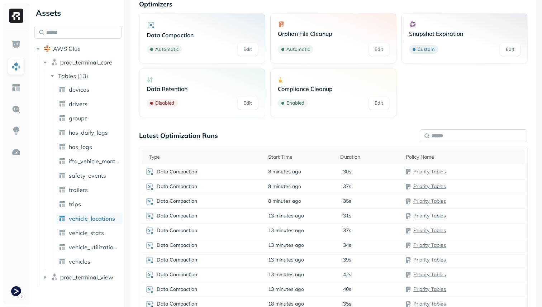
scroll to position [80, 0]
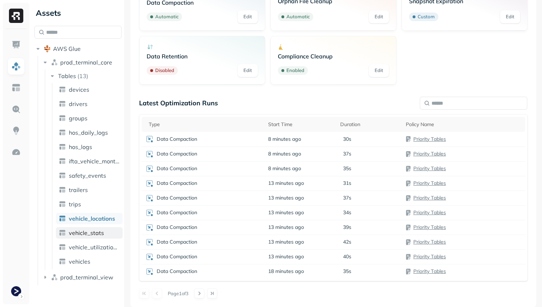
click at [110, 237] on link "vehicle_stats" at bounding box center [89, 232] width 67 height 11
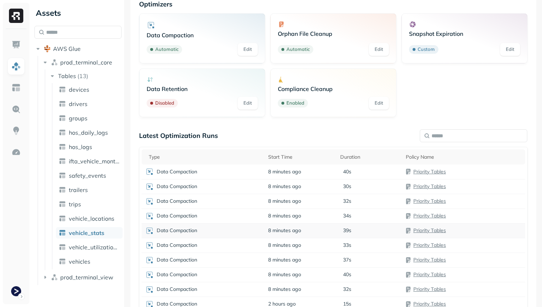
scroll to position [80, 0]
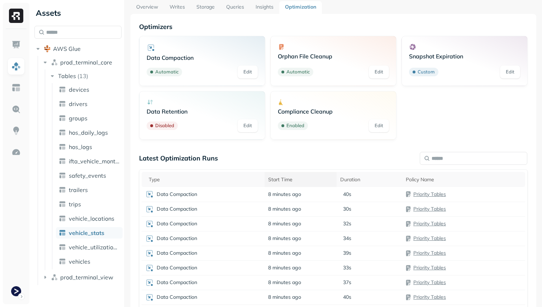
scroll to position [80, 0]
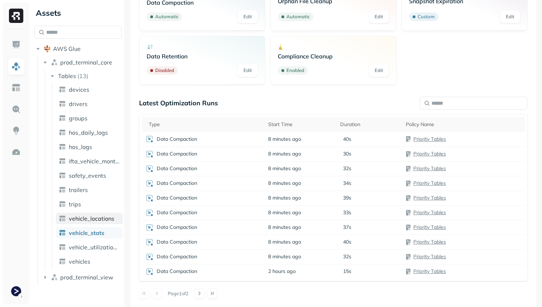
click at [110, 220] on span "vehicle_locations" at bounding box center [91, 218] width 45 height 7
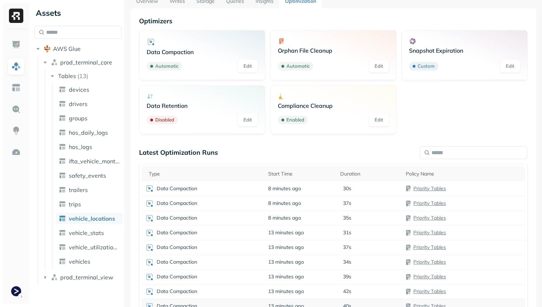
scroll to position [14, 0]
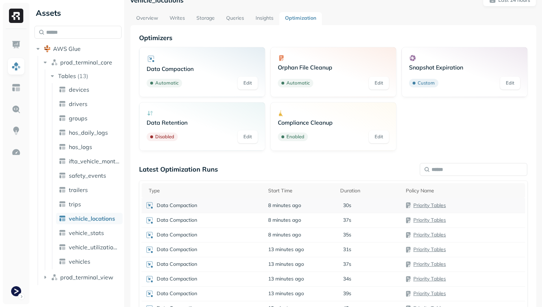
click at [299, 208] on span "8 minutes ago" at bounding box center [284, 205] width 33 height 7
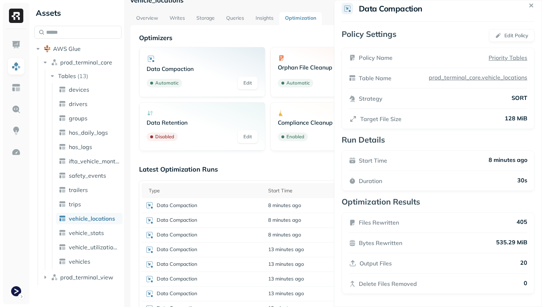
scroll to position [0, 0]
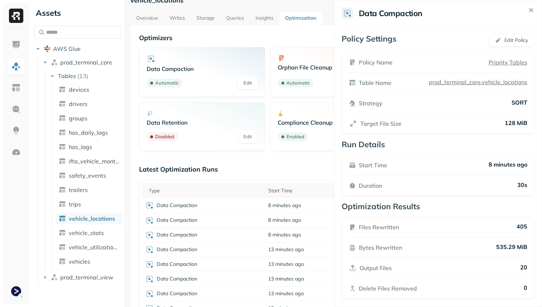
click at [317, 170] on html "Assets AWS Glue prod_terminal_core Tables ( 13 ) devices drivers groups hos_dai…" at bounding box center [271, 153] width 542 height 307
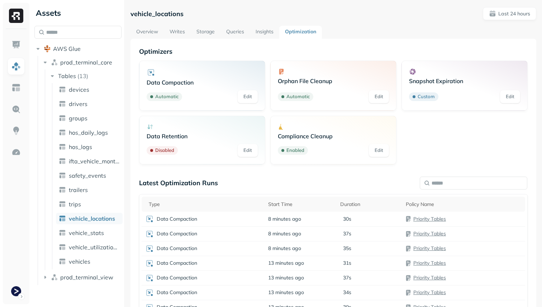
click at [145, 27] on link "Overview" at bounding box center [146, 32] width 33 height 13
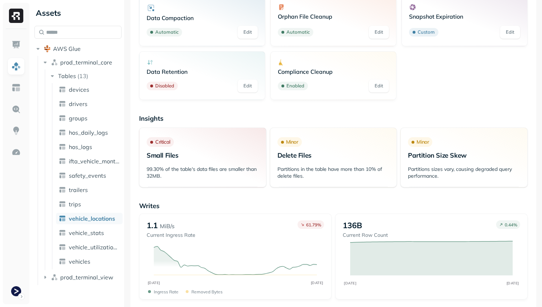
scroll to position [17, 0]
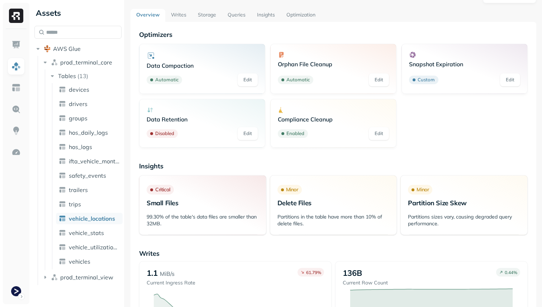
click at [209, 18] on link "Storage" at bounding box center [207, 15] width 30 height 13
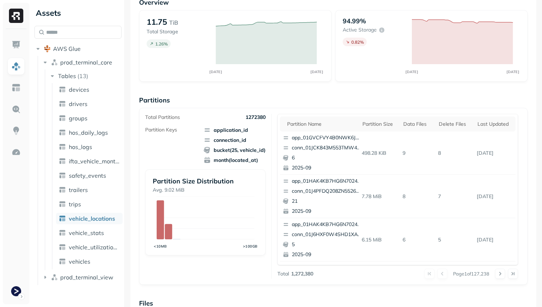
scroll to position [49, 0]
click at [449, 121] on div "Delete Files" at bounding box center [454, 123] width 32 height 7
click at [413, 121] on div "Data Files" at bounding box center [414, 123] width 26 height 7
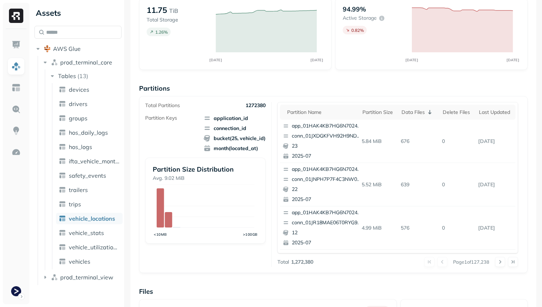
scroll to position [0, 0]
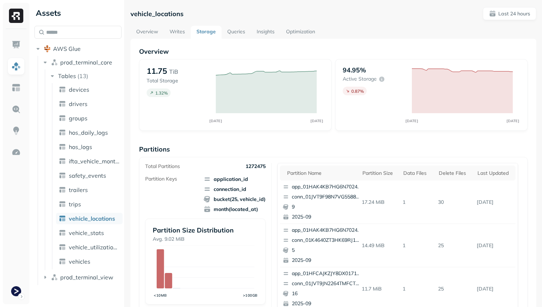
click at [294, 33] on link "Optimization" at bounding box center [300, 32] width 40 height 13
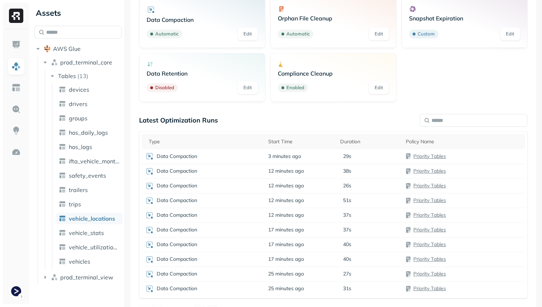
scroll to position [80, 0]
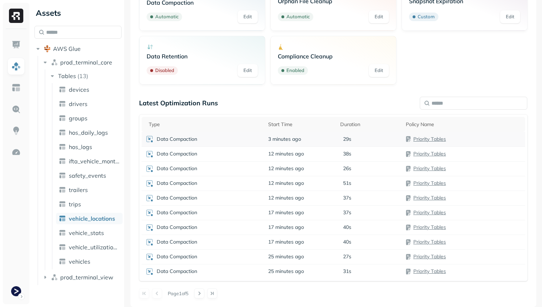
click at [361, 138] on div "29s" at bounding box center [369, 139] width 58 height 7
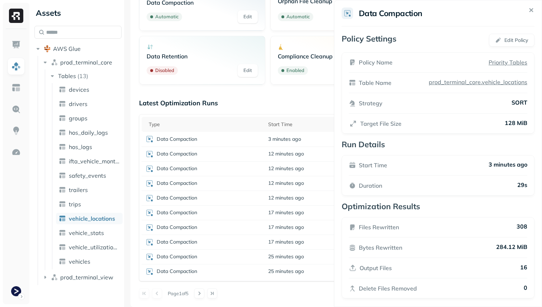
click at [306, 100] on html "Assets AWS Glue prod_terminal_core Tables ( 13 ) devices drivers groups hos_dai…" at bounding box center [271, 153] width 542 height 307
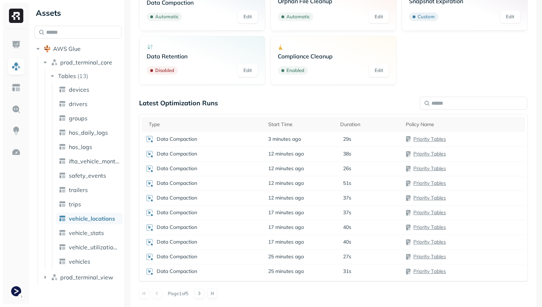
scroll to position [0, 0]
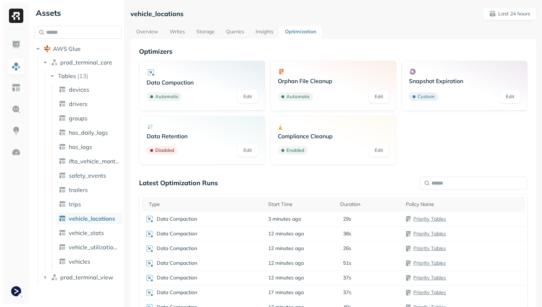
click at [145, 28] on link "Overview" at bounding box center [146, 32] width 33 height 13
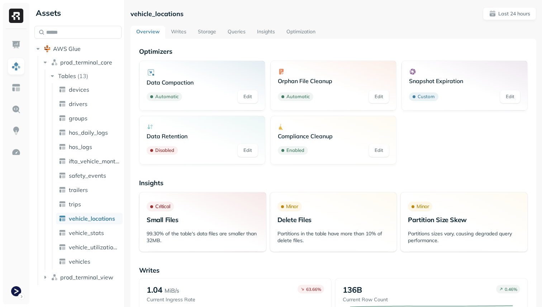
click at [203, 28] on link "Storage" at bounding box center [207, 32] width 30 height 13
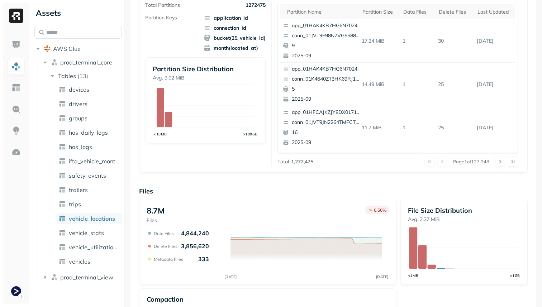
scroll to position [171, 0]
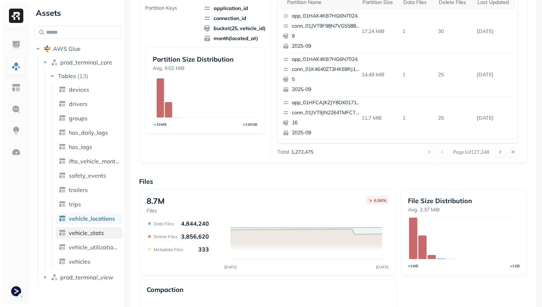
click at [107, 234] on link "vehicle_stats" at bounding box center [89, 232] width 67 height 11
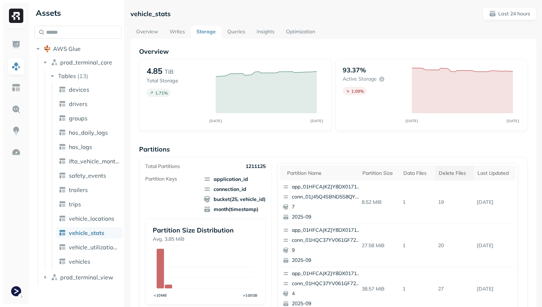
click at [444, 172] on div "Delete Files" at bounding box center [454, 173] width 32 height 7
click at [418, 169] on th "Data Files" at bounding box center [414, 173] width 33 height 15
click at [94, 215] on span "vehicle_locations" at bounding box center [91, 218] width 45 height 7
click at [422, 171] on div "Data Files" at bounding box center [417, 173] width 28 height 7
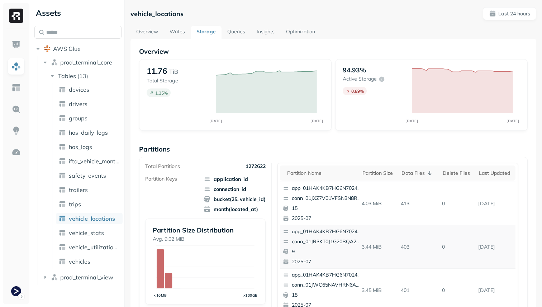
click at [289, 32] on link "Optimization" at bounding box center [300, 32] width 40 height 13
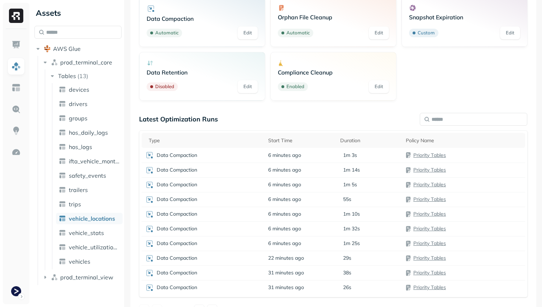
scroll to position [80, 0]
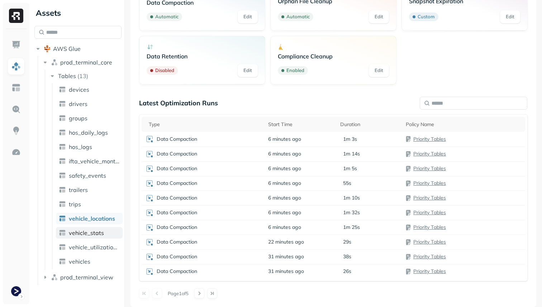
click at [101, 231] on span "vehicle_stats" at bounding box center [86, 232] width 35 height 7
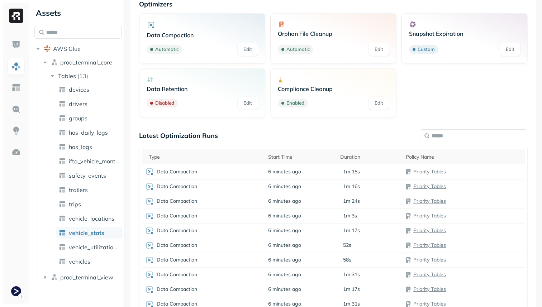
scroll to position [80, 0]
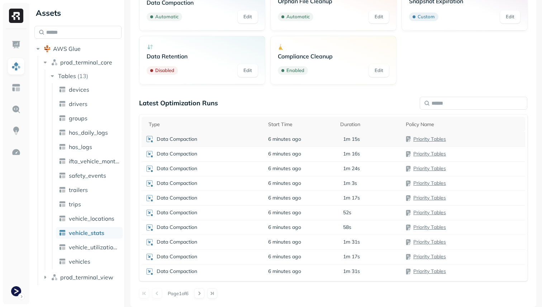
click at [226, 135] on div "Data Compaction" at bounding box center [203, 139] width 116 height 9
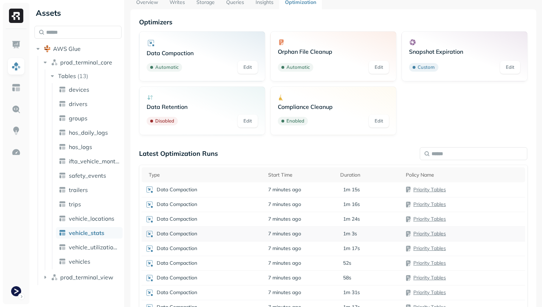
scroll to position [30, 0]
click at [302, 187] on td "7 minutes ago" at bounding box center [300, 189] width 72 height 15
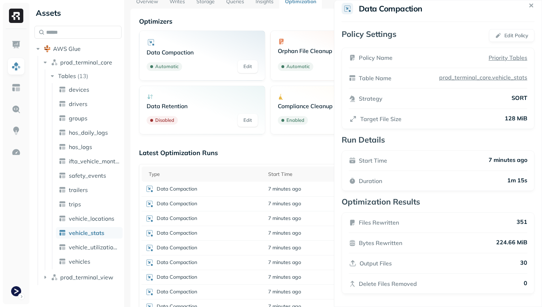
scroll to position [0, 0]
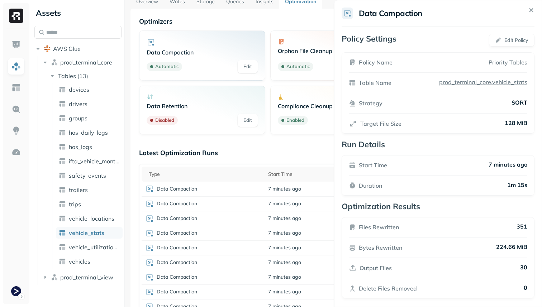
click at [320, 143] on html "Assets AWS Glue prod_terminal_core Tables ( 13 ) devices drivers groups hos_dai…" at bounding box center [271, 153] width 542 height 307
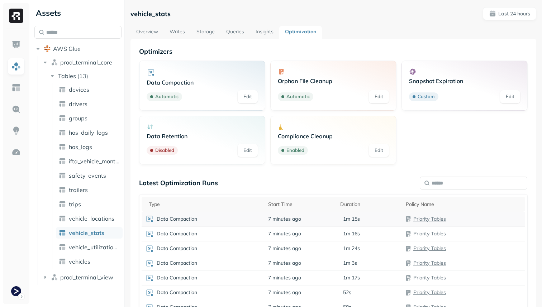
click at [274, 217] on span "7 minutes ago" at bounding box center [284, 219] width 33 height 7
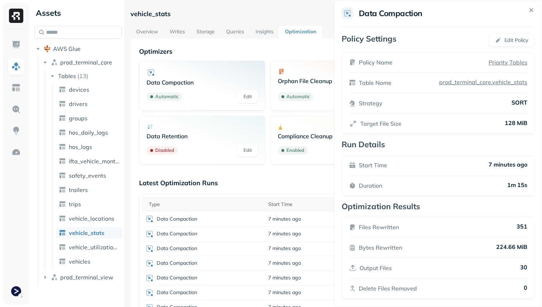
click at [265, 186] on html "Assets AWS Glue prod_terminal_core Tables ( 13 ) devices drivers groups hos_dai…" at bounding box center [271, 153] width 542 height 307
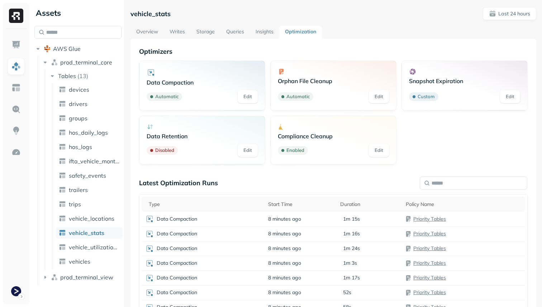
click at [155, 35] on link "Overview" at bounding box center [146, 32] width 33 height 13
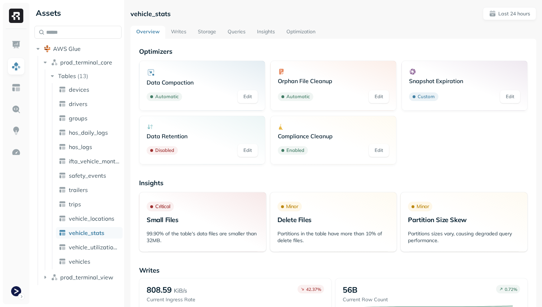
click at [187, 32] on link "Writes" at bounding box center [178, 32] width 27 height 13
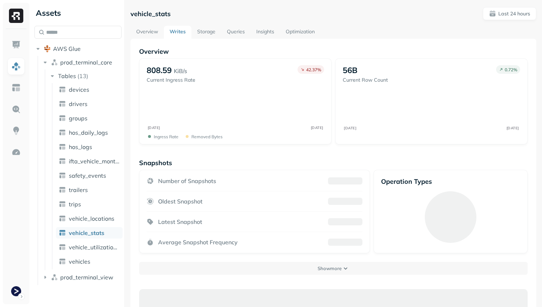
click at [205, 32] on link "Storage" at bounding box center [206, 32] width 30 height 13
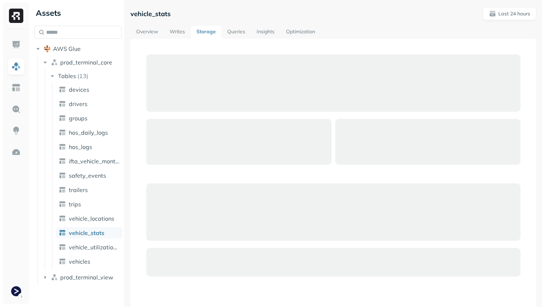
click at [238, 33] on link "Queries" at bounding box center [235, 32] width 29 height 13
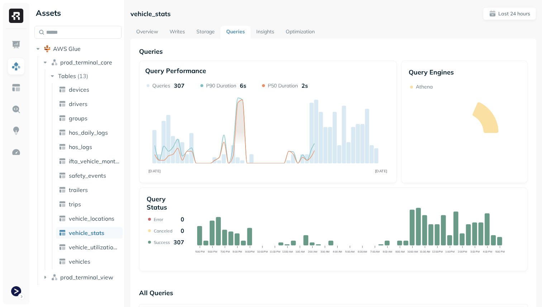
click at [300, 33] on link "Optimization" at bounding box center [300, 32] width 40 height 13
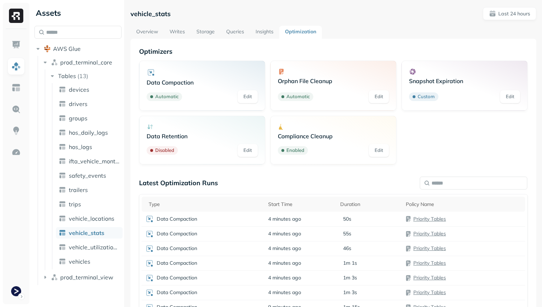
scroll to position [80, 0]
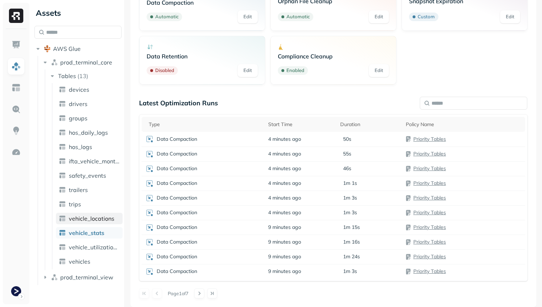
click at [94, 220] on span "vehicle_locations" at bounding box center [91, 218] width 45 height 7
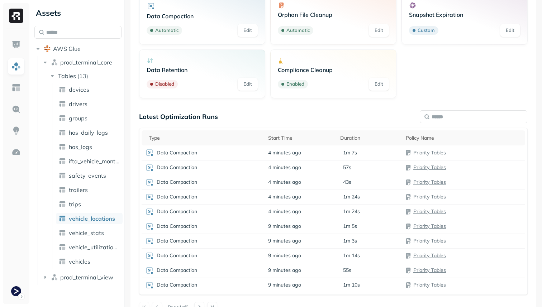
scroll to position [80, 0]
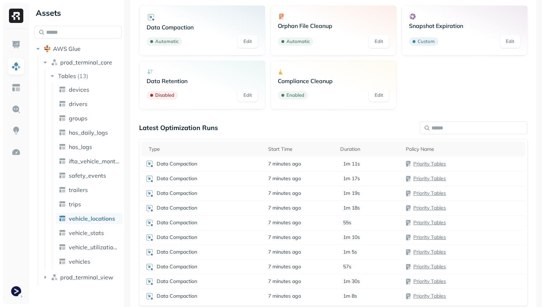
scroll to position [80, 0]
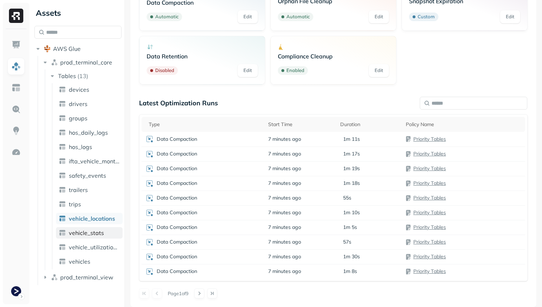
click at [91, 230] on span "vehicle_stats" at bounding box center [86, 232] width 35 height 7
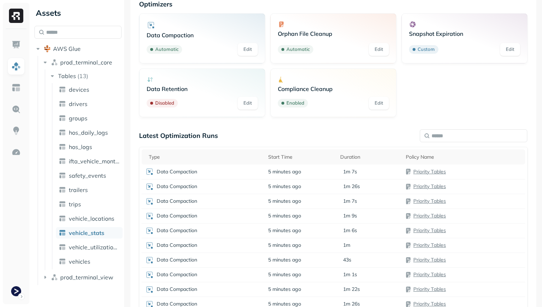
scroll to position [80, 0]
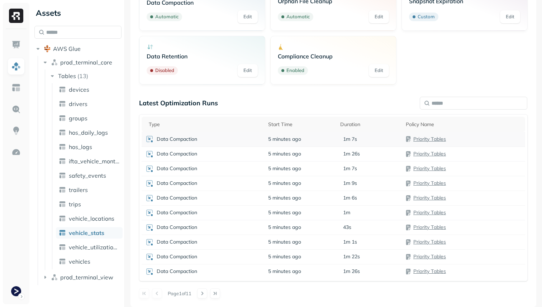
click at [219, 140] on div "Data Compaction" at bounding box center [203, 139] width 116 height 9
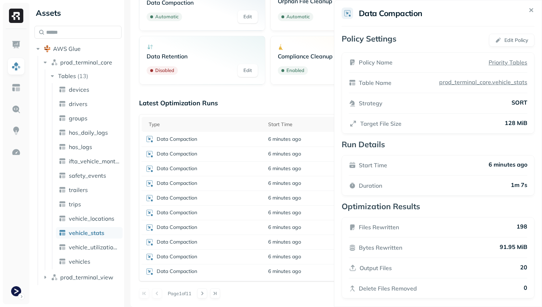
click at [208, 147] on html "Assets AWS Glue prod_terminal_core Tables ( 13 ) devices drivers groups hos_dai…" at bounding box center [271, 153] width 542 height 307
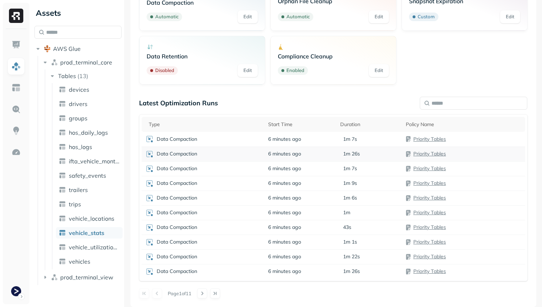
click at [207, 151] on div "Data Compaction" at bounding box center [203, 154] width 116 height 9
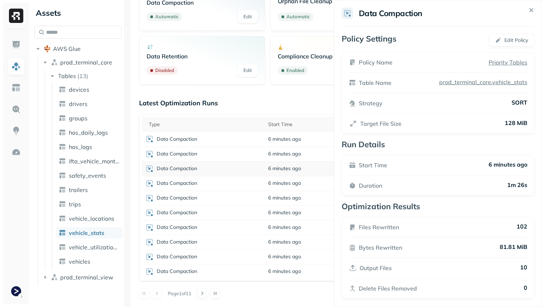
click at [204, 169] on html "Assets AWS Glue prod_terminal_core Tables ( 13 ) devices drivers groups hos_dai…" at bounding box center [271, 153] width 542 height 307
click at [204, 169] on div "Data Compaction" at bounding box center [203, 168] width 116 height 9
click at [206, 182] on div "Data Compaction" at bounding box center [203, 183] width 116 height 9
click at [207, 200] on div "Data Compaction" at bounding box center [203, 198] width 116 height 9
click at [207, 212] on div "Data Compaction" at bounding box center [203, 212] width 116 height 9
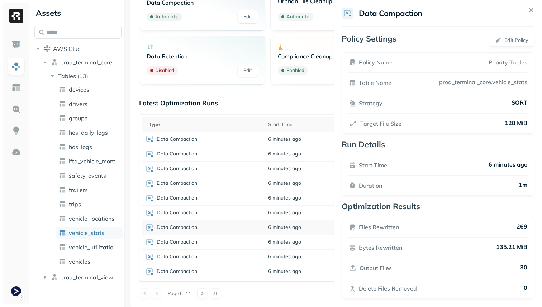
click at [209, 229] on div "Data Compaction" at bounding box center [203, 227] width 116 height 9
click at [210, 243] on div "Data Compaction" at bounding box center [203, 242] width 116 height 9
click at [210, 254] on div "Data Compaction" at bounding box center [203, 257] width 116 height 9
click at [210, 269] on div "Data Compaction" at bounding box center [203, 271] width 116 height 9
click at [99, 217] on span "vehicle_locations" at bounding box center [91, 218] width 45 height 7
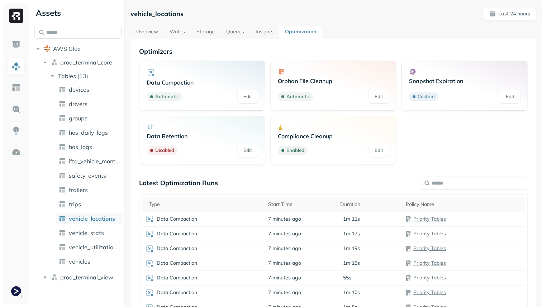
click at [203, 35] on link "Storage" at bounding box center [206, 32] width 30 height 13
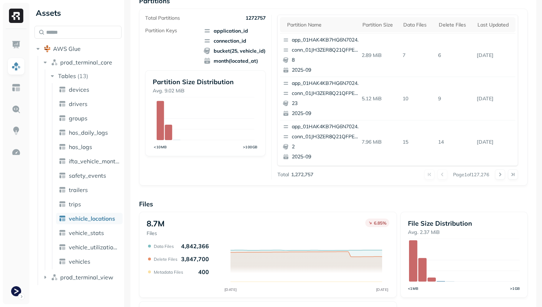
scroll to position [241, 0]
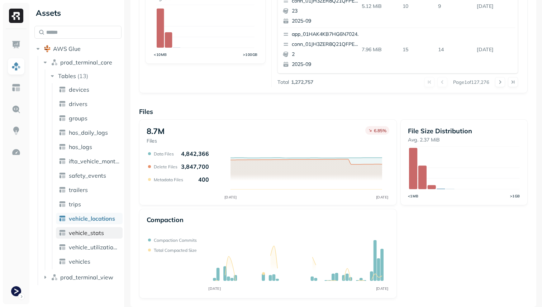
click at [111, 236] on link "vehicle_stats" at bounding box center [89, 232] width 67 height 11
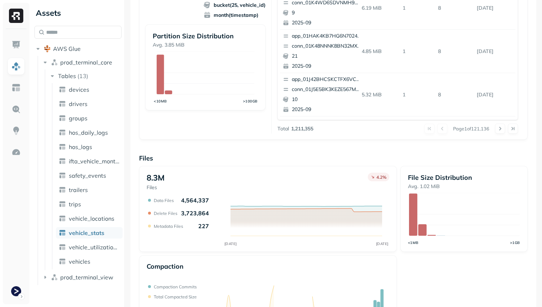
scroll to position [241, 0]
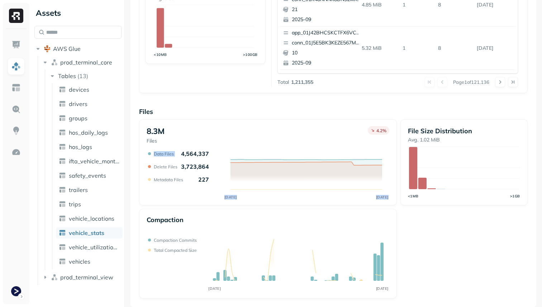
drag, startPoint x: 179, startPoint y: 151, endPoint x: 219, endPoint y: 151, distance: 39.8
click at [219, 151] on div "SEP 22 SEP 23 Data Files 4,564,337 Delete Files 3,723,864 Metadata Files 227" at bounding box center [268, 175] width 243 height 50
click at [216, 135] on div "8.3M Files 4.2 %" at bounding box center [268, 135] width 243 height 18
click at [96, 213] on link "vehicle_locations" at bounding box center [89, 218] width 67 height 11
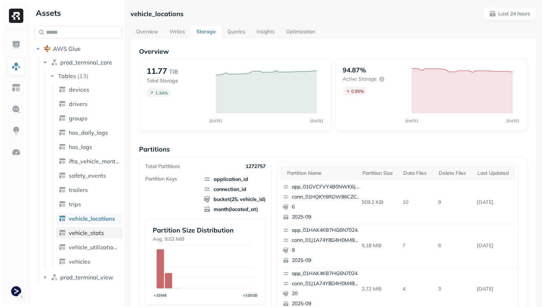
click at [87, 231] on span "vehicle_stats" at bounding box center [86, 232] width 35 height 7
click at [109, 215] on span "vehicle_locations" at bounding box center [91, 218] width 45 height 7
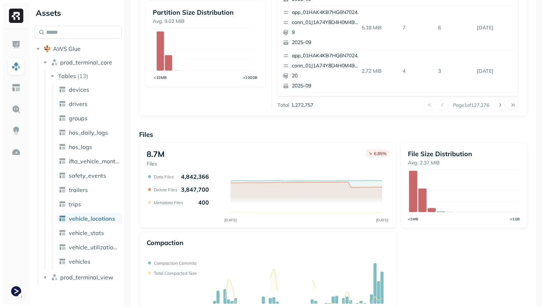
scroll to position [241, 0]
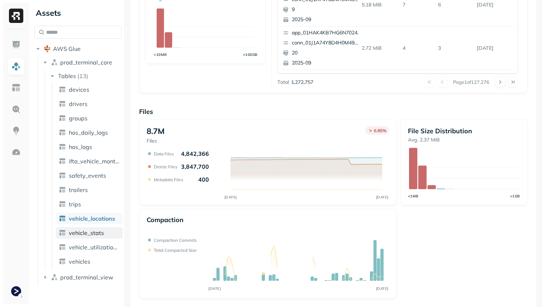
click at [89, 232] on span "vehicle_stats" at bounding box center [86, 232] width 35 height 7
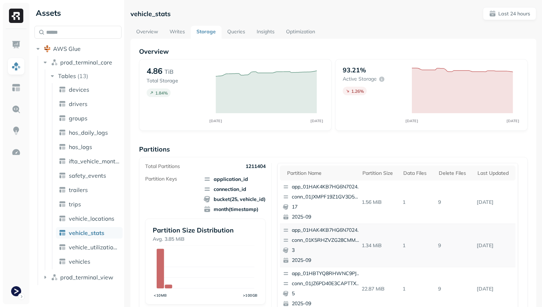
click at [294, 36] on link "Optimization" at bounding box center [300, 32] width 40 height 13
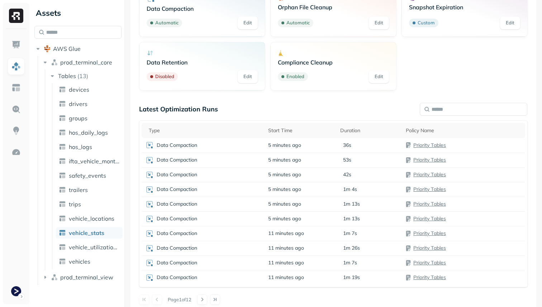
scroll to position [80, 0]
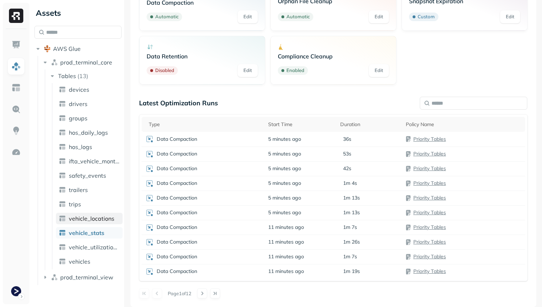
click at [101, 217] on span "vehicle_locations" at bounding box center [91, 218] width 45 height 7
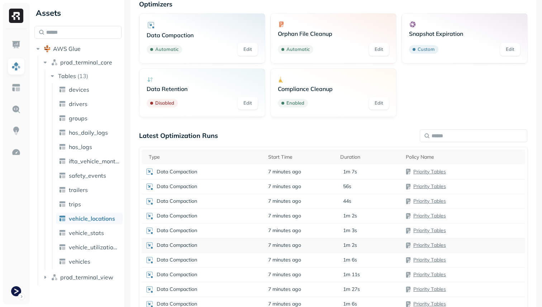
scroll to position [80, 0]
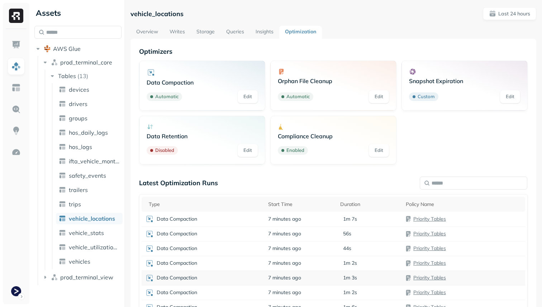
scroll to position [80, 0]
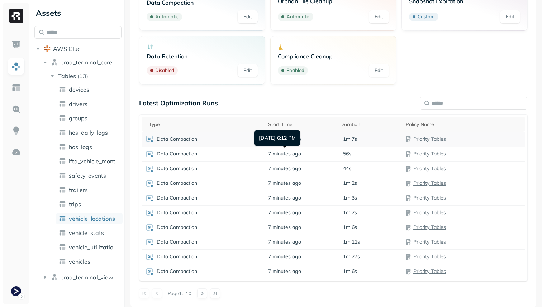
click at [254, 140] on div "Data Compaction" at bounding box center [203, 139] width 116 height 9
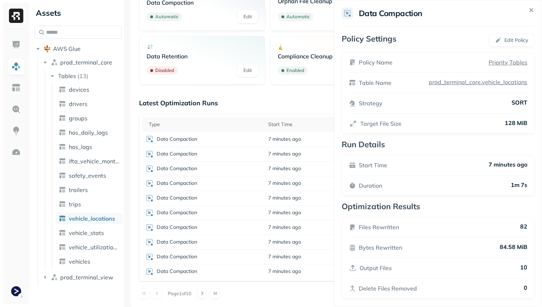
click at [246, 99] on html "Assets AWS Glue prod_terminal_core Tables ( 13 ) devices drivers groups hos_dai…" at bounding box center [271, 153] width 542 height 307
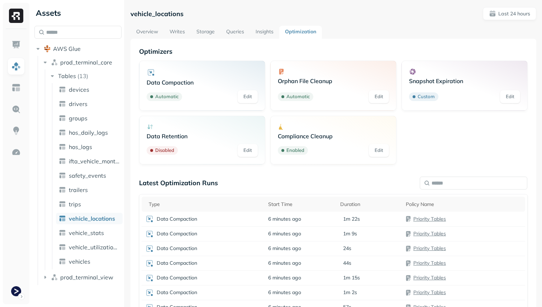
scroll to position [80, 0]
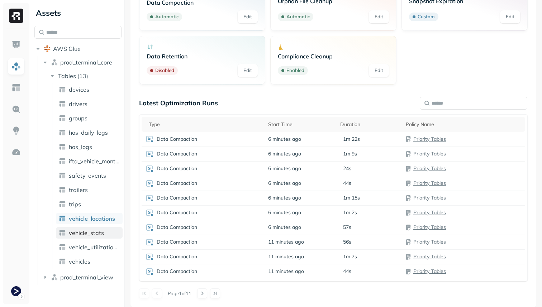
click at [107, 231] on link "vehicle_stats" at bounding box center [89, 232] width 67 height 11
click at [88, 219] on span "vehicle_locations" at bounding box center [91, 218] width 45 height 7
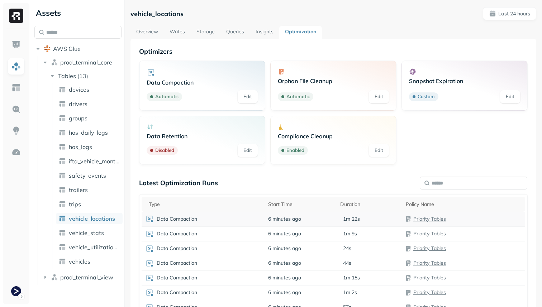
click at [235, 221] on div "Data Compaction" at bounding box center [203, 219] width 116 height 9
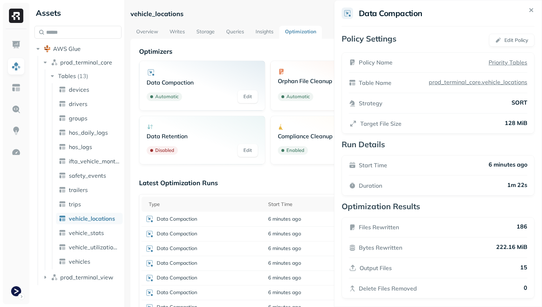
click at [299, 238] on html "Assets AWS Glue prod_terminal_core Tables ( 13 ) devices drivers groups hos_dai…" at bounding box center [271, 153] width 542 height 307
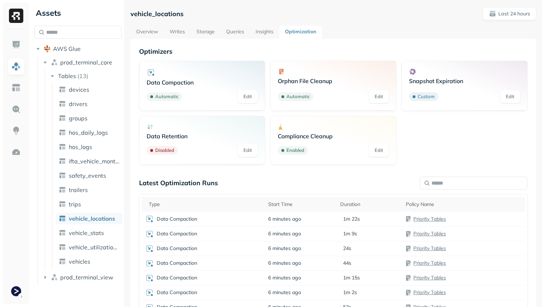
click at [299, 238] on td "6 minutes ago" at bounding box center [300, 233] width 72 height 15
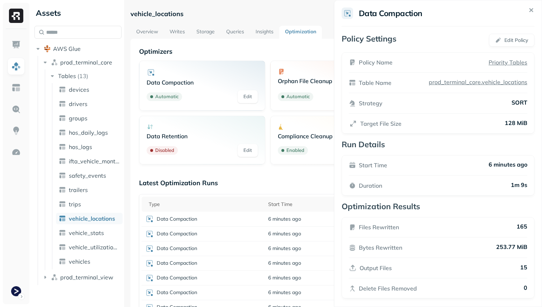
click at [295, 245] on html "Assets AWS Glue prod_terminal_core Tables ( 13 ) devices drivers groups hos_dai…" at bounding box center [271, 153] width 542 height 307
click at [295, 245] on span "6 minutes ago" at bounding box center [284, 248] width 33 height 7
click at [292, 264] on span "7 minutes ago" at bounding box center [284, 263] width 33 height 7
click at [291, 277] on span "7 minutes ago" at bounding box center [284, 277] width 33 height 7
click at [244, 219] on div "Data Compaction" at bounding box center [203, 219] width 116 height 9
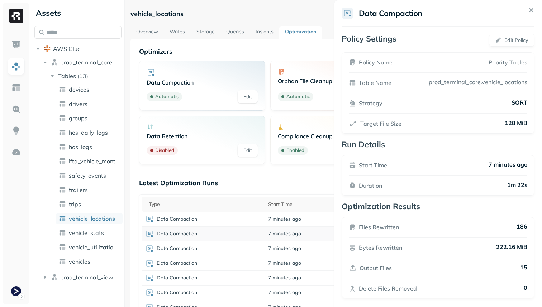
scroll to position [80, 0]
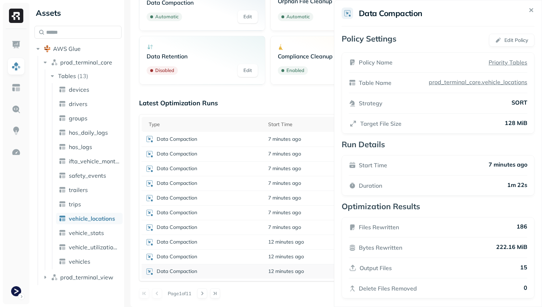
click at [258, 271] on div "Data Compaction" at bounding box center [203, 271] width 116 height 9
click at [254, 258] on div "Data Compaction" at bounding box center [203, 257] width 116 height 9
click at [248, 243] on div "Data Compaction" at bounding box center [203, 242] width 116 height 9
click at [244, 227] on div "Data Compaction" at bounding box center [203, 227] width 116 height 9
click at [239, 214] on div "Data Compaction" at bounding box center [203, 212] width 116 height 9
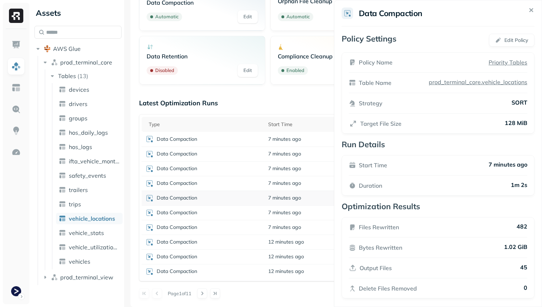
click at [232, 196] on div "Data Compaction" at bounding box center [203, 198] width 116 height 9
click at [226, 181] on div "Data Compaction" at bounding box center [203, 183] width 116 height 9
click at [221, 169] on div "Data Compaction" at bounding box center [203, 168] width 116 height 9
click at [217, 155] on div "Data Compaction" at bounding box center [203, 154] width 116 height 9
click at [214, 136] on div "Data Compaction" at bounding box center [203, 139] width 116 height 9
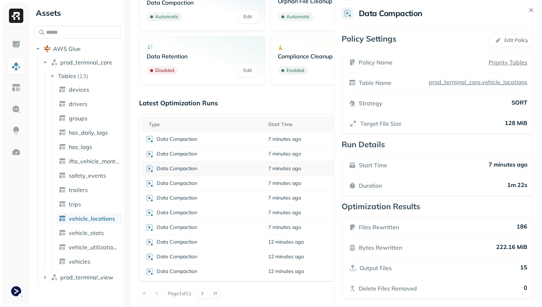
scroll to position [0, 0]
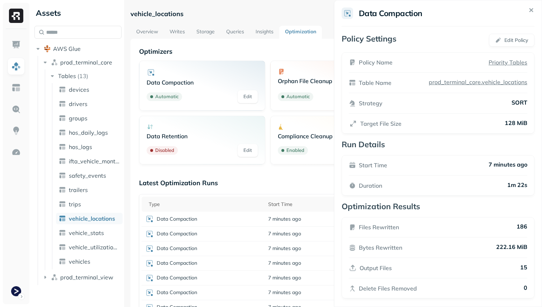
click at [145, 30] on link "Overview" at bounding box center [146, 32] width 33 height 13
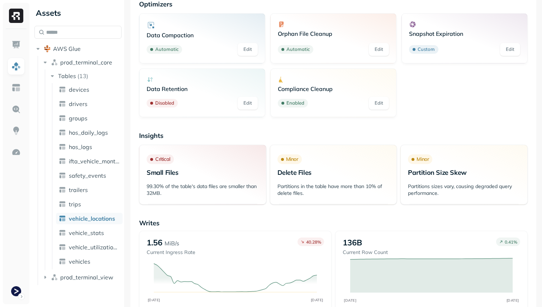
scroll to position [18, 0]
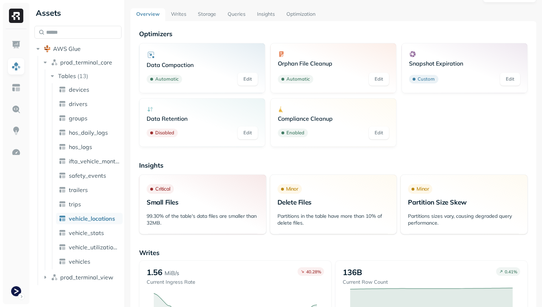
click at [212, 15] on link "Storage" at bounding box center [207, 14] width 30 height 13
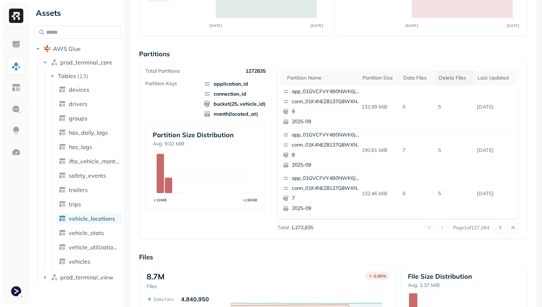
click at [455, 79] on div "Delete Files" at bounding box center [454, 78] width 32 height 7
click at [490, 83] on th "Last updated" at bounding box center [495, 77] width 40 height 15
click at [492, 77] on div "Last updated" at bounding box center [490, 77] width 41 height 9
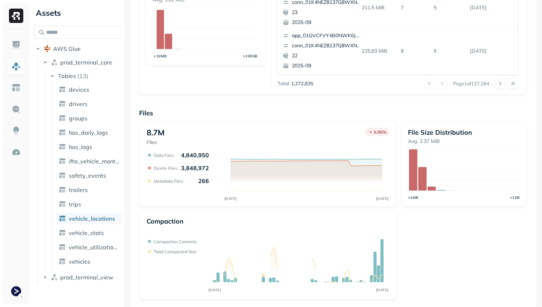
scroll to position [241, 0]
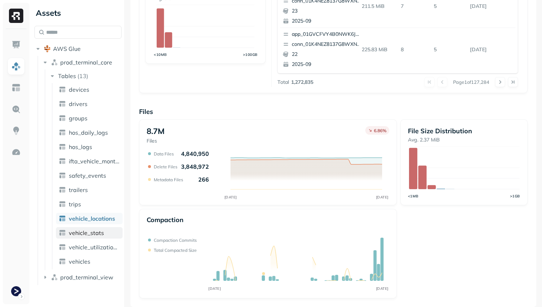
click at [97, 233] on span "vehicle_stats" at bounding box center [86, 232] width 35 height 7
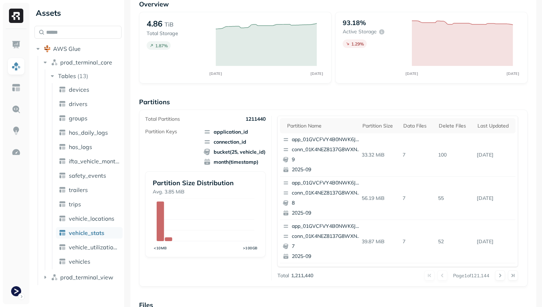
scroll to position [241, 0]
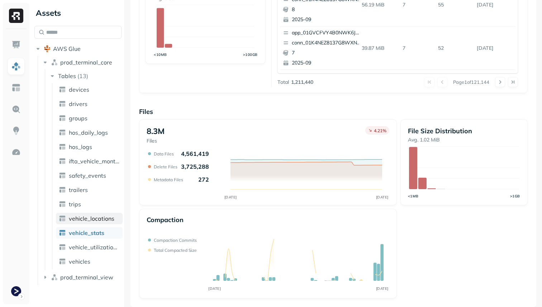
click at [104, 218] on span "vehicle_locations" at bounding box center [91, 218] width 45 height 7
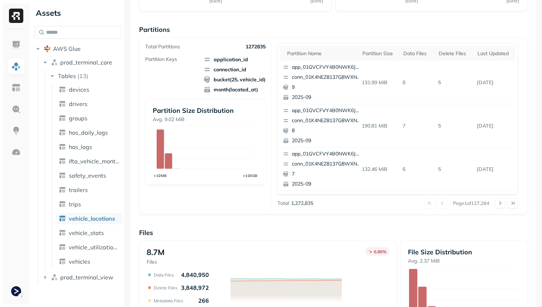
scroll to position [241, 0]
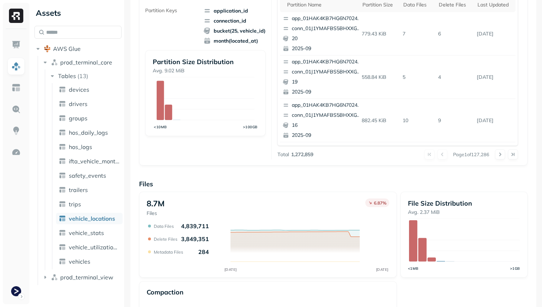
scroll to position [241, 0]
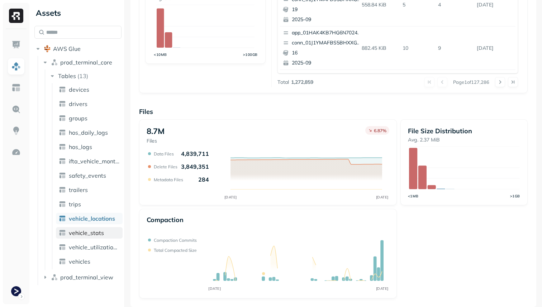
click at [111, 236] on link "vehicle_stats" at bounding box center [89, 232] width 67 height 11
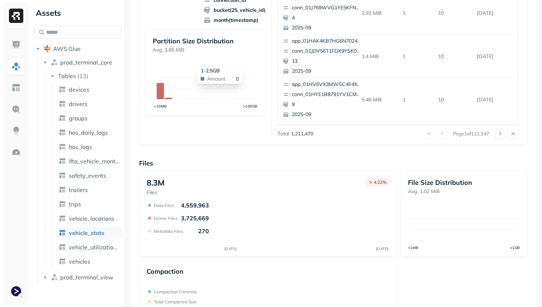
scroll to position [241, 0]
